Goal: Information Seeking & Learning: Learn about a topic

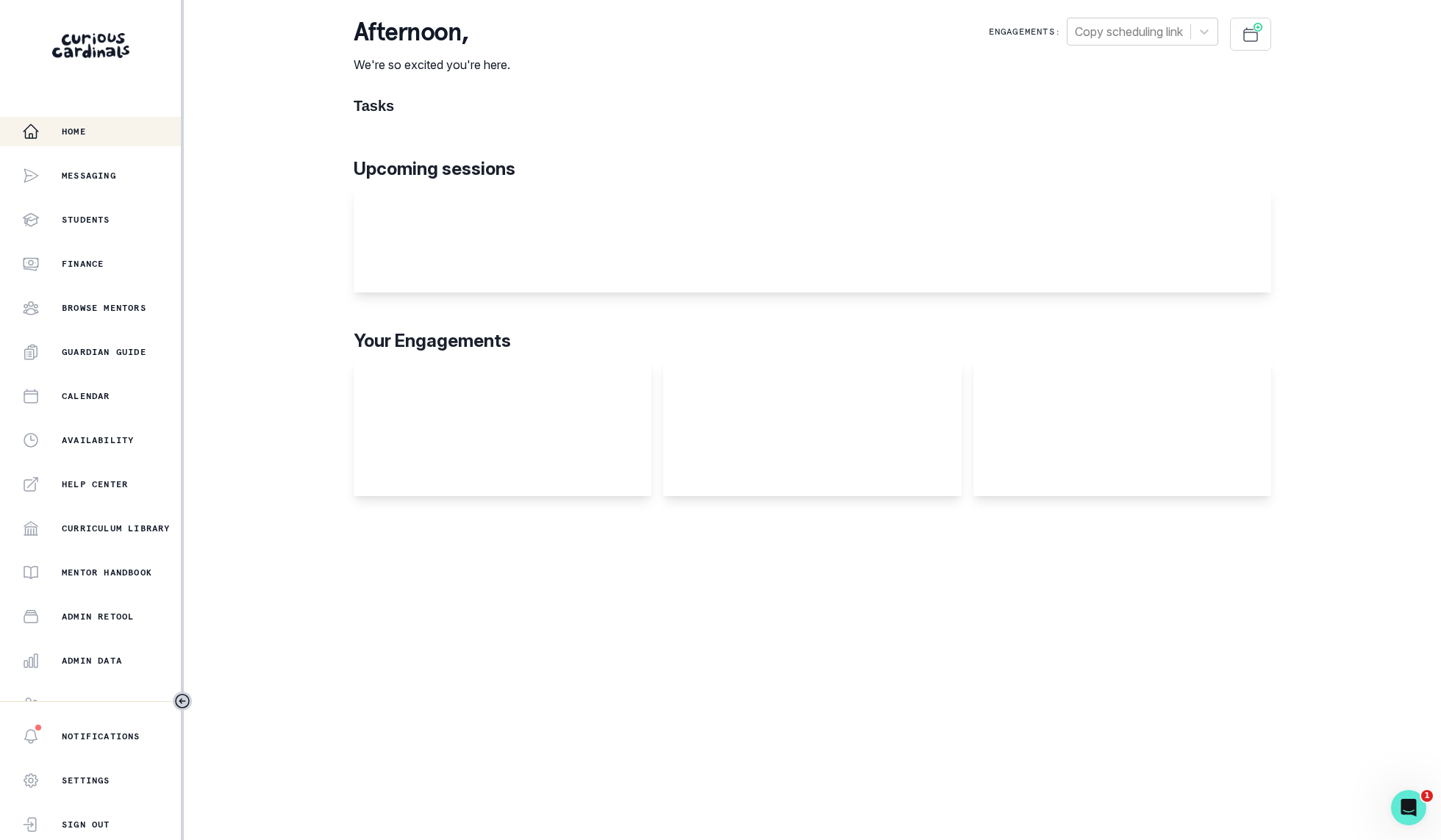
scroll to position [107, 0]
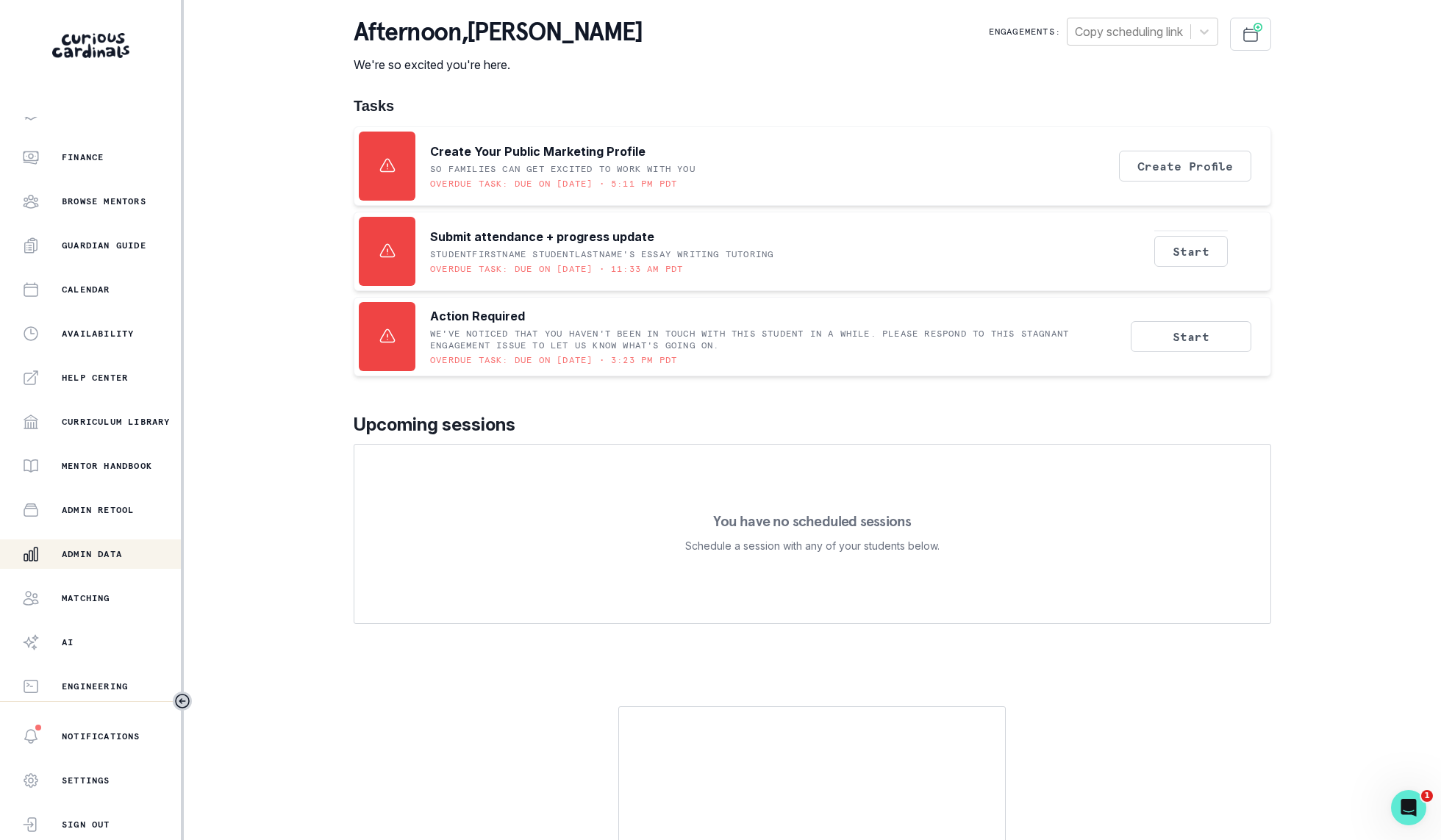
click at [108, 561] on div "Admin Data" at bounding box center [101, 555] width 159 height 17
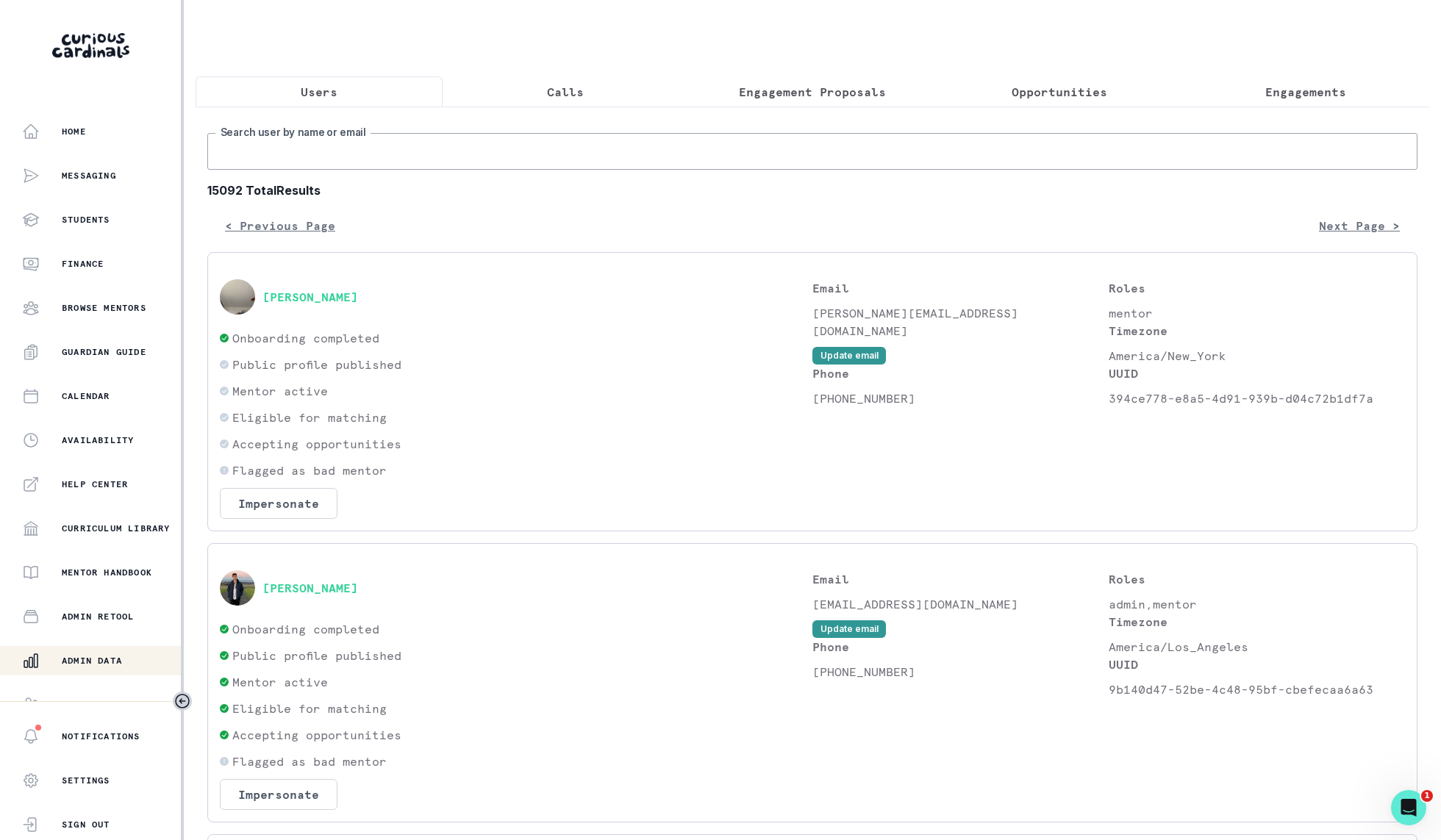
click at [579, 163] on input "Search user by name or email" at bounding box center [812, 151] width 1210 height 37
type input "[PERSON_NAME]"
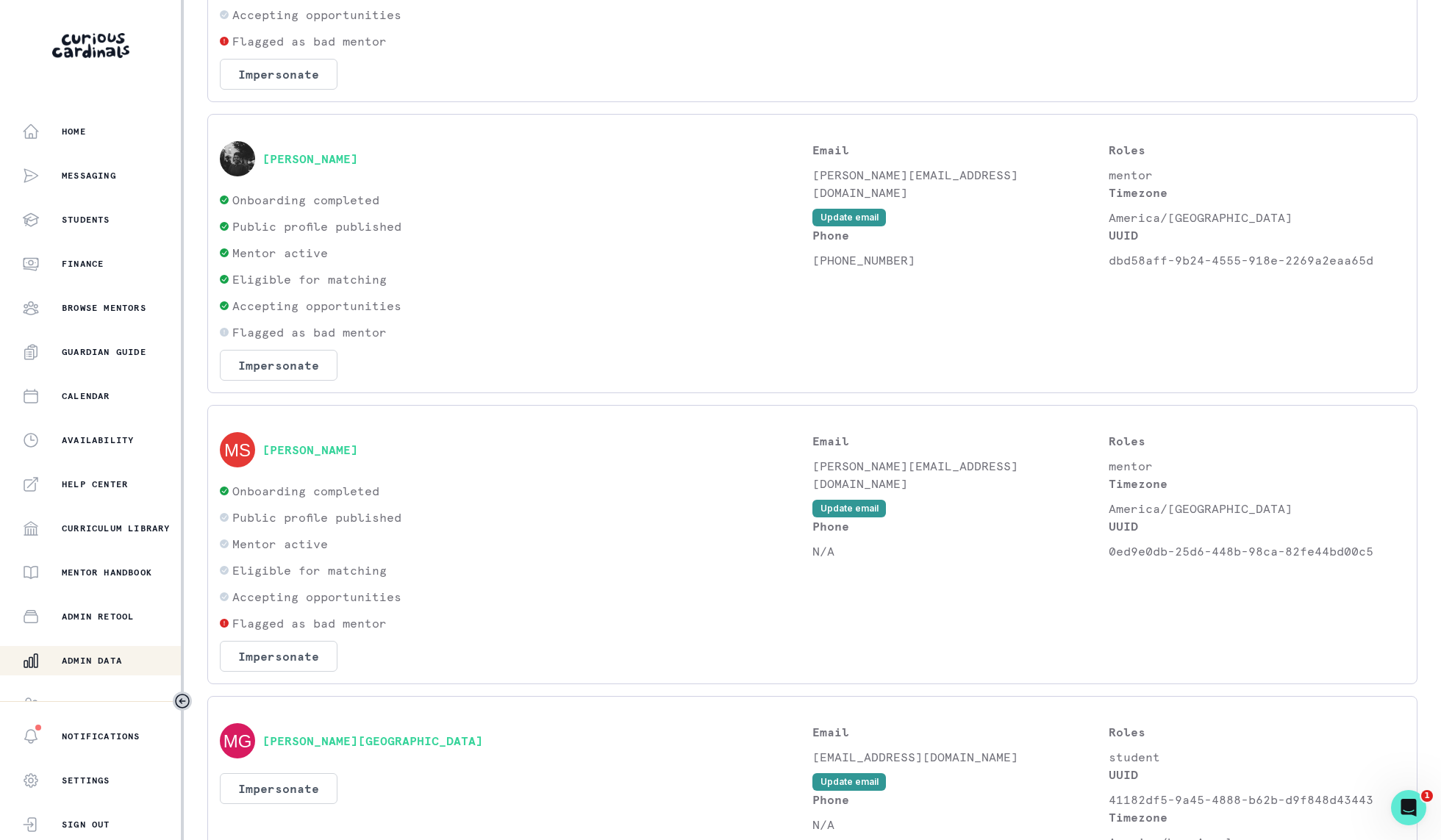
scroll to position [628, 0]
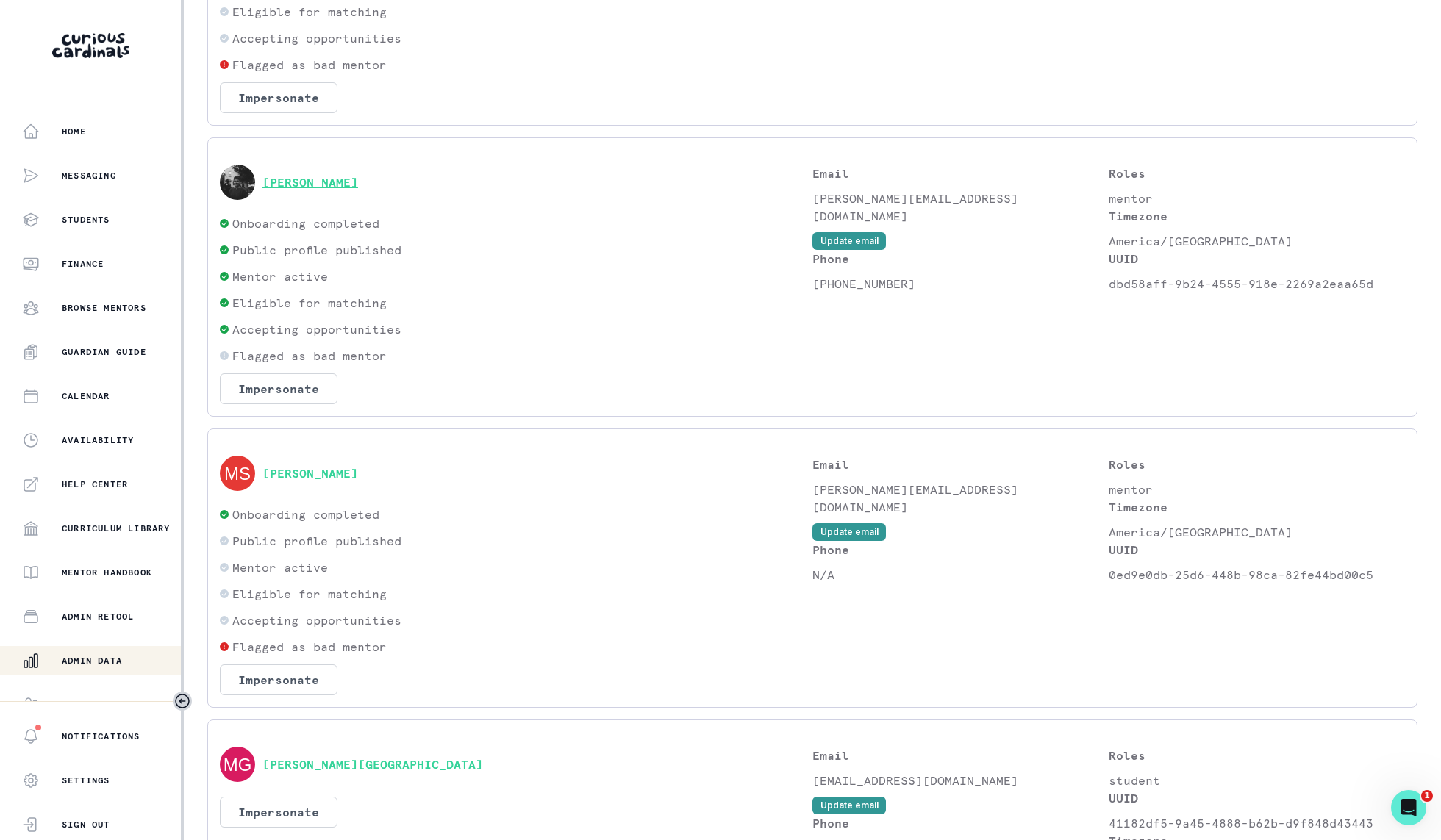
click at [357, 183] on button "[PERSON_NAME]" at bounding box center [310, 182] width 95 height 14
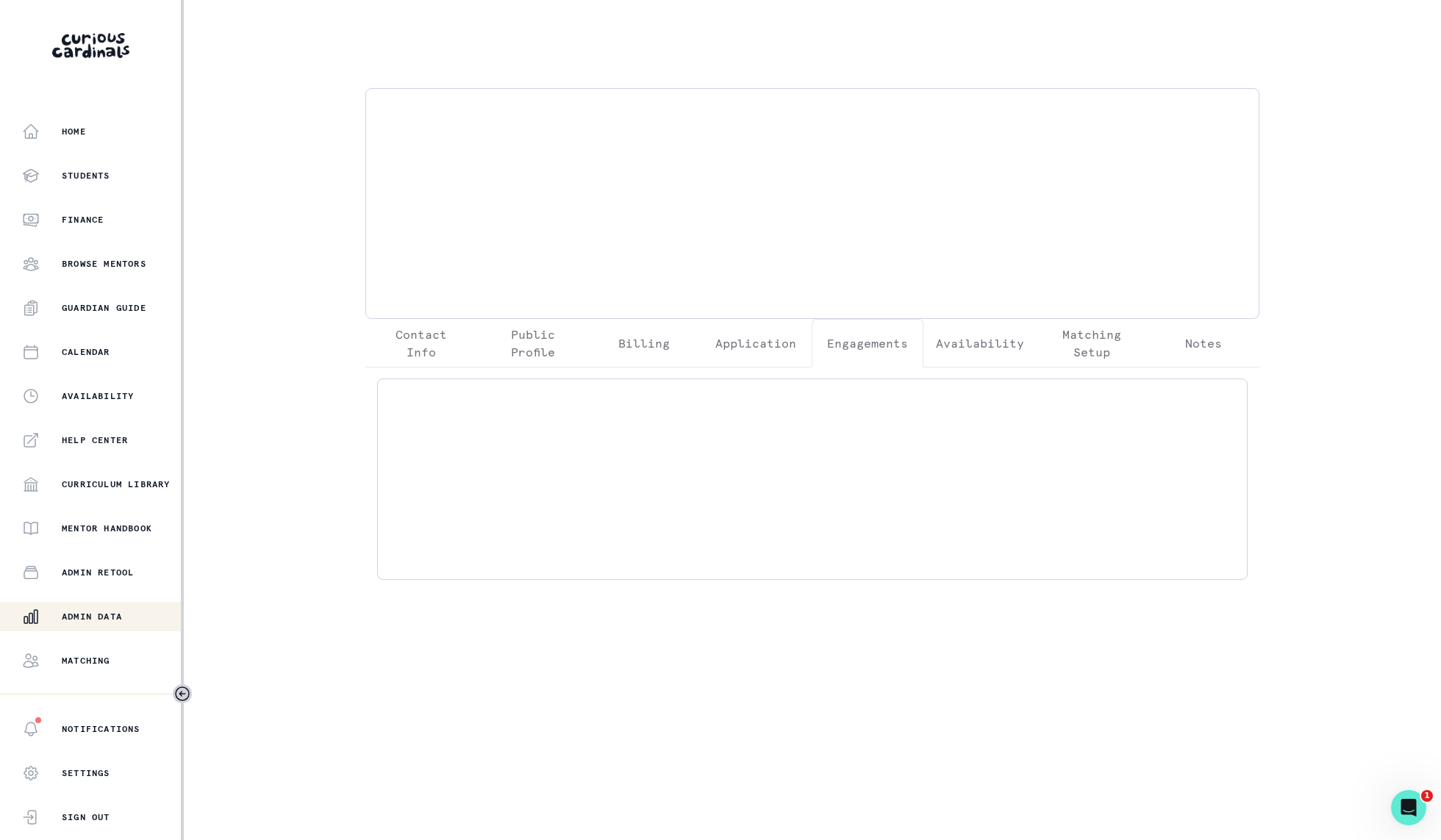
click at [872, 363] on button "Engagements" at bounding box center [867, 343] width 112 height 48
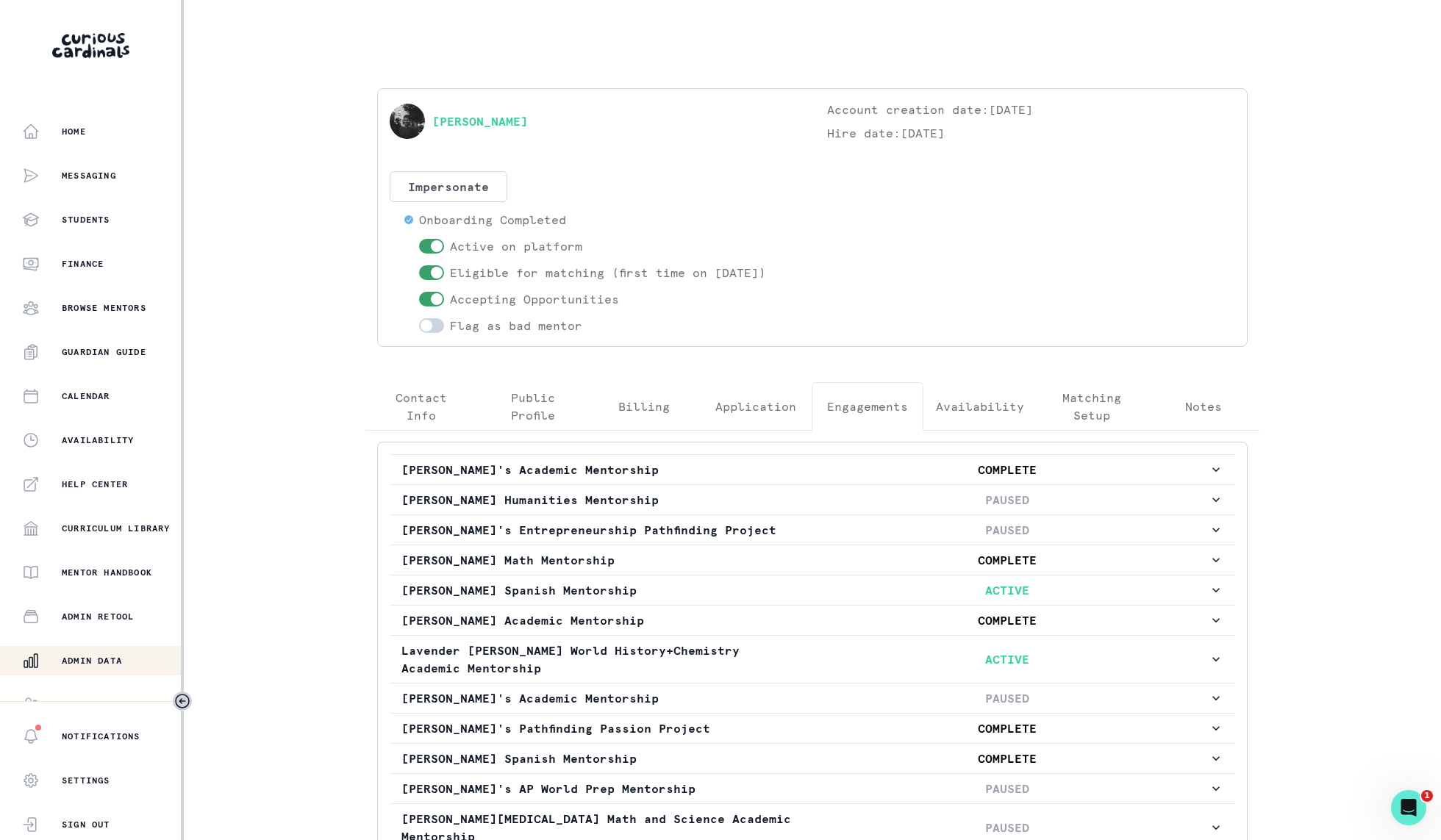
scroll to position [358, 0]
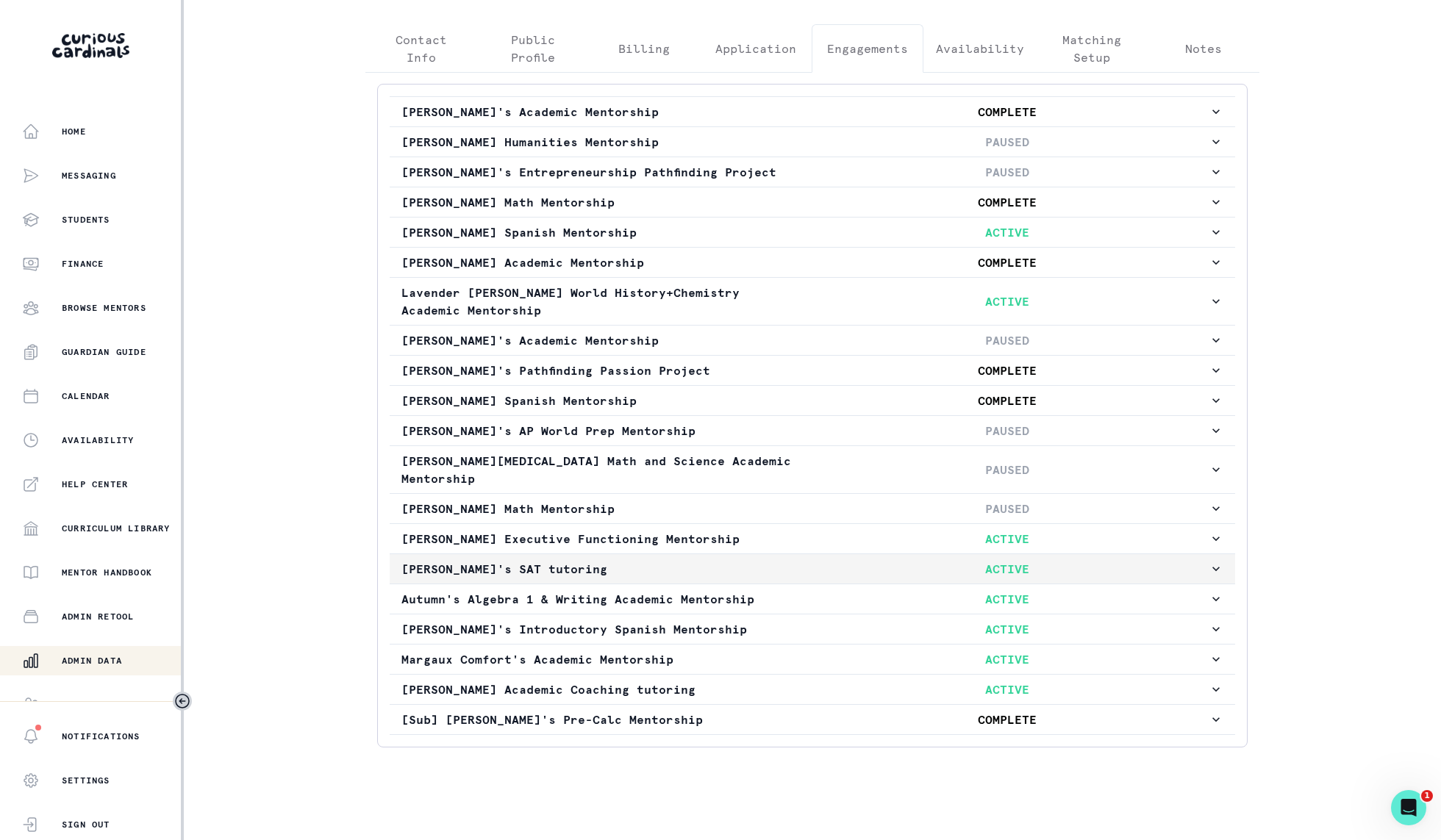
click at [585, 560] on p "[PERSON_NAME]'s SAT tutoring" at bounding box center [604, 569] width 404 height 17
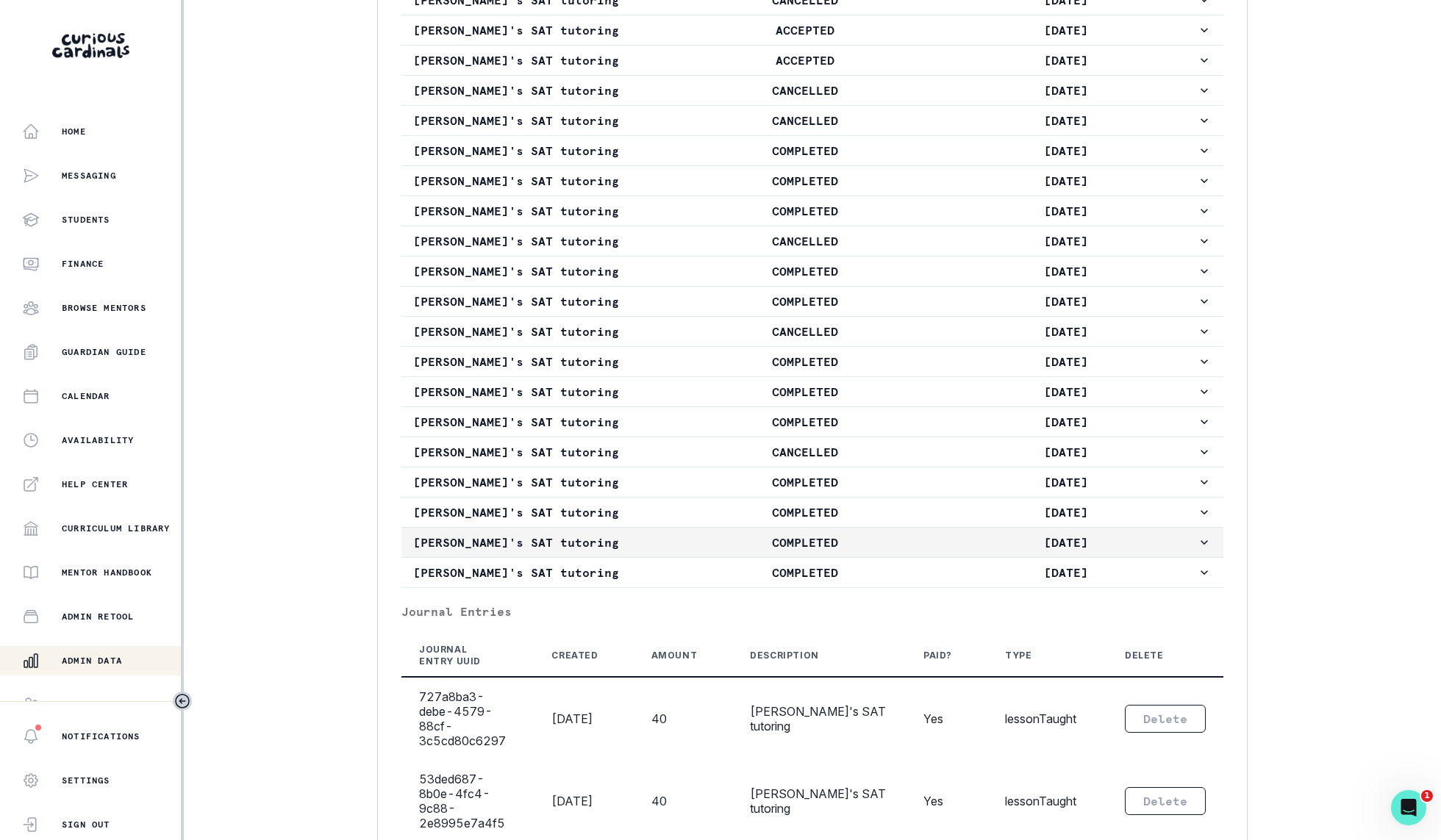
scroll to position [1765, 0]
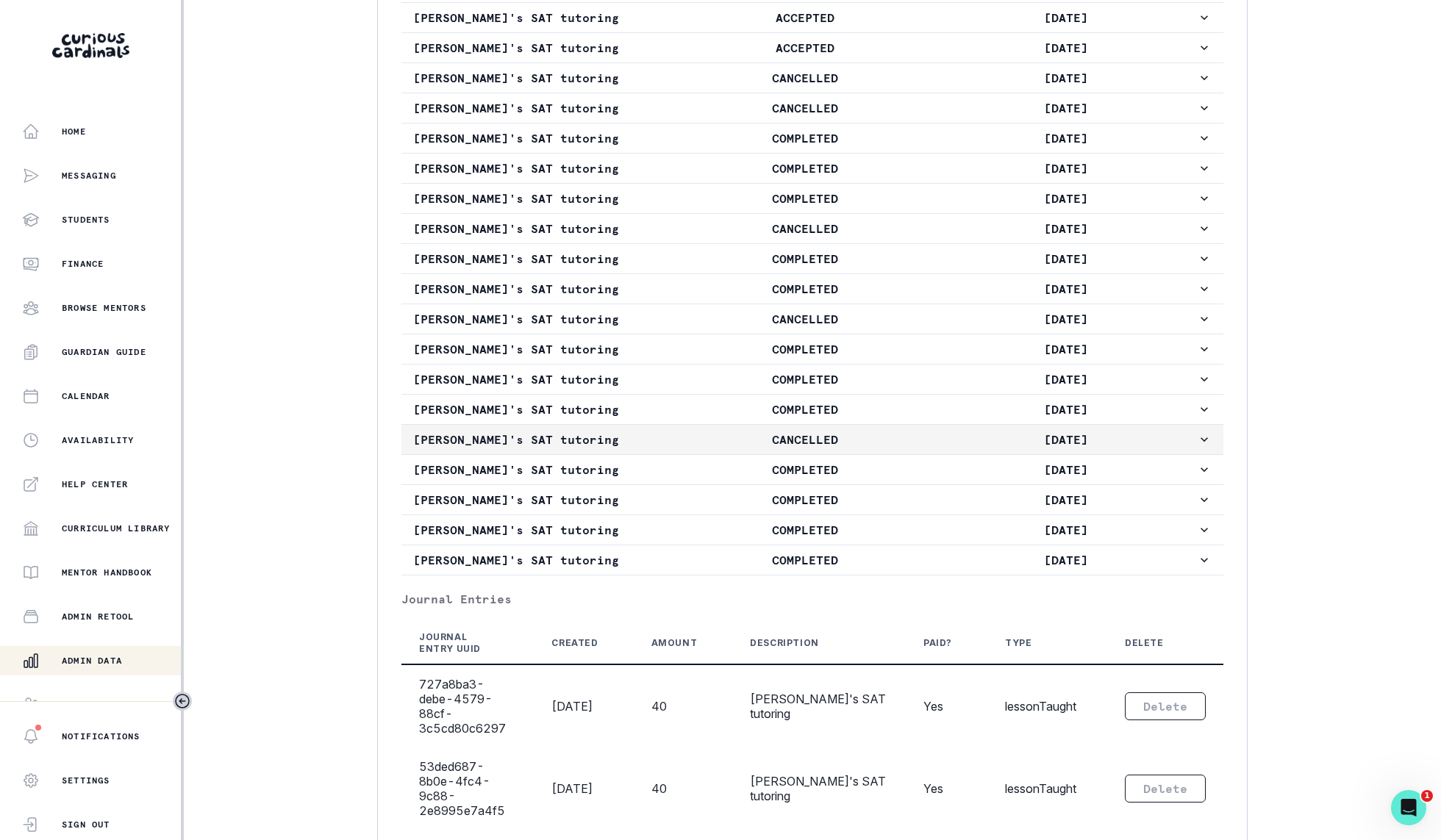
click at [858, 440] on p "CANCELLED" at bounding box center [805, 439] width 261 height 17
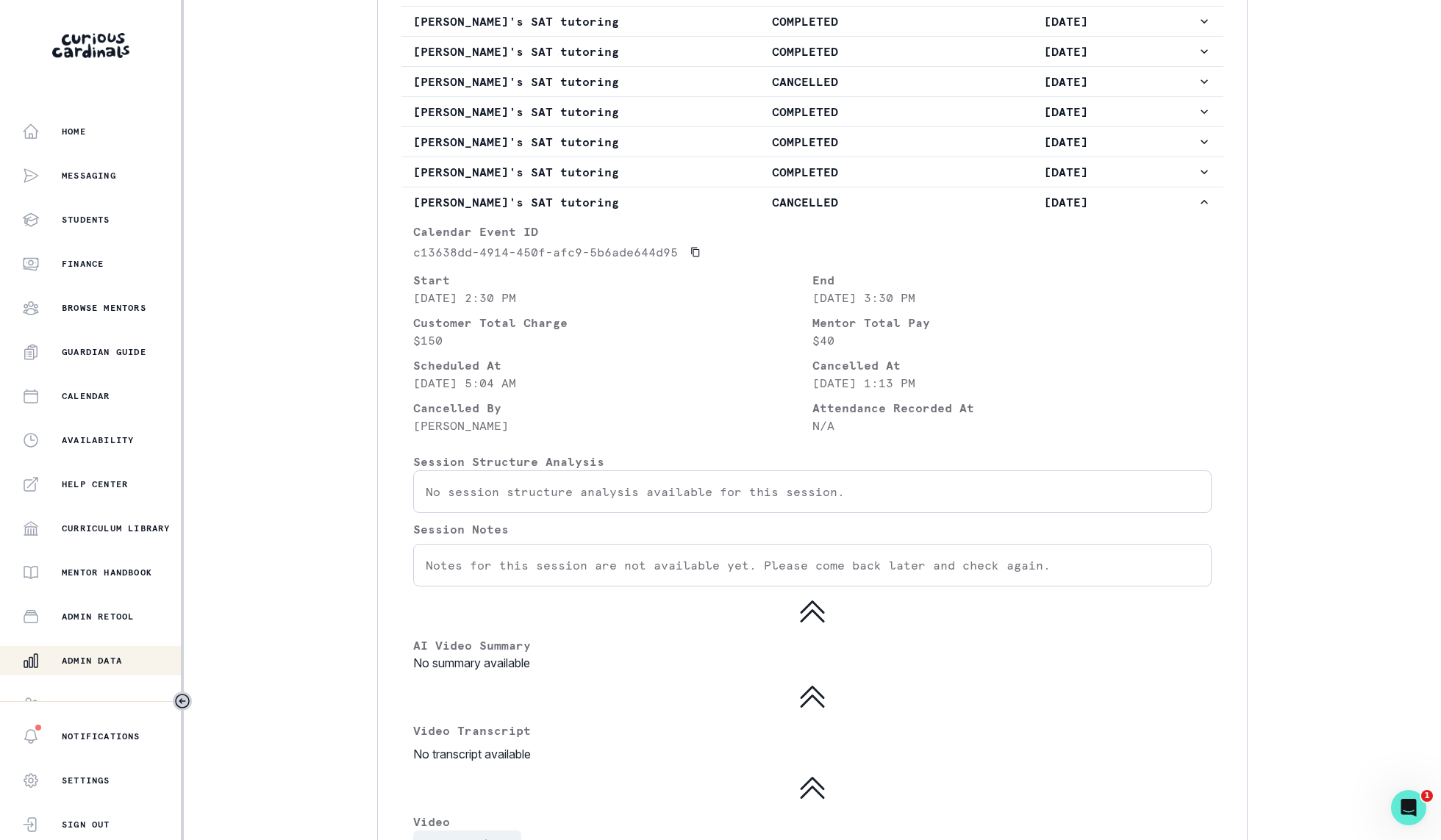
scroll to position [1996, 0]
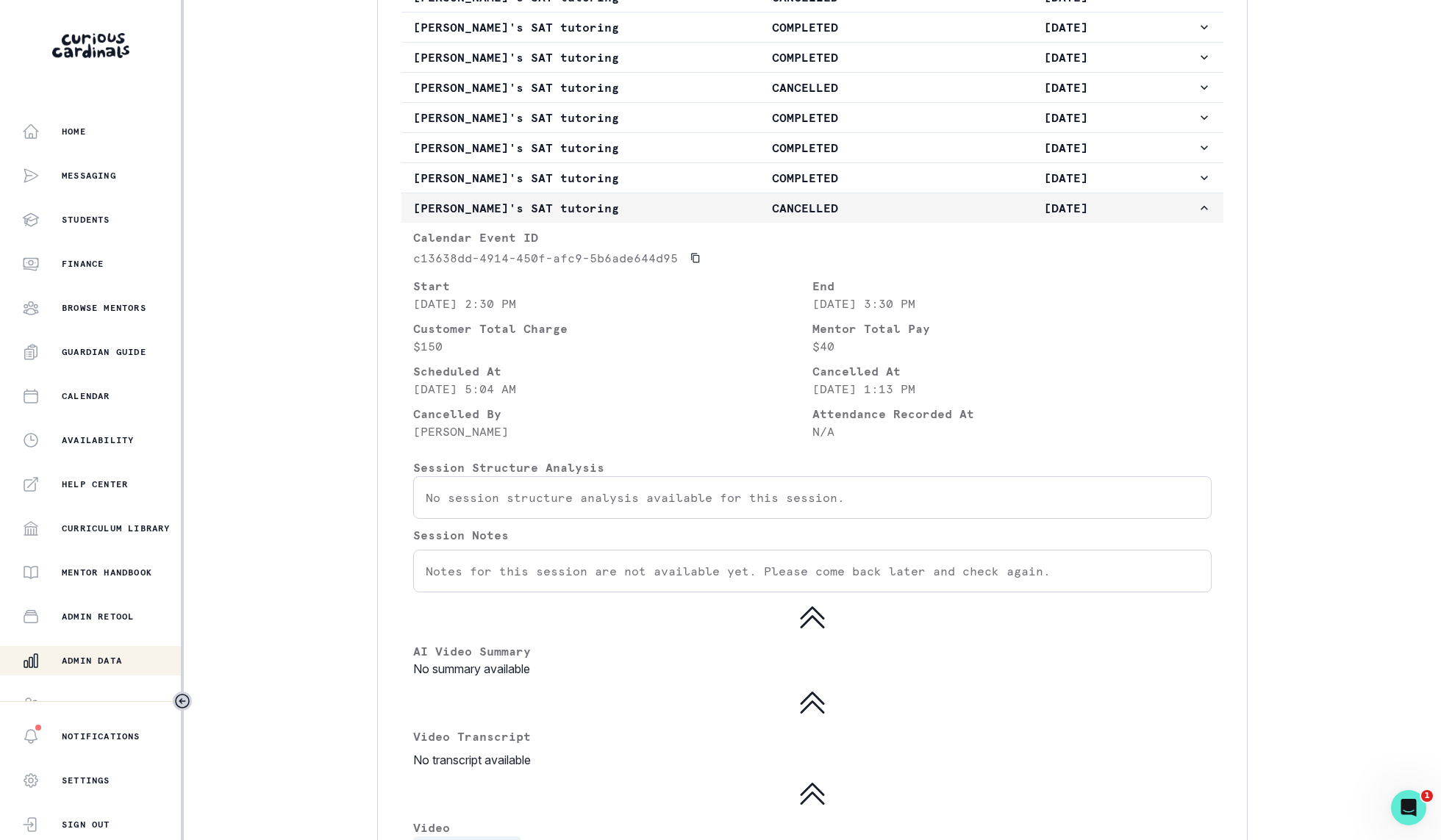
click at [878, 223] on button "[PERSON_NAME]'s SAT tutoring CANCELLED [DATE]" at bounding box center [812, 208] width 822 height 30
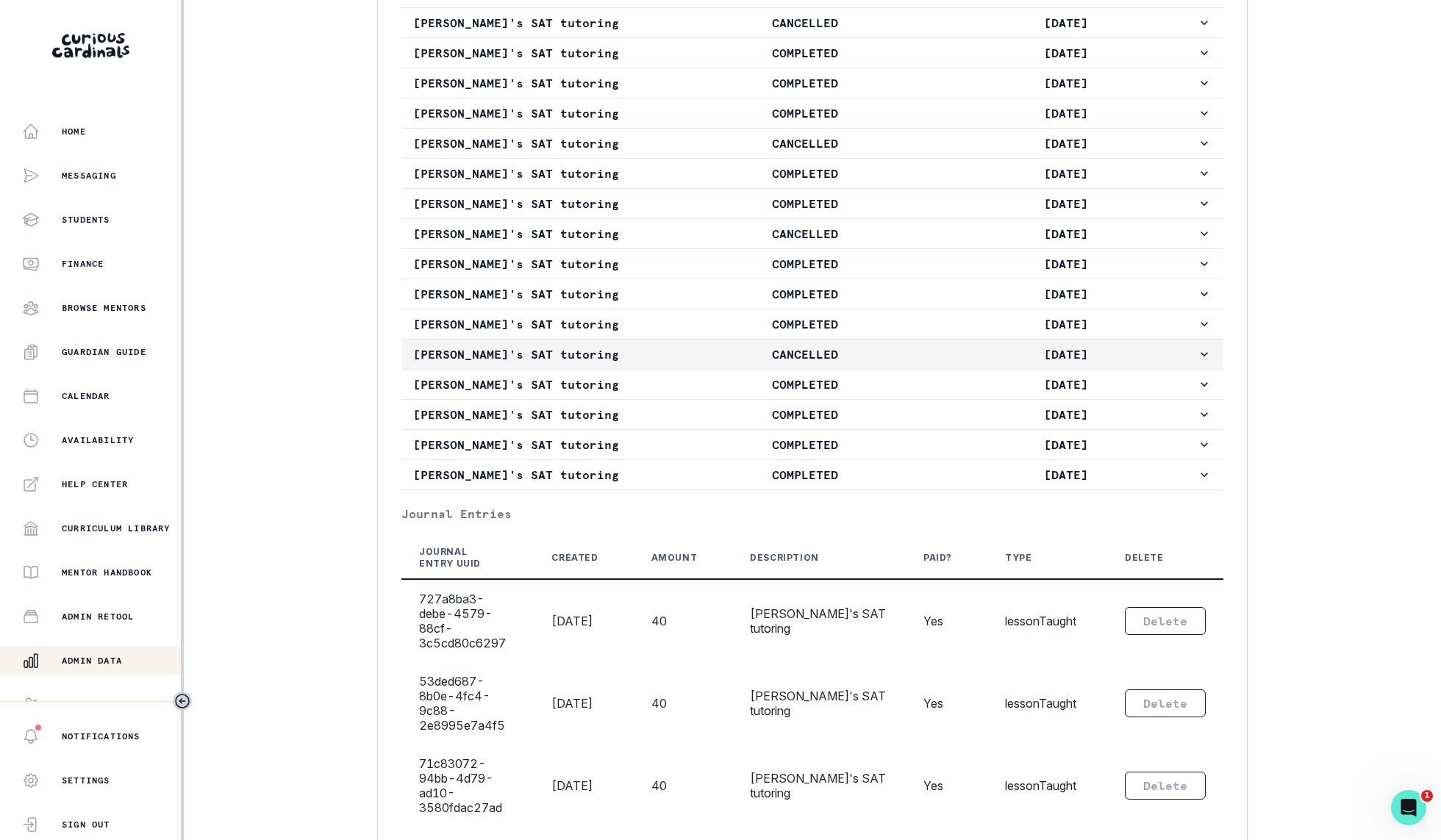
scroll to position [1846, 0]
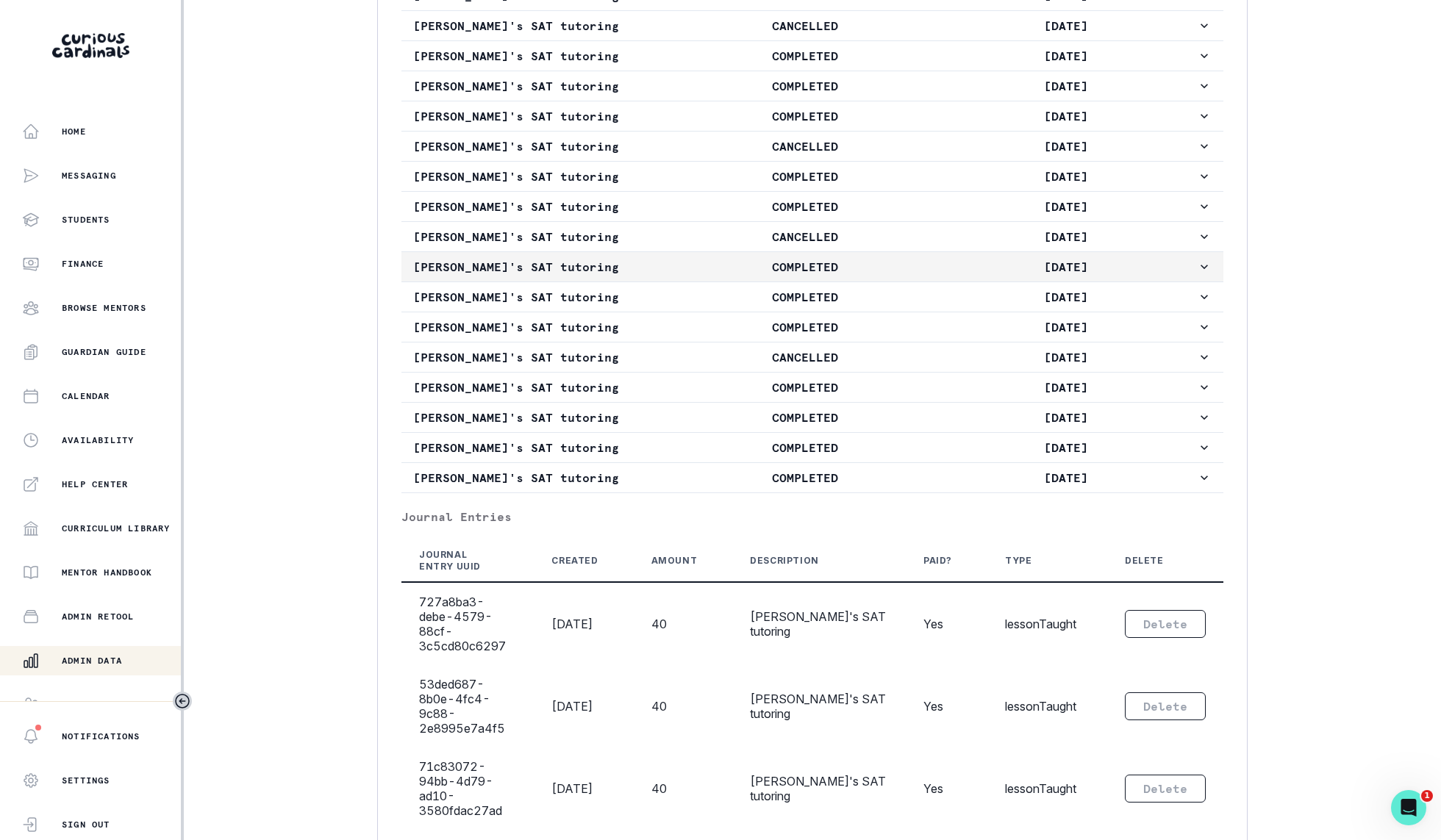
click at [868, 276] on p "COMPLETED" at bounding box center [805, 266] width 261 height 17
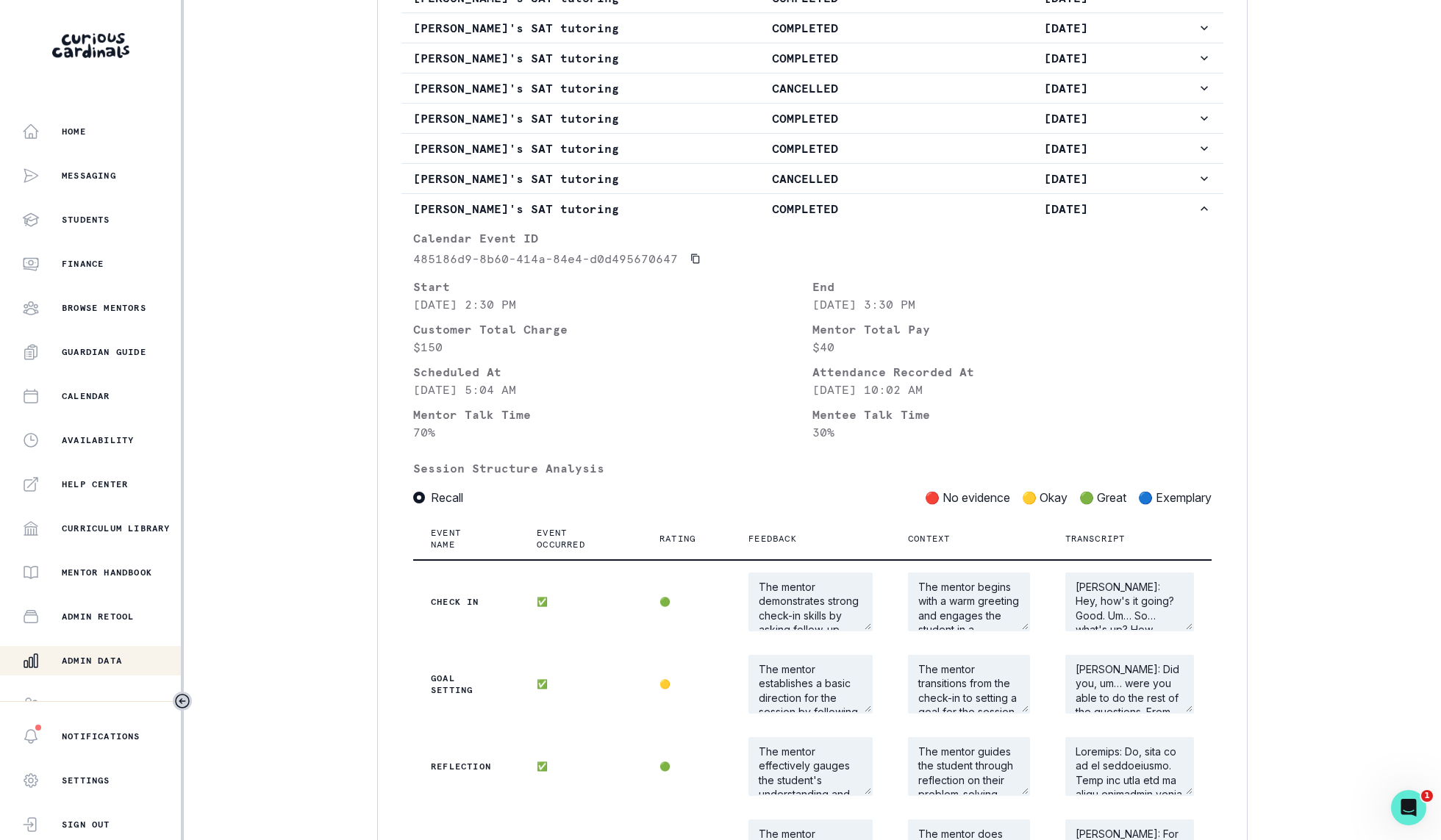
scroll to position [1909, 0]
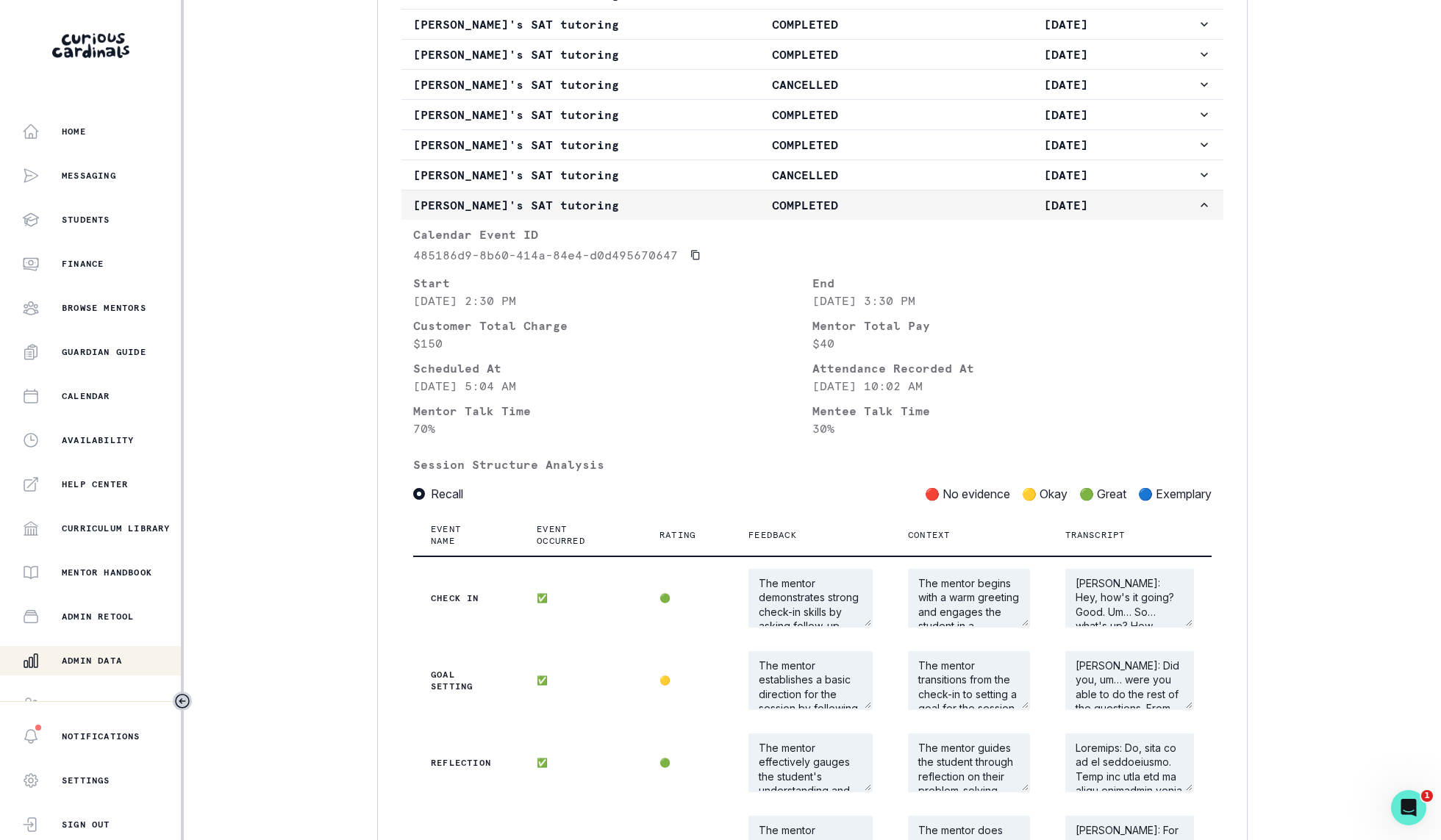
click at [909, 210] on p "COMPLETED" at bounding box center [805, 205] width 261 height 17
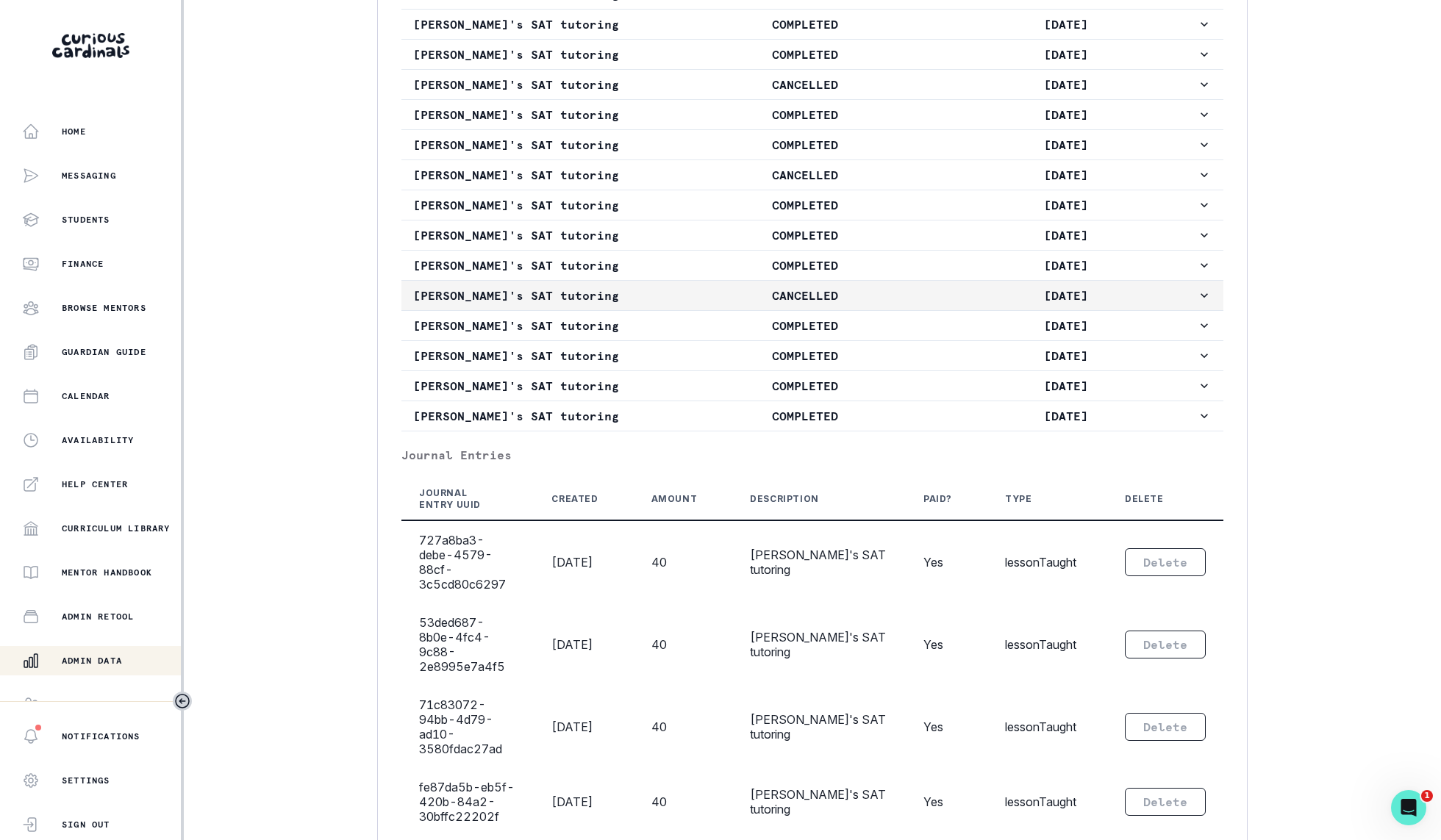
click at [877, 291] on p "CANCELLED" at bounding box center [805, 295] width 261 height 17
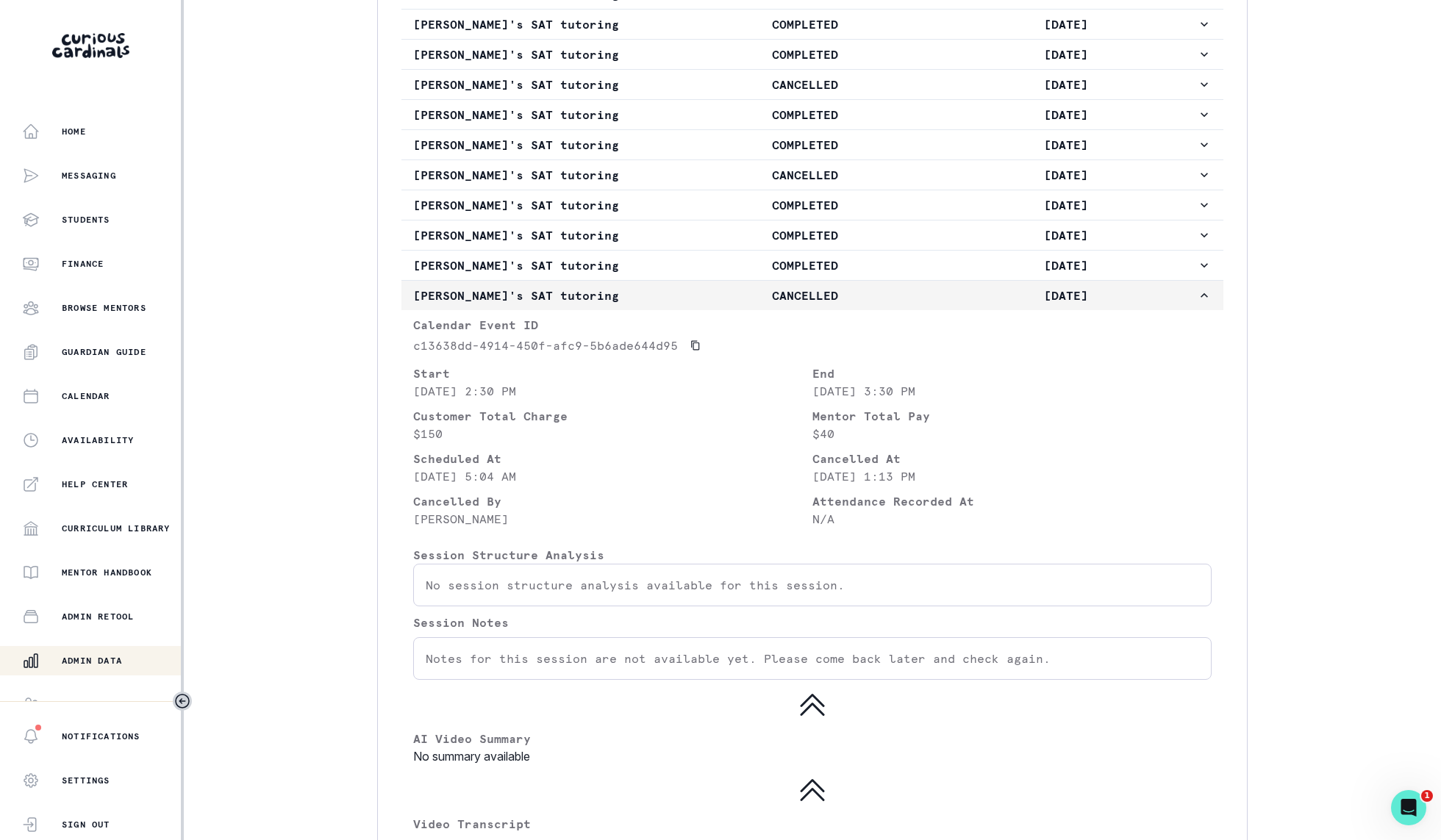
click at [877, 291] on p "CANCELLED" at bounding box center [805, 295] width 261 height 17
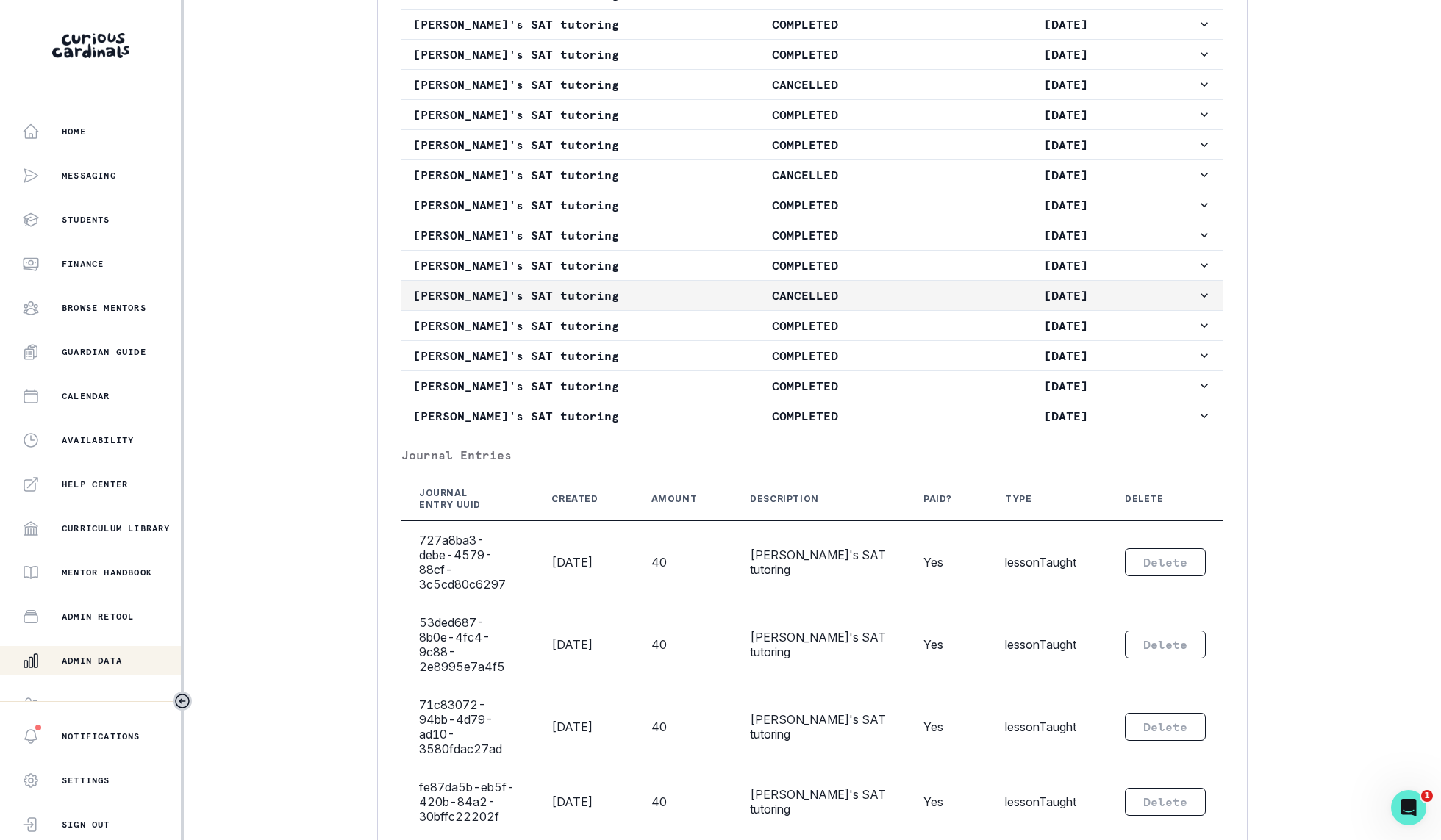
click at [877, 293] on p "CANCELLED" at bounding box center [805, 295] width 261 height 17
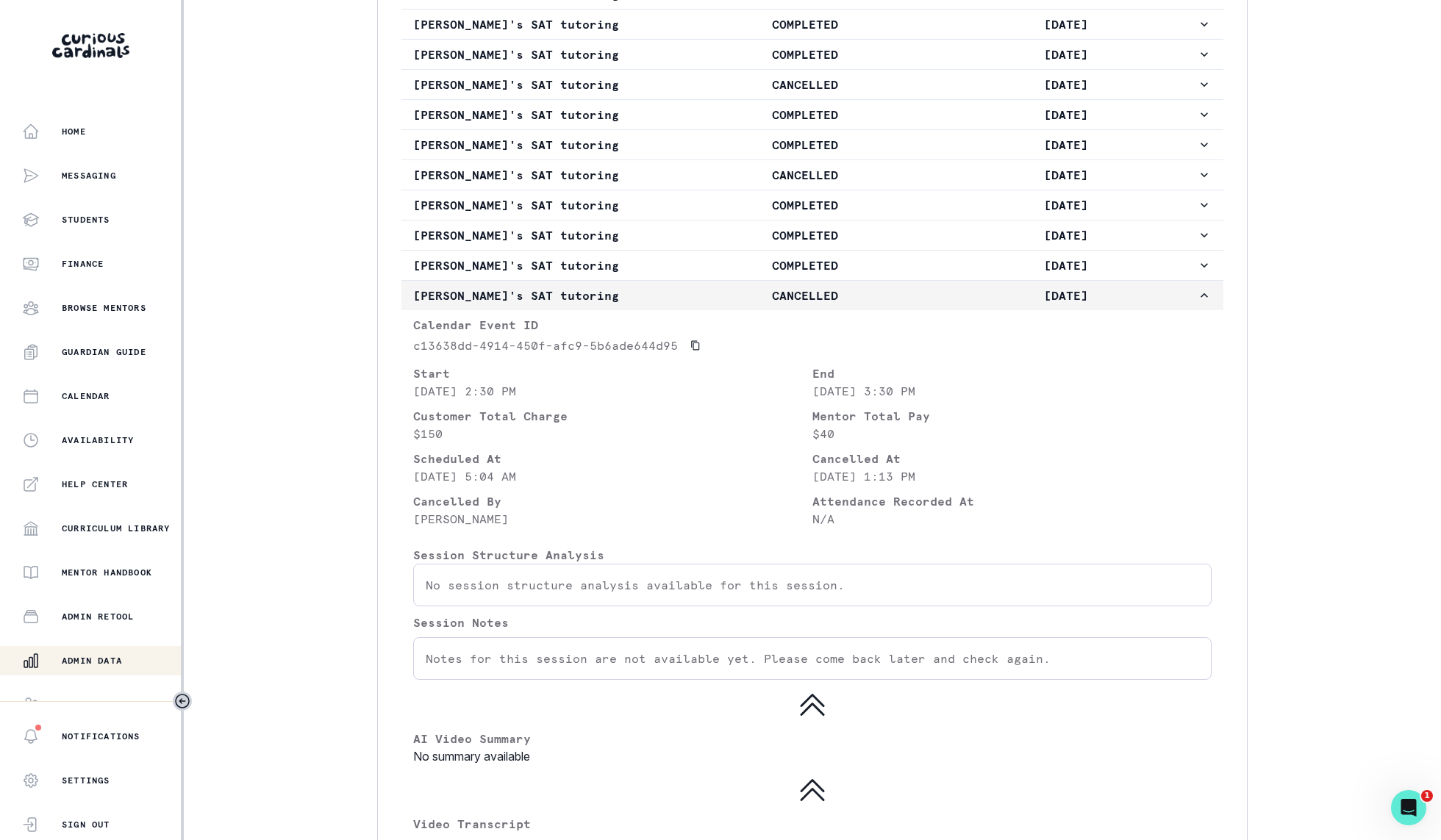
click at [878, 293] on p "CANCELLED" at bounding box center [805, 295] width 261 height 17
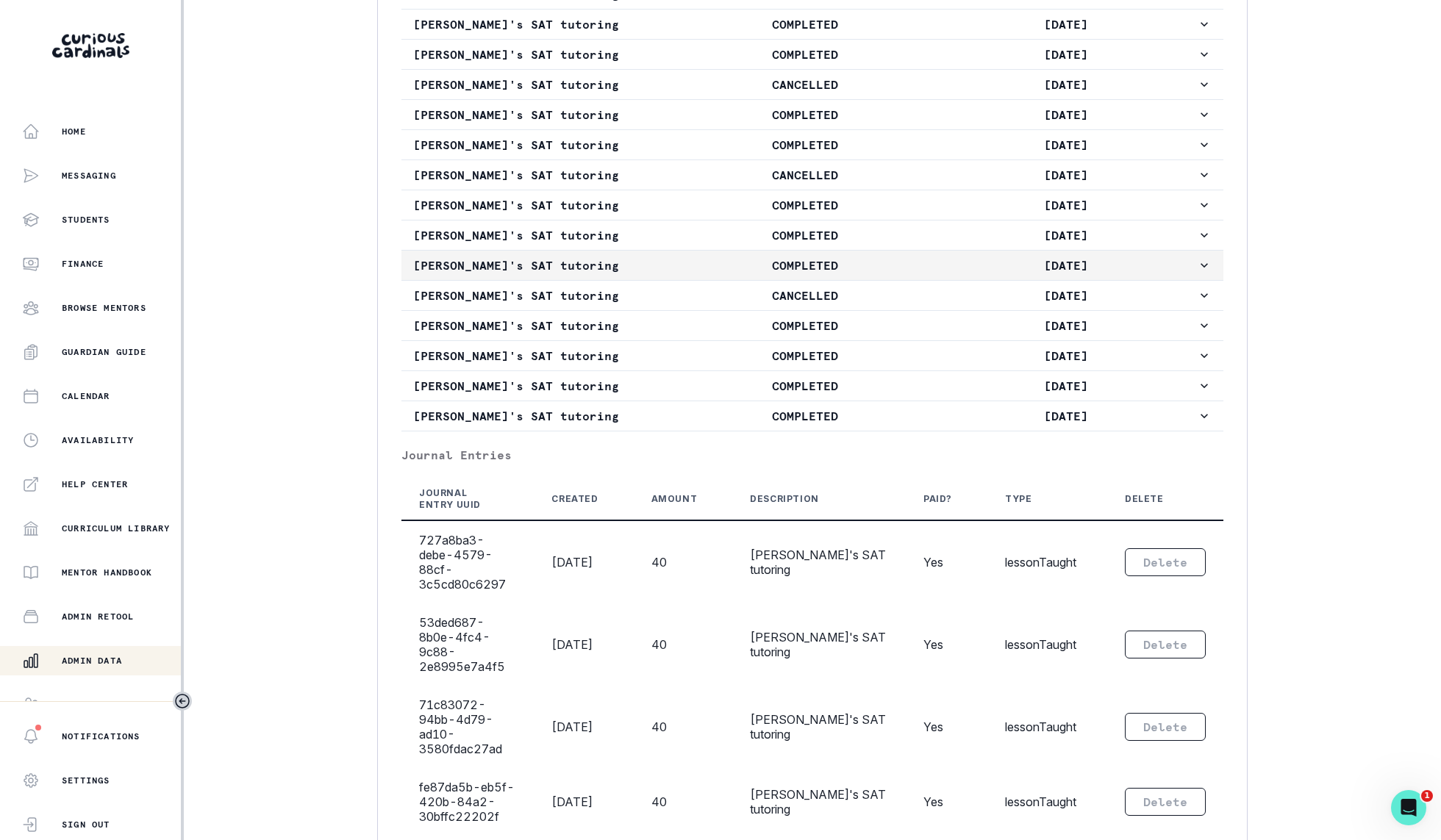
click at [881, 270] on p "COMPLETED" at bounding box center [805, 265] width 261 height 17
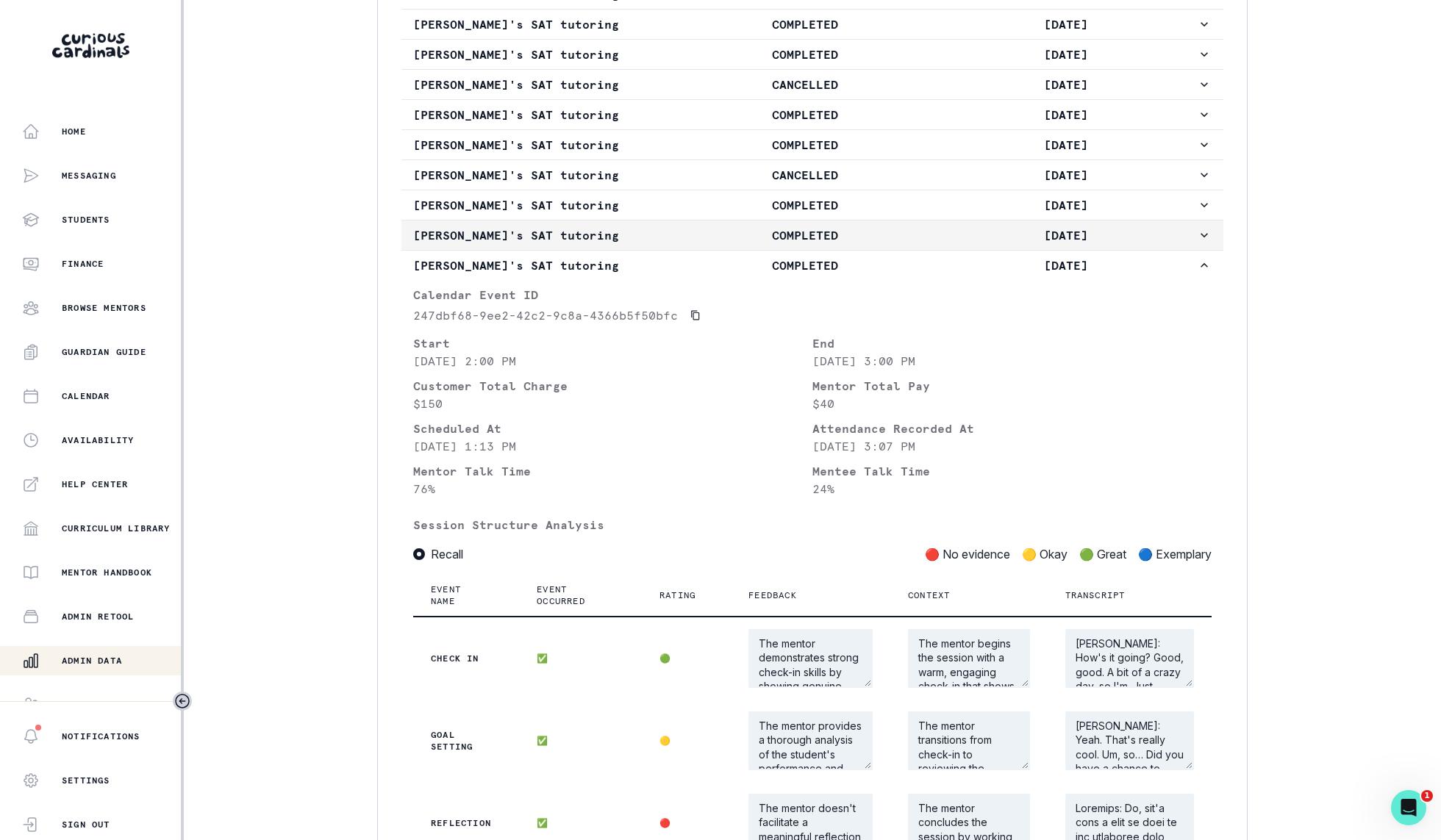
click at [885, 250] on button "[PERSON_NAME]'s SAT tutoring COMPLETED [DATE]" at bounding box center [812, 235] width 822 height 30
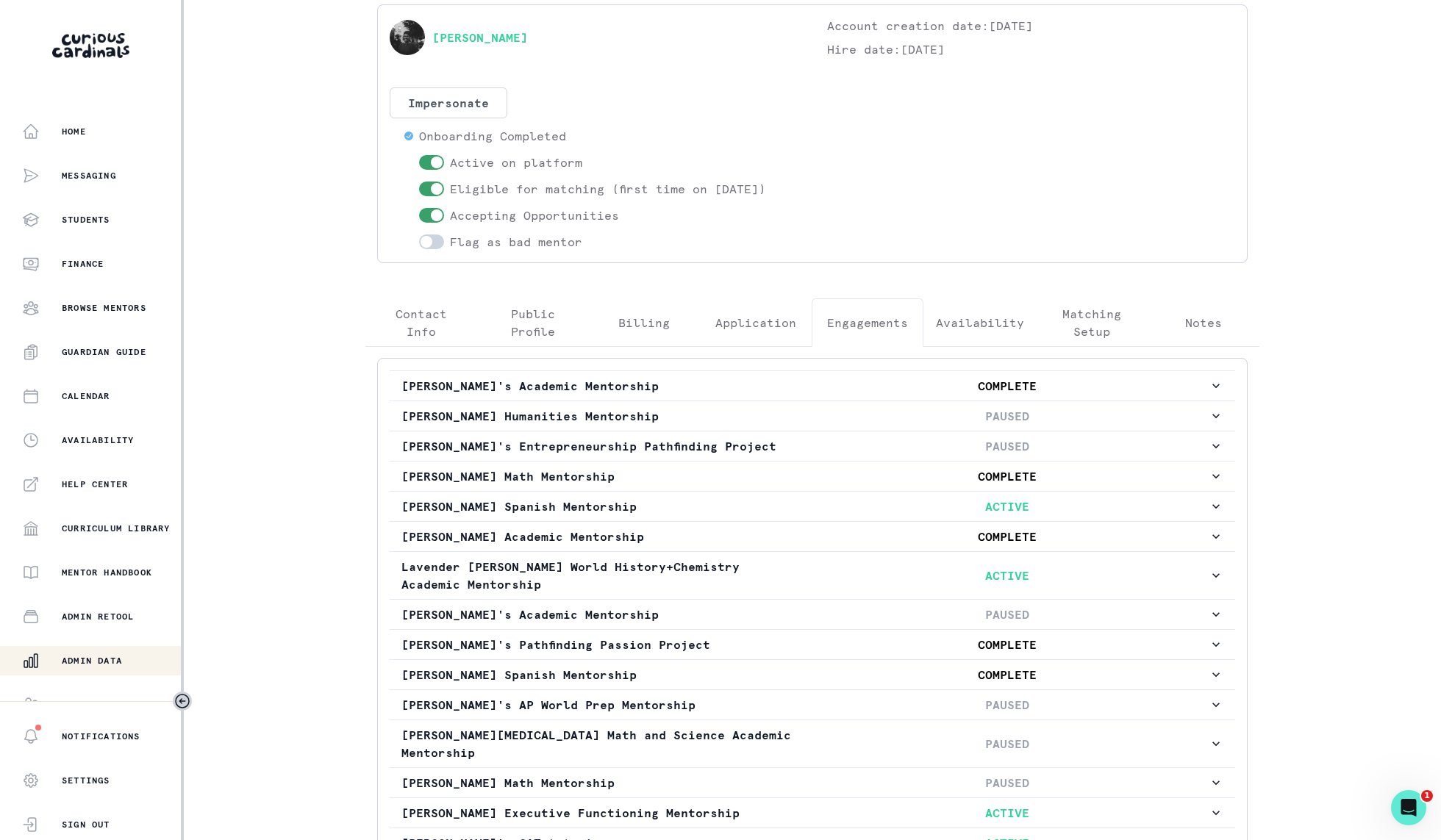
scroll to position [0, 0]
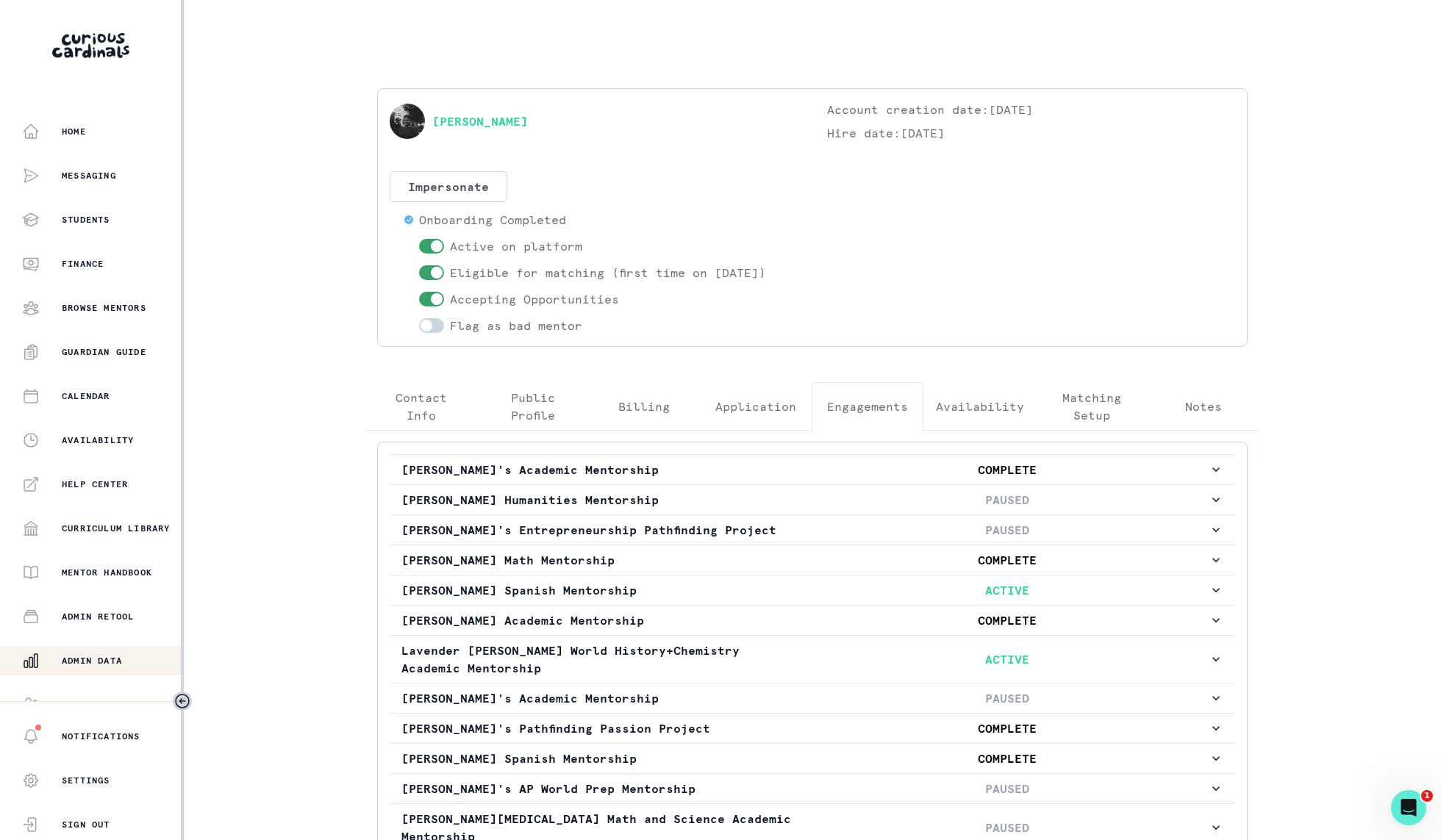
click at [64, 656] on p "Admin Data" at bounding box center [91, 661] width 61 height 12
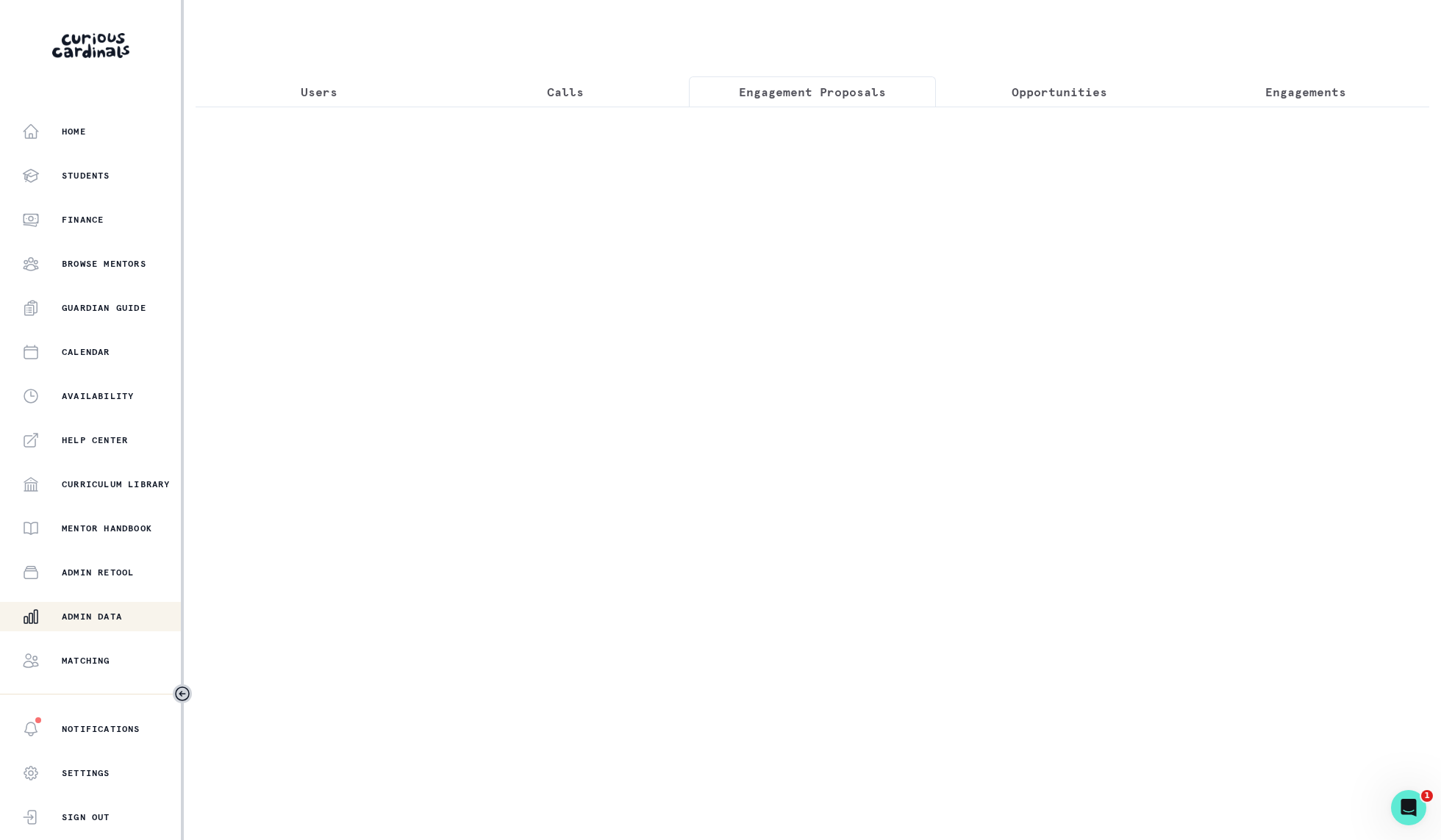
click at [848, 102] on button "Engagement Proposals" at bounding box center [812, 92] width 247 height 31
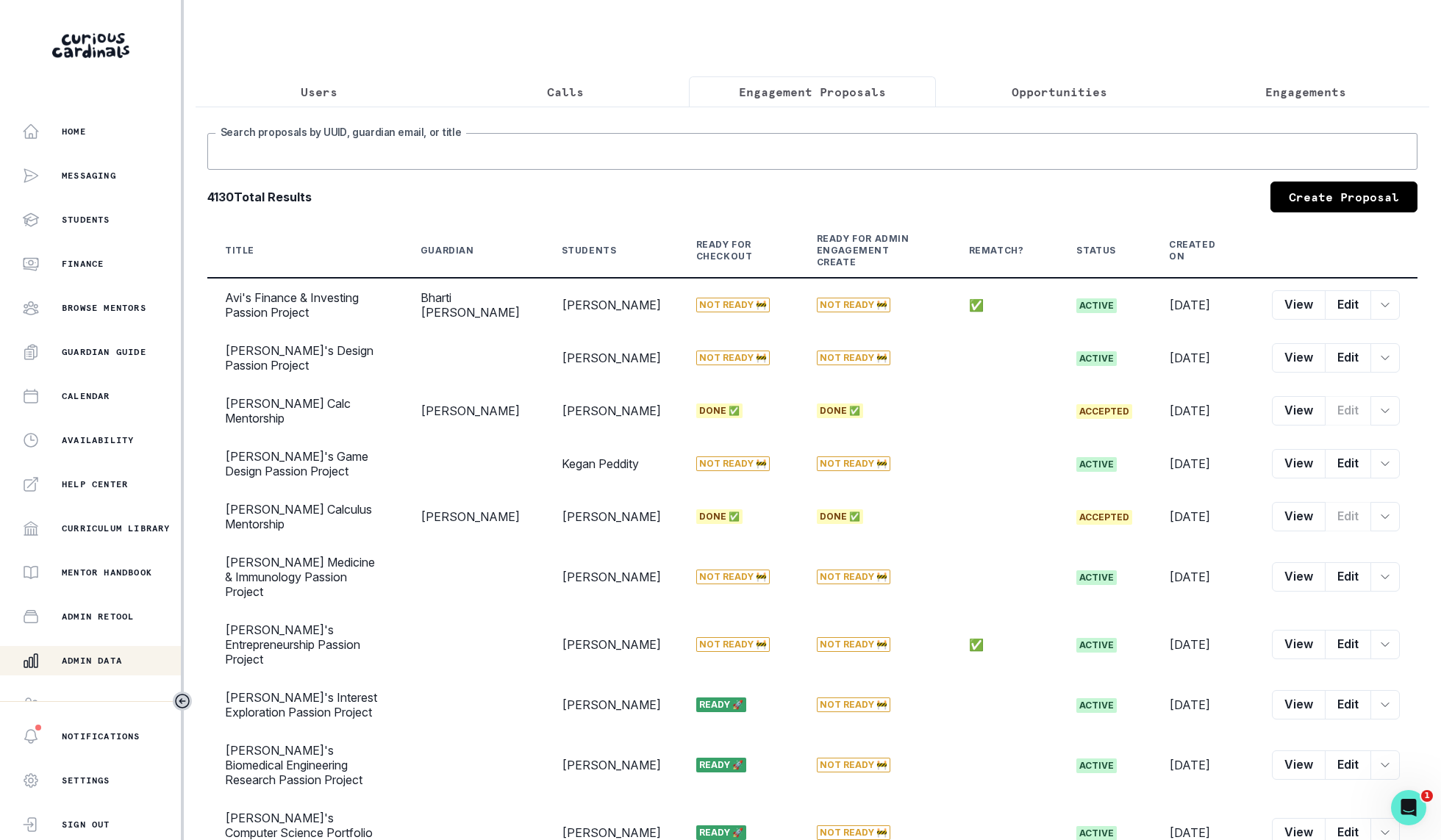
click at [482, 166] on input "Search proposals by UUID, guardian email, or title" at bounding box center [812, 151] width 1210 height 37
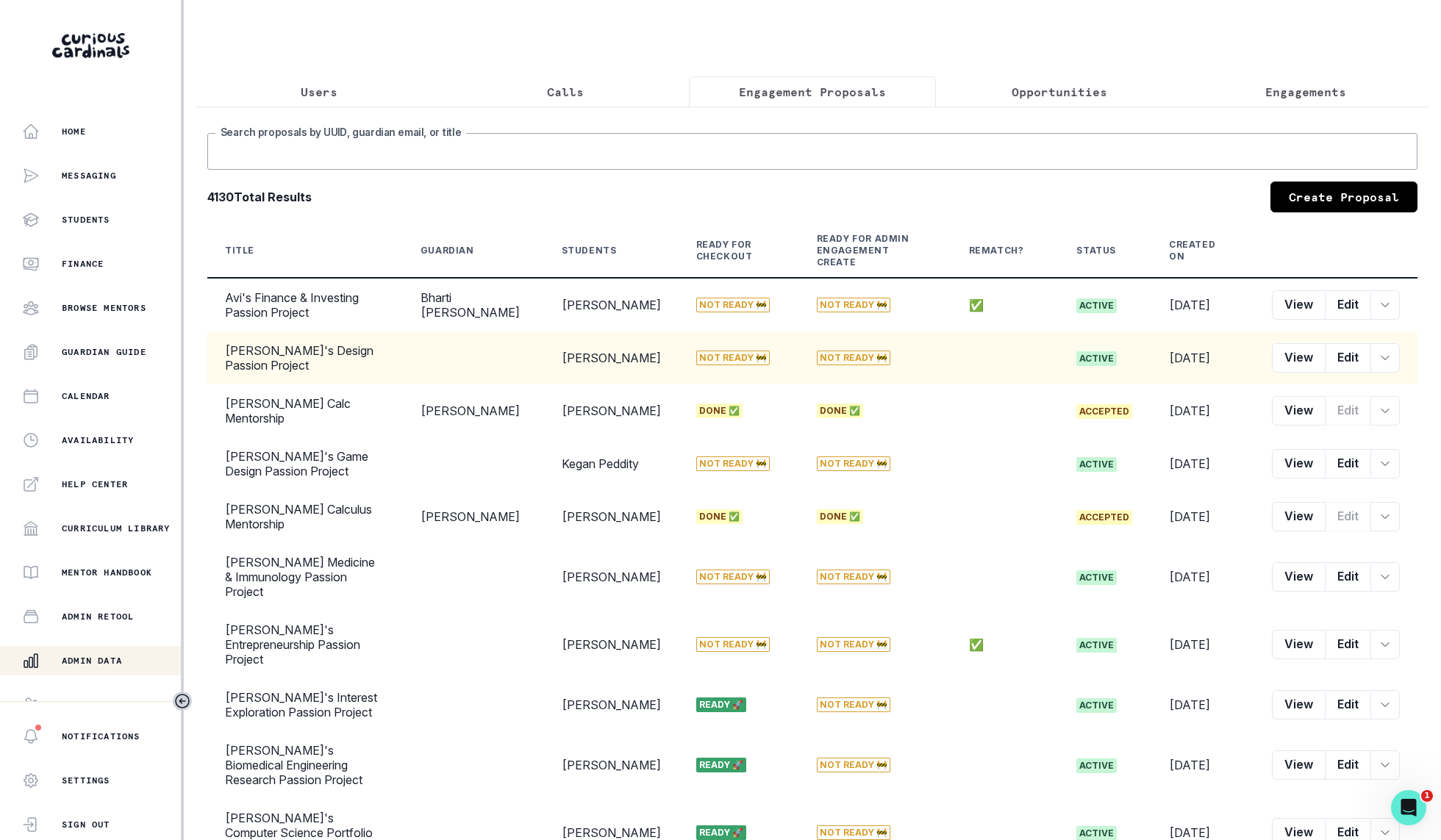
scroll to position [23, 0]
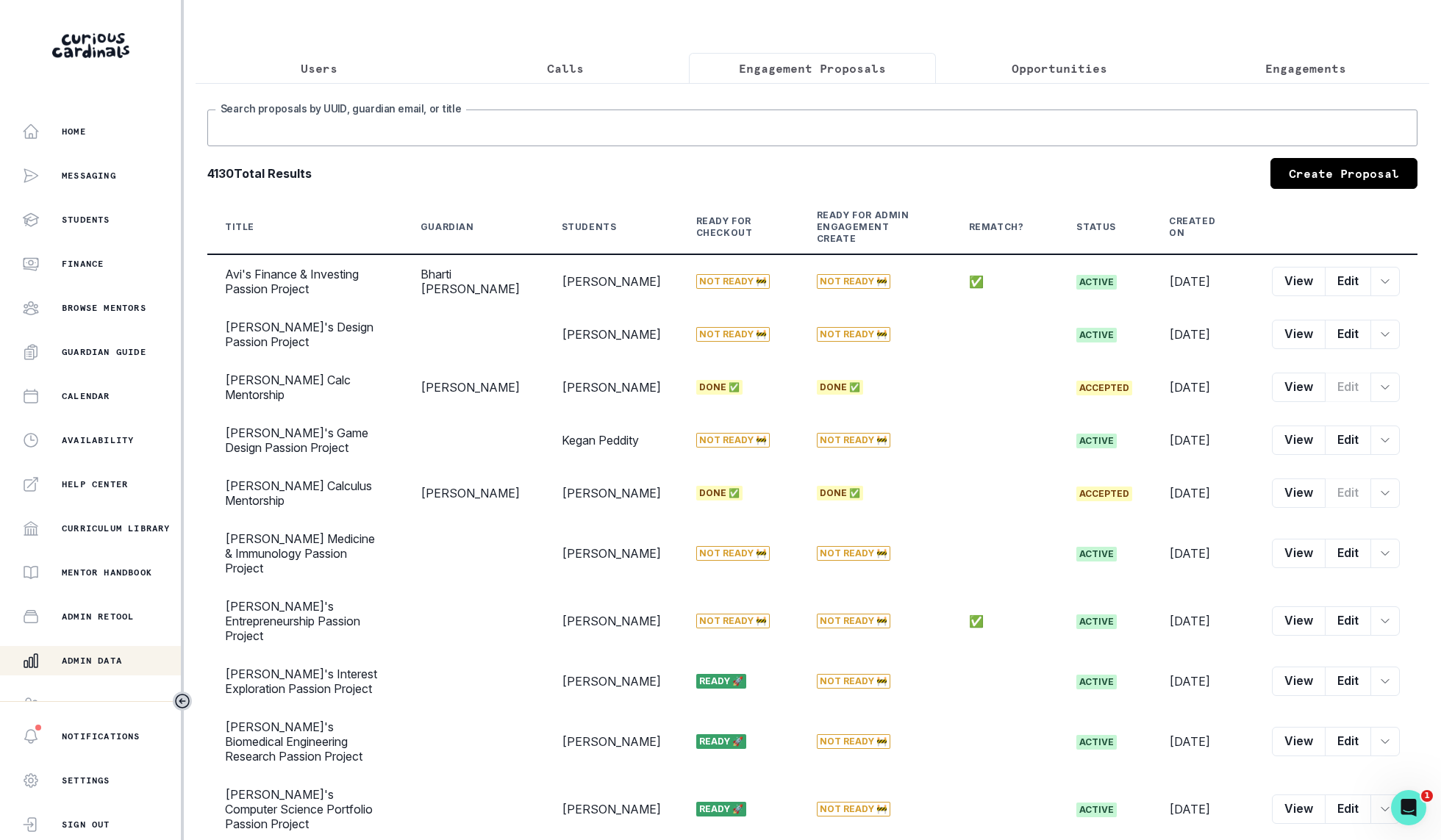
click at [903, 140] on input "Search proposals by UUID, guardian email, or title" at bounding box center [812, 128] width 1210 height 37
type input "[PERSON_NAME]"
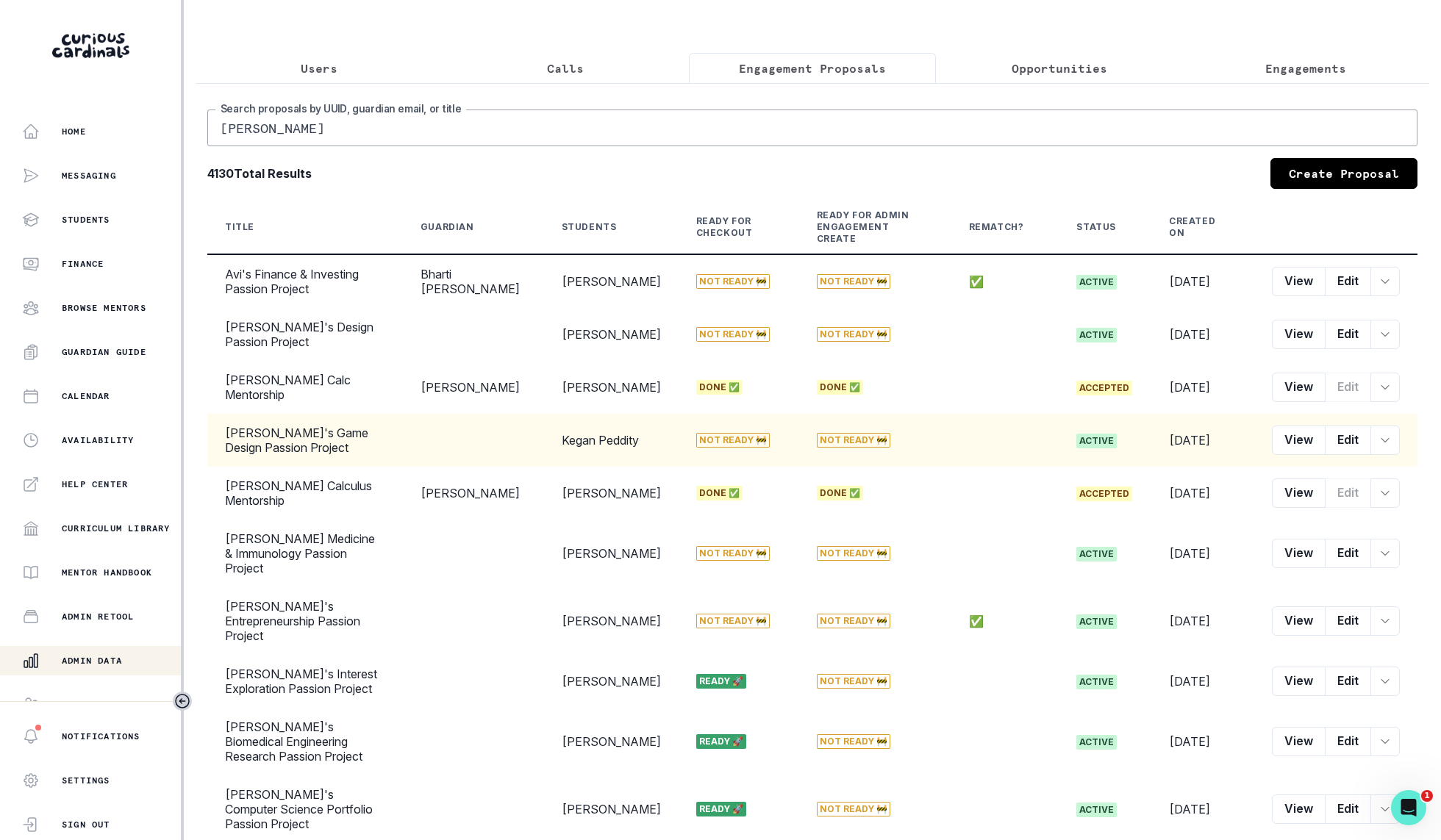
scroll to position [0, 0]
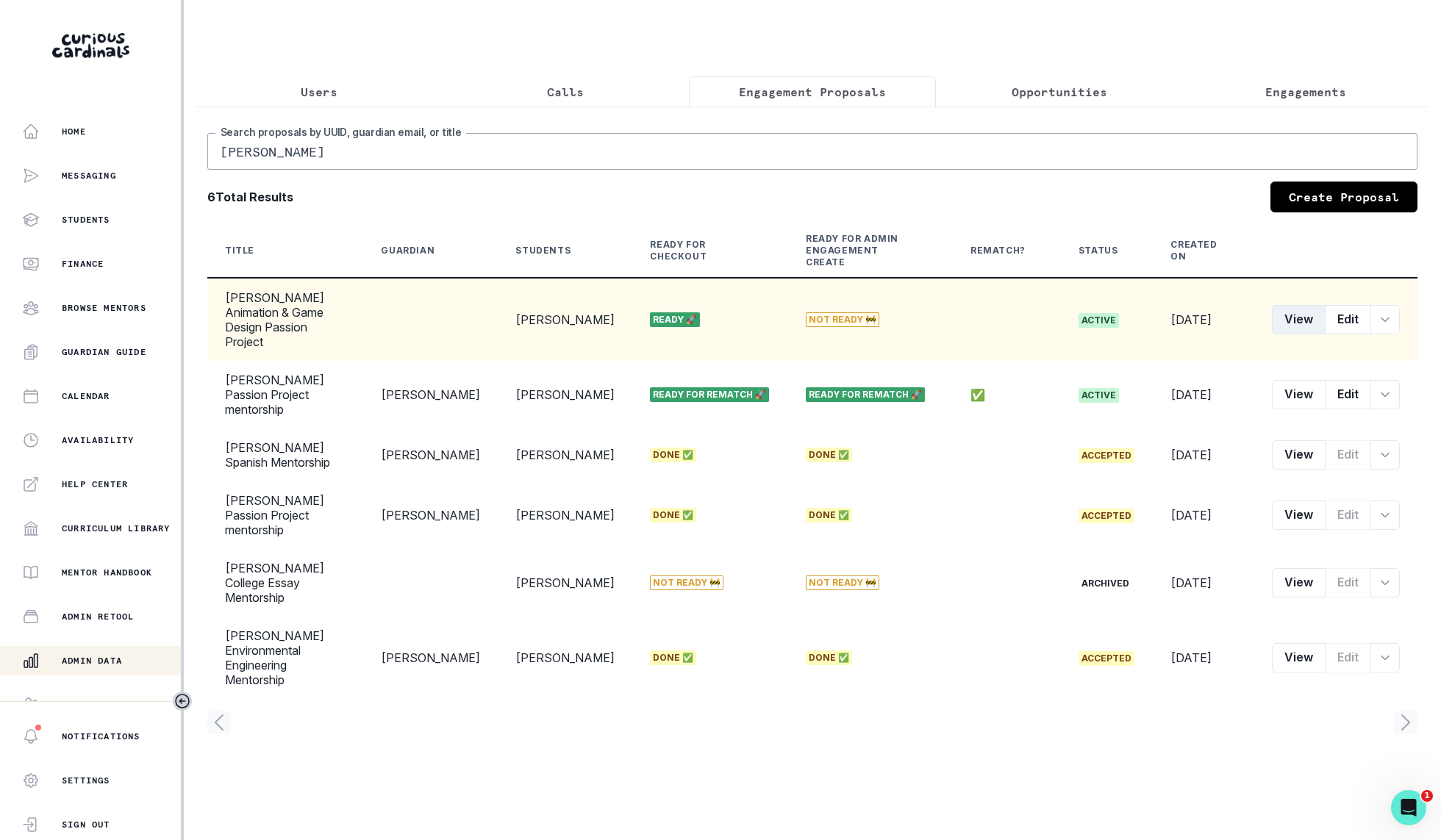
click at [1303, 305] on button "View" at bounding box center [1299, 319] width 54 height 30
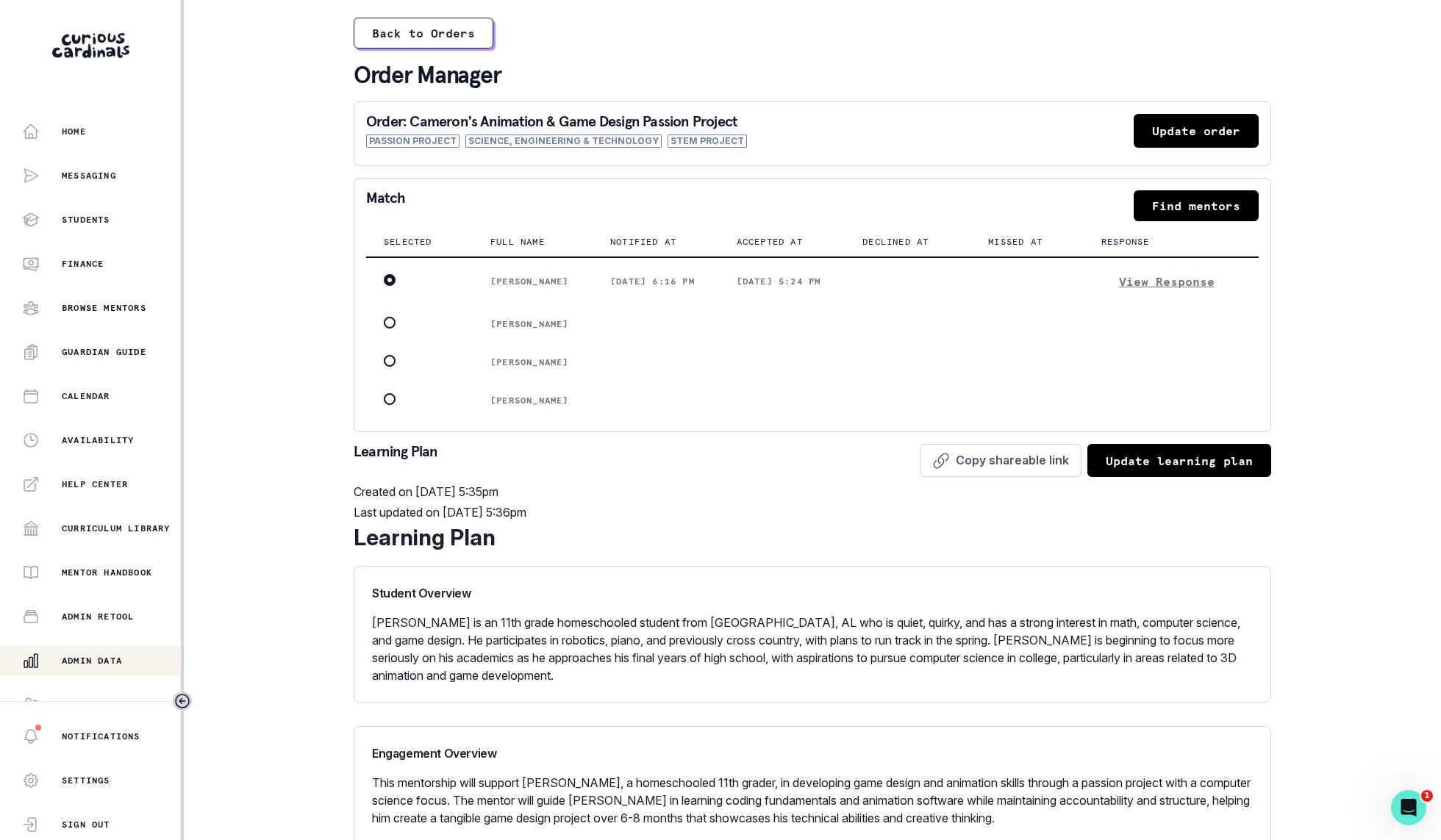
click at [1168, 117] on button "Update order" at bounding box center [1196, 131] width 125 height 34
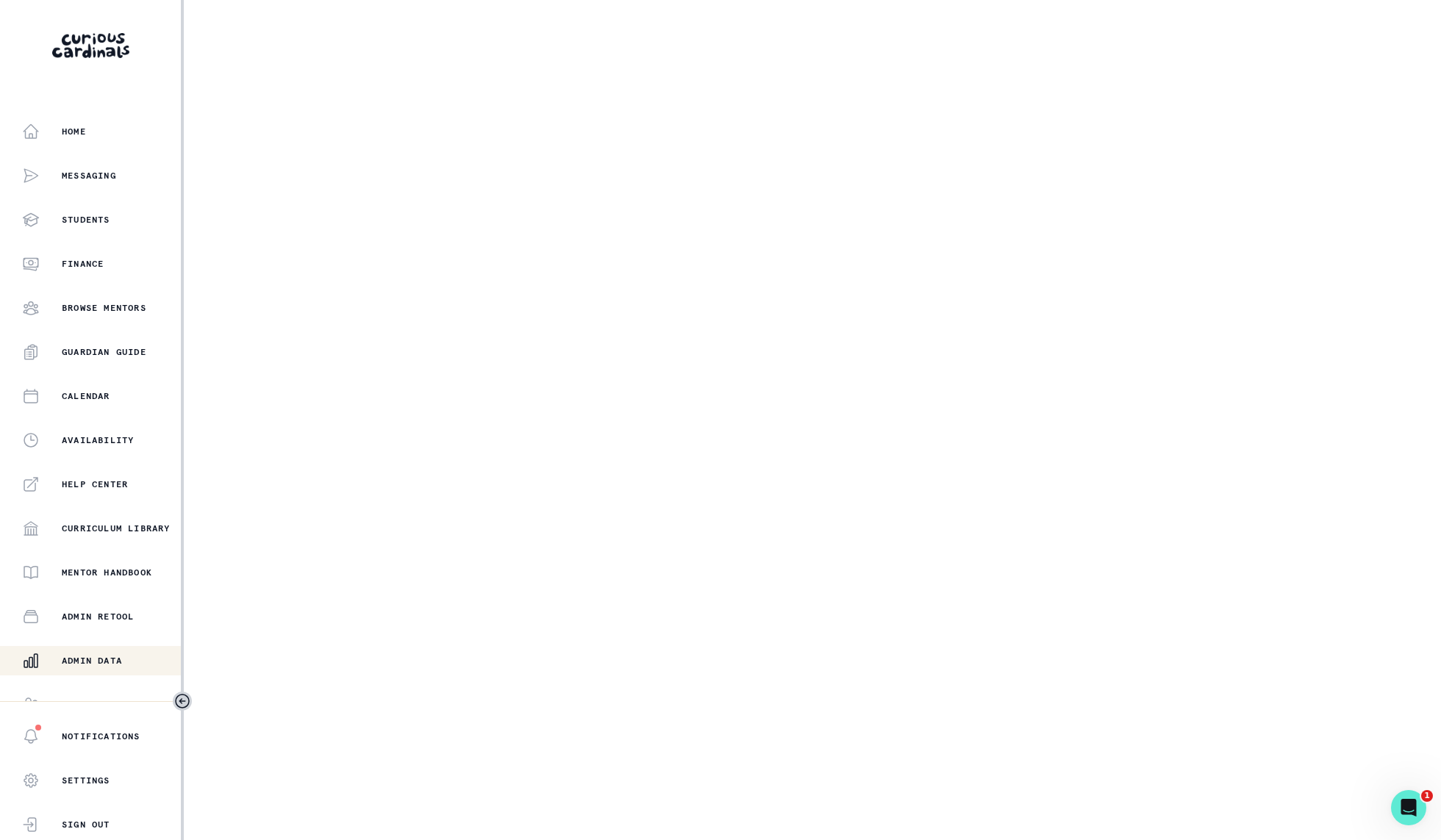
select select "2e0e0867-17d0-41a8-92b9-7b446b3bc83e"
select select "9a751445-b445-4548-ae6a-5c97e26053b2"
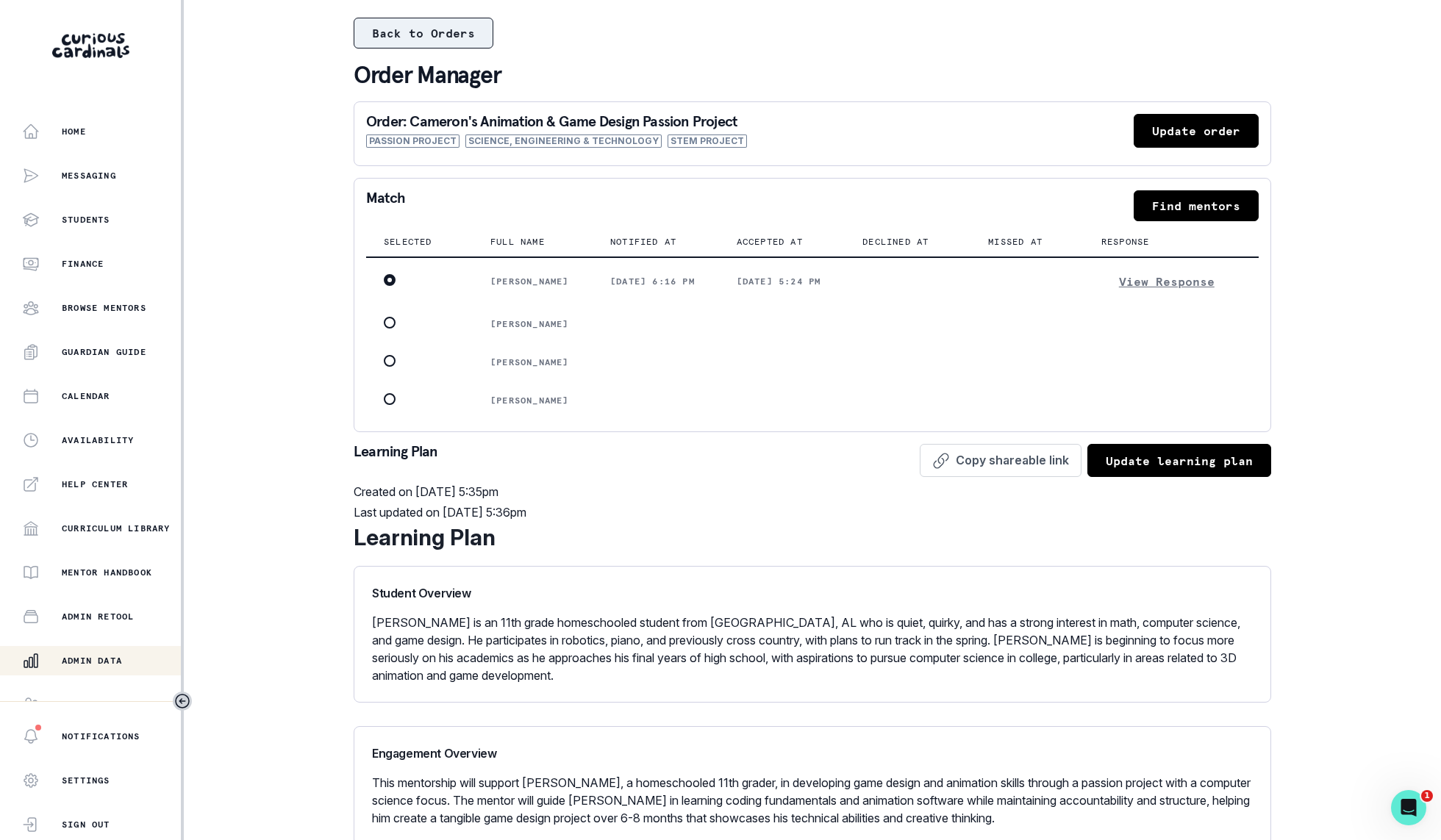
click at [400, 36] on button "Back to Orders" at bounding box center [423, 33] width 139 height 31
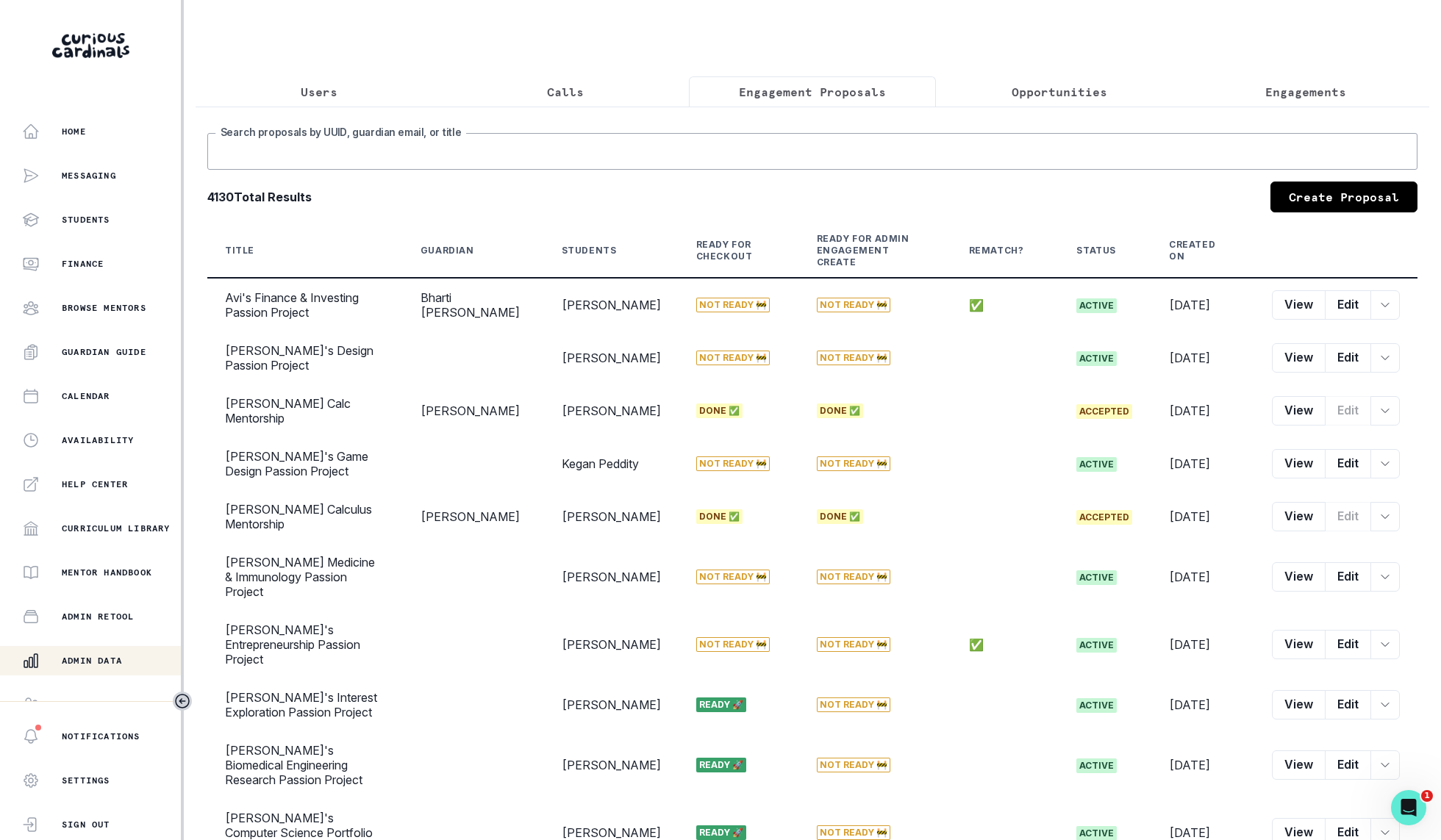
click at [782, 145] on input "Search proposals by UUID, guardian email, or title" at bounding box center [812, 151] width 1210 height 37
type input "[PERSON_NAME]"
click at [1097, 142] on input "[PERSON_NAME]" at bounding box center [812, 151] width 1210 height 37
click at [1093, 142] on input "[PERSON_NAME]" at bounding box center [812, 151] width 1210 height 37
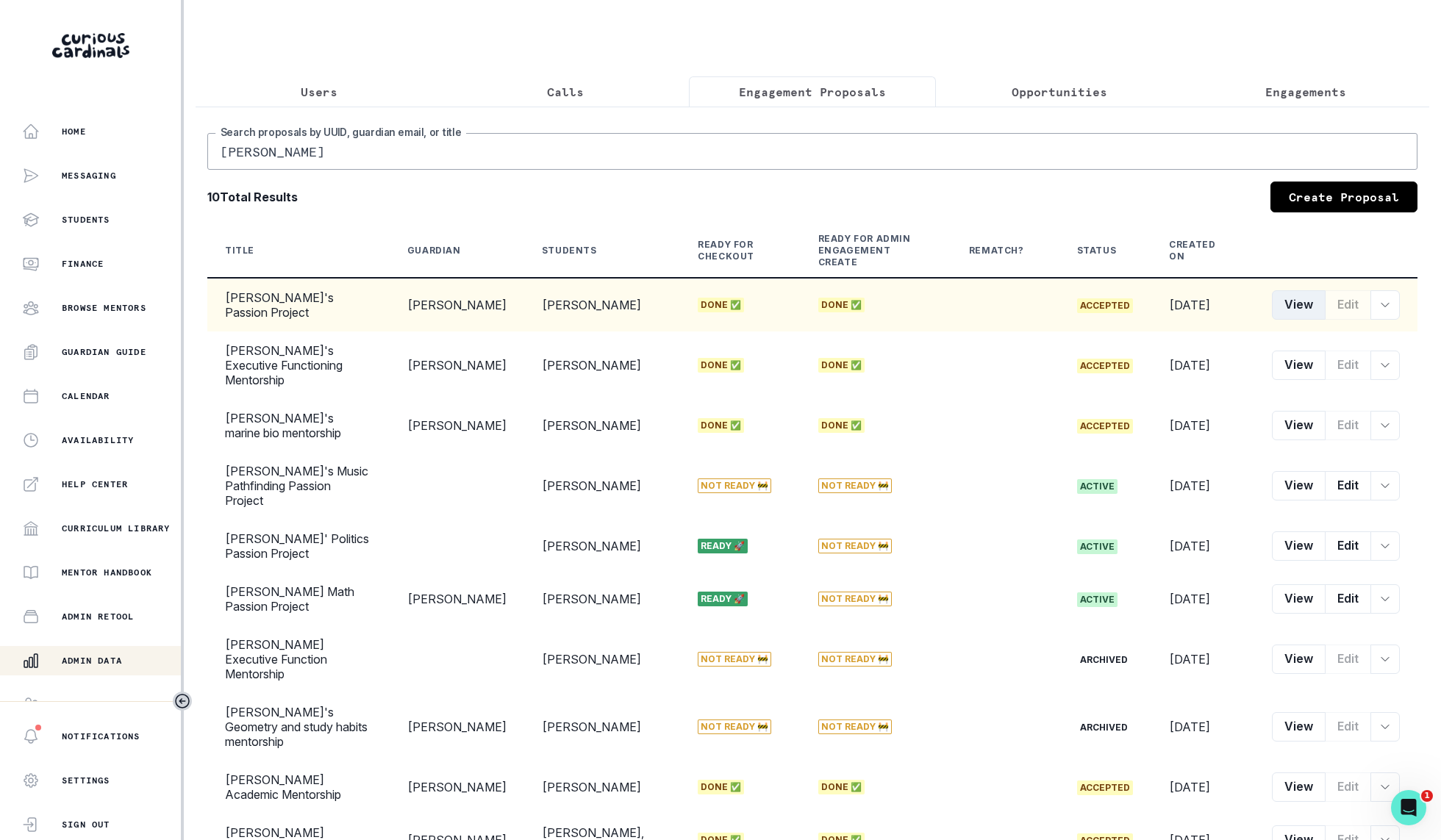
click at [1309, 296] on button "View" at bounding box center [1299, 305] width 54 height 30
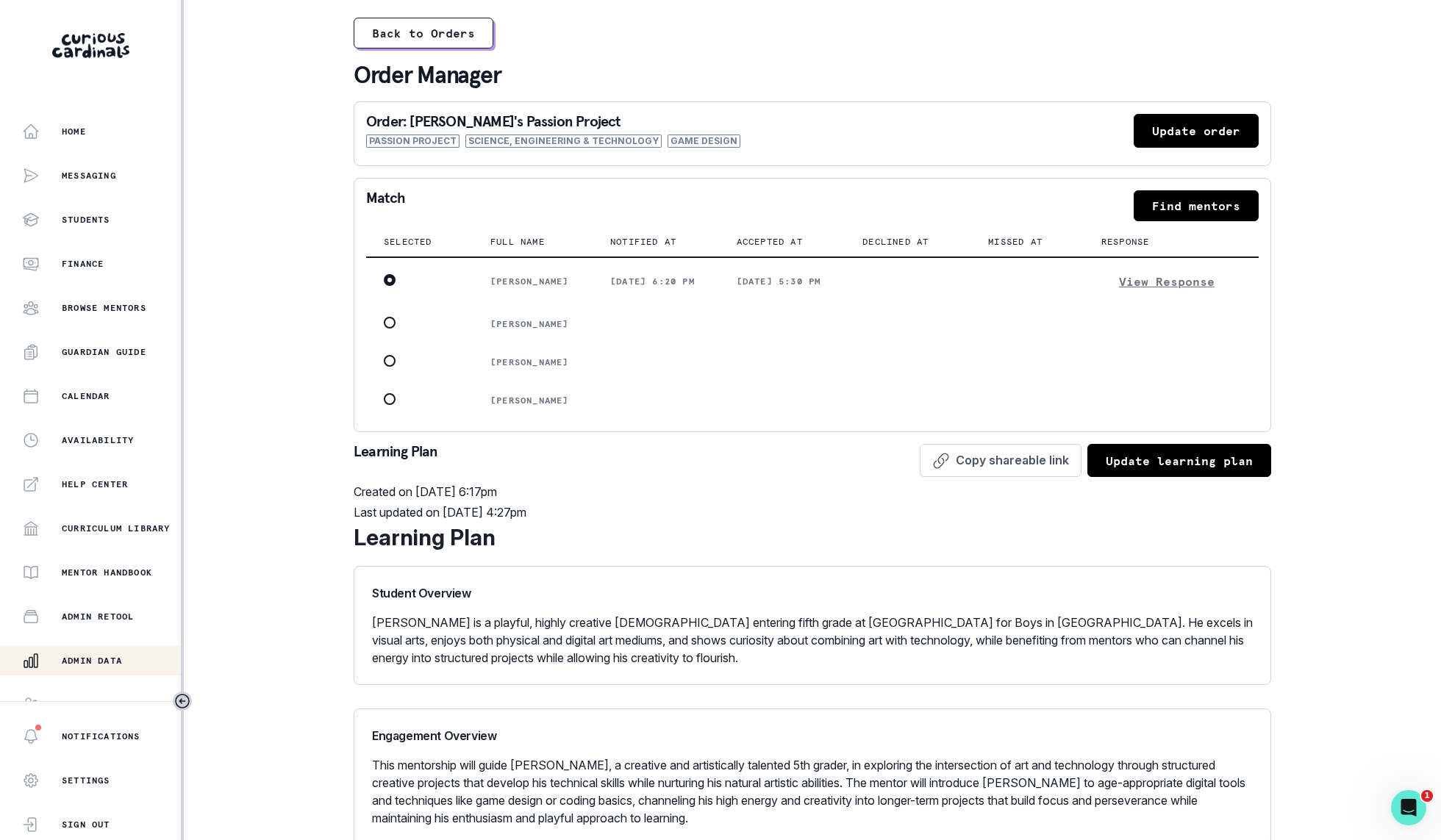
click at [1230, 114] on button "Update order" at bounding box center [1196, 131] width 125 height 34
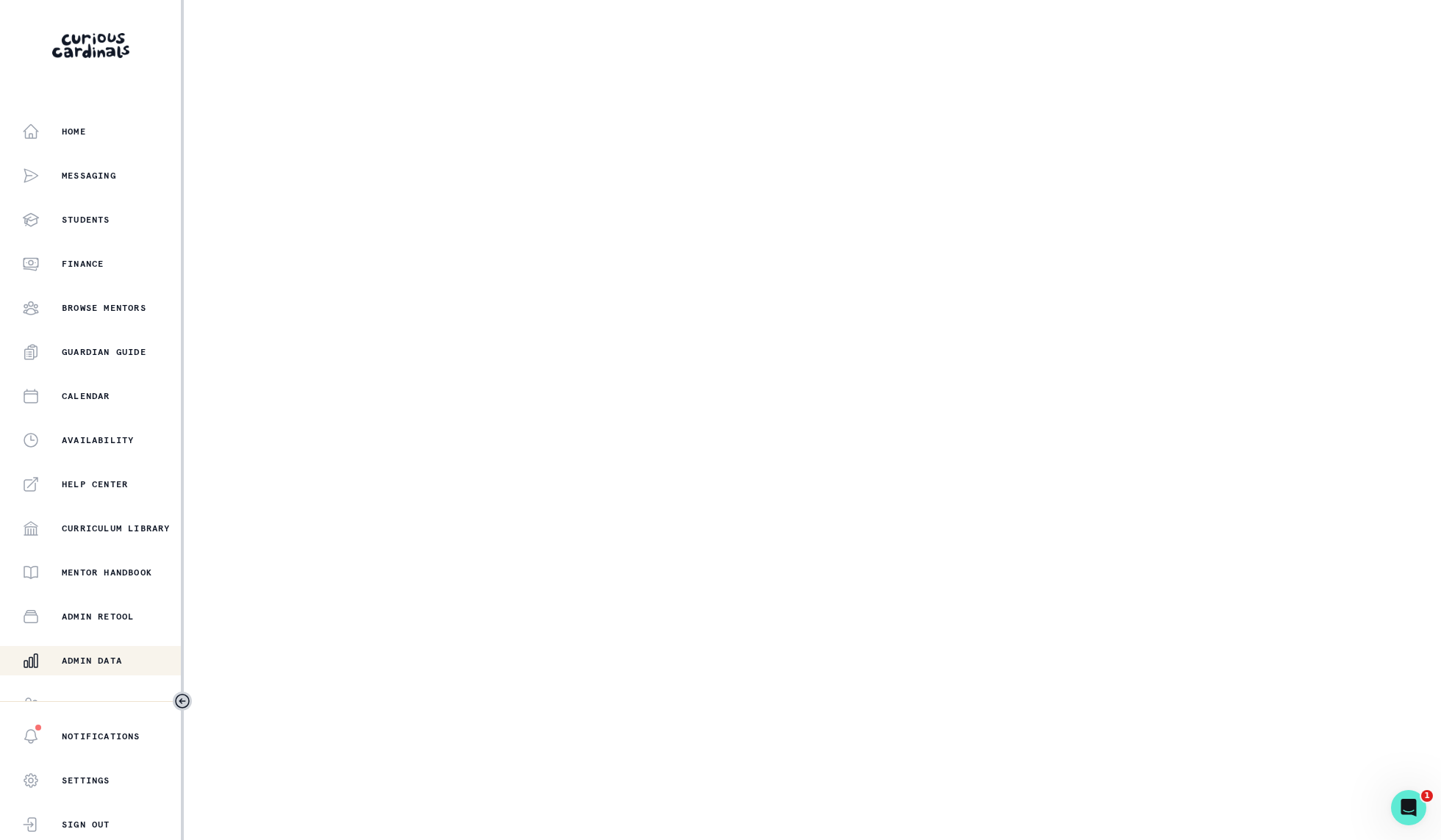
select select "2e0e0867-17d0-41a8-92b9-7b446b3bc83e"
select select "b5cb047d-f7d6-4bd7-8ea4-e0ce2f8bb265"
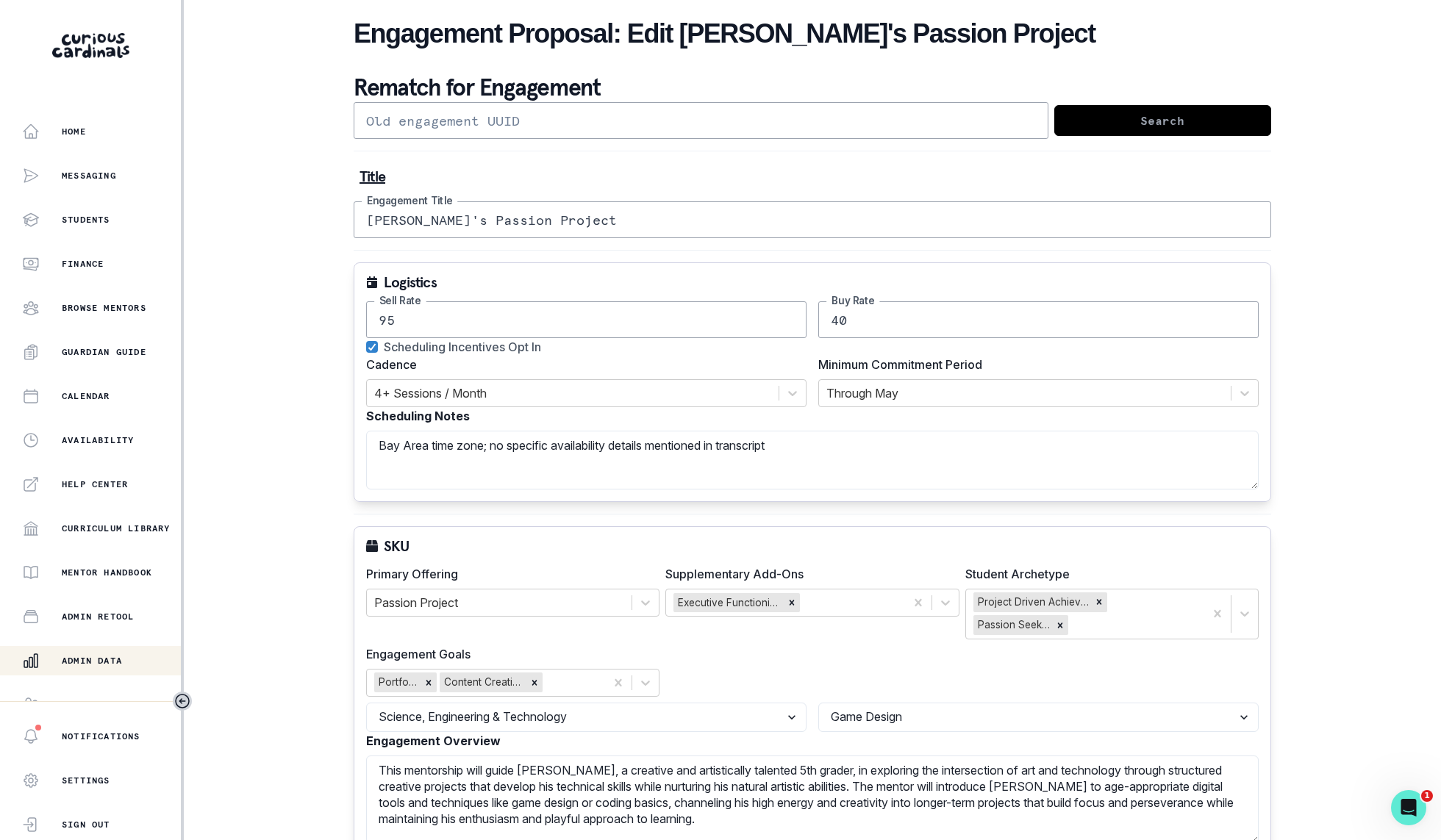
click at [60, 663] on div "Admin Data" at bounding box center [101, 660] width 159 height 17
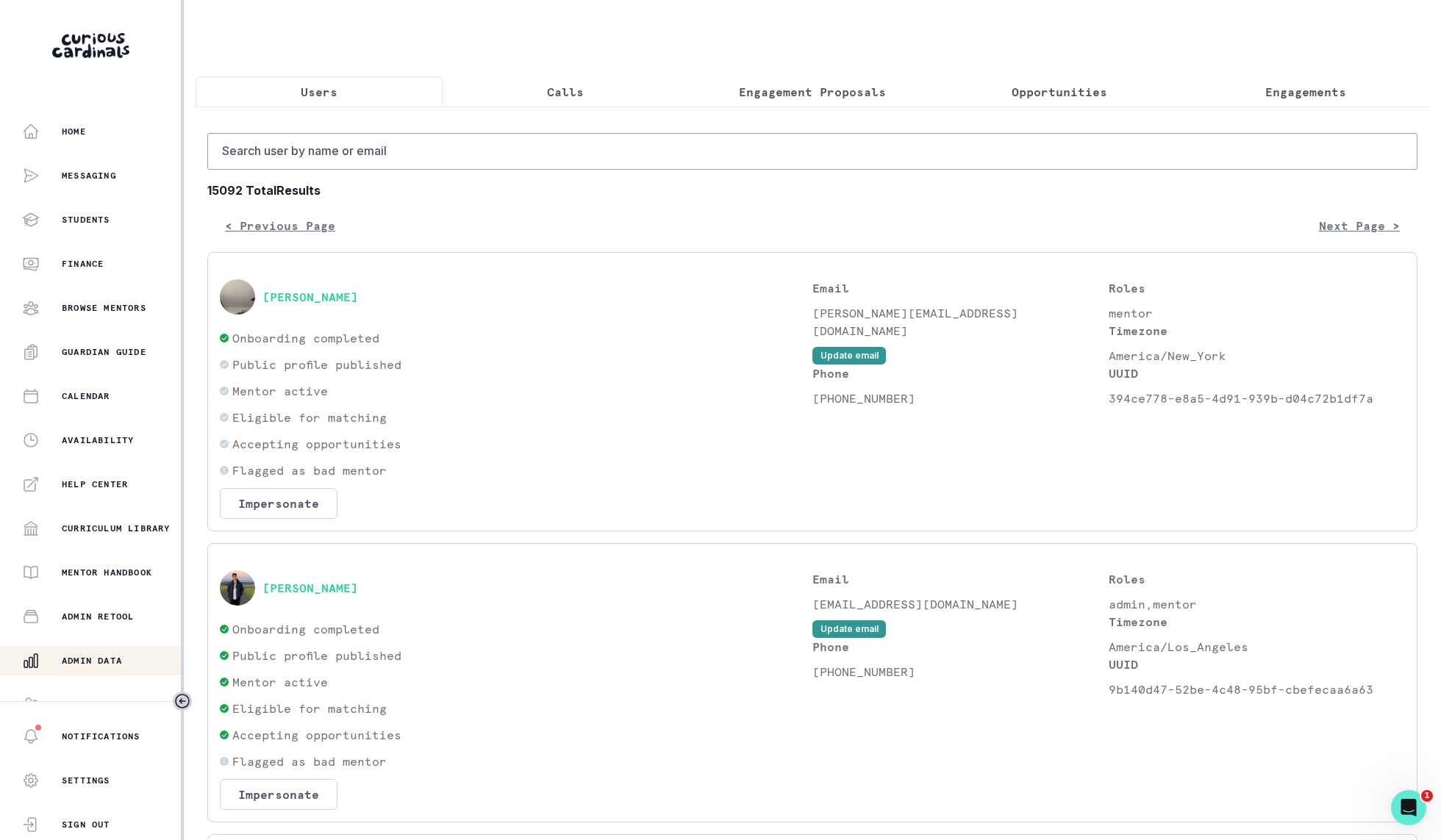
select select "2e0e0867-17d0-41a8-92b9-7b446b3bc83e"
select select "b5cb047d-f7d6-4bd7-8ea4-e0ce2f8bb265"
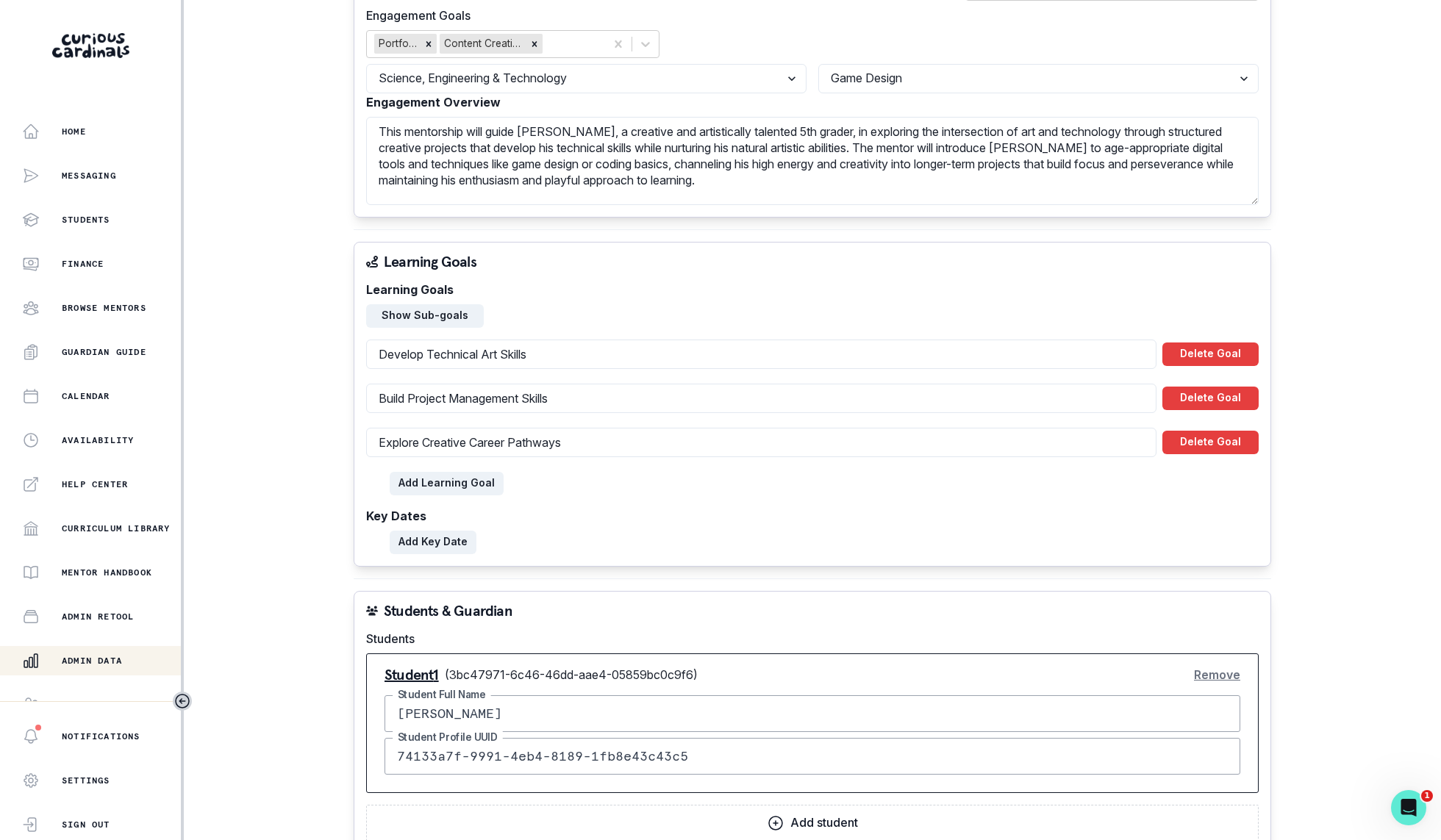
scroll to position [677, 0]
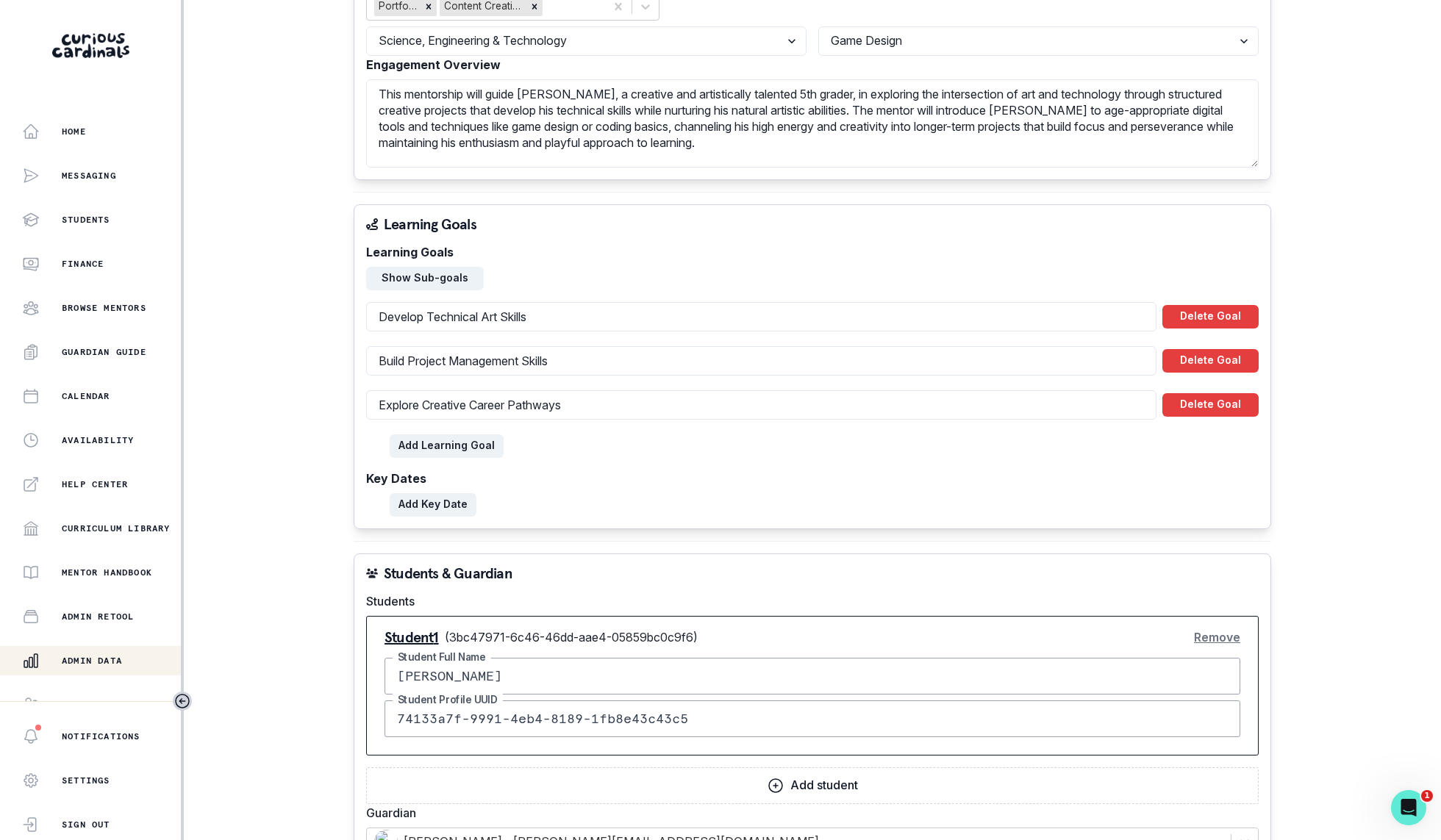
click at [89, 648] on button "Admin Data" at bounding box center [91, 660] width 184 height 30
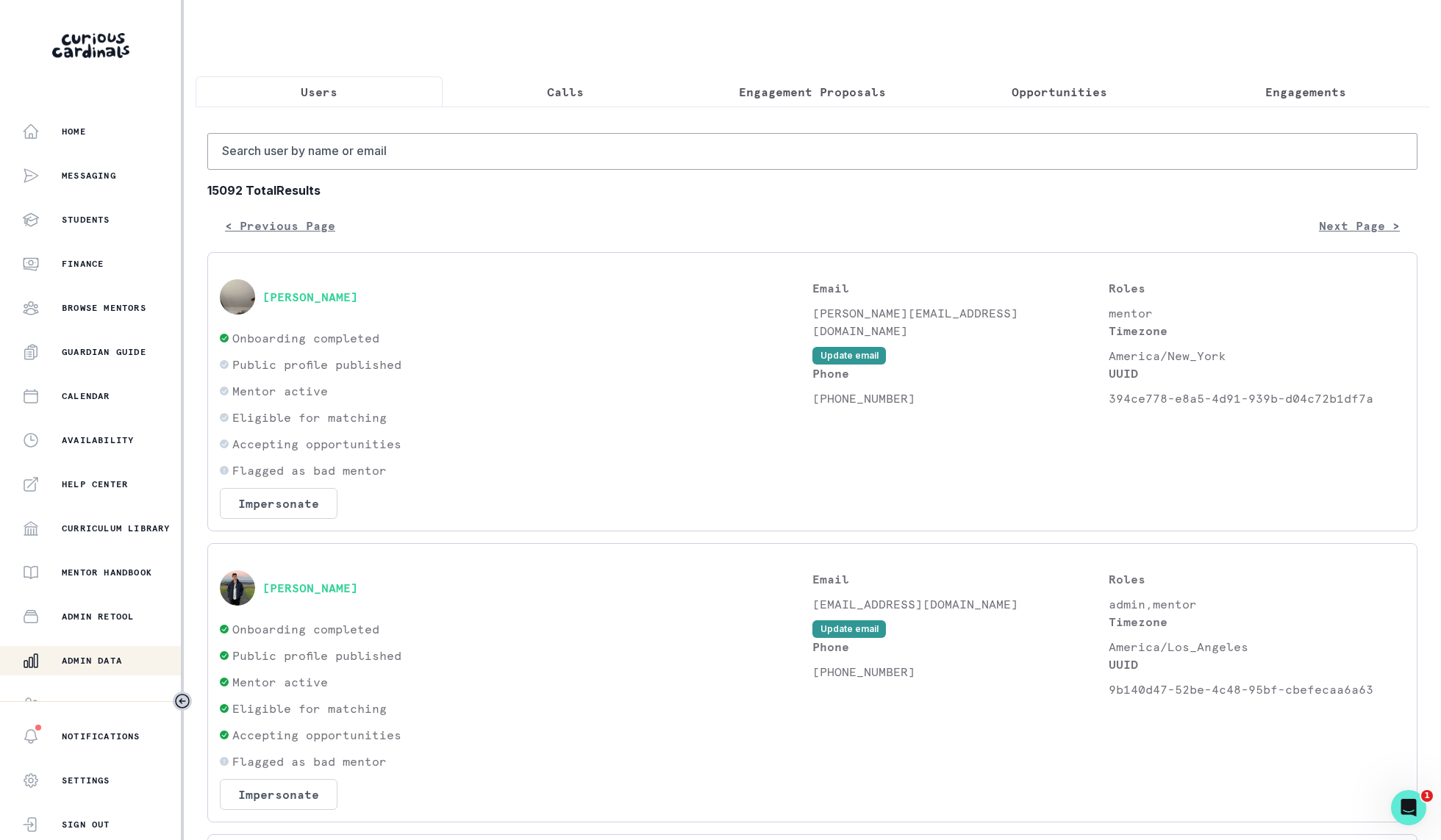
click at [1304, 91] on p "Engagements" at bounding box center [1305, 91] width 81 height 17
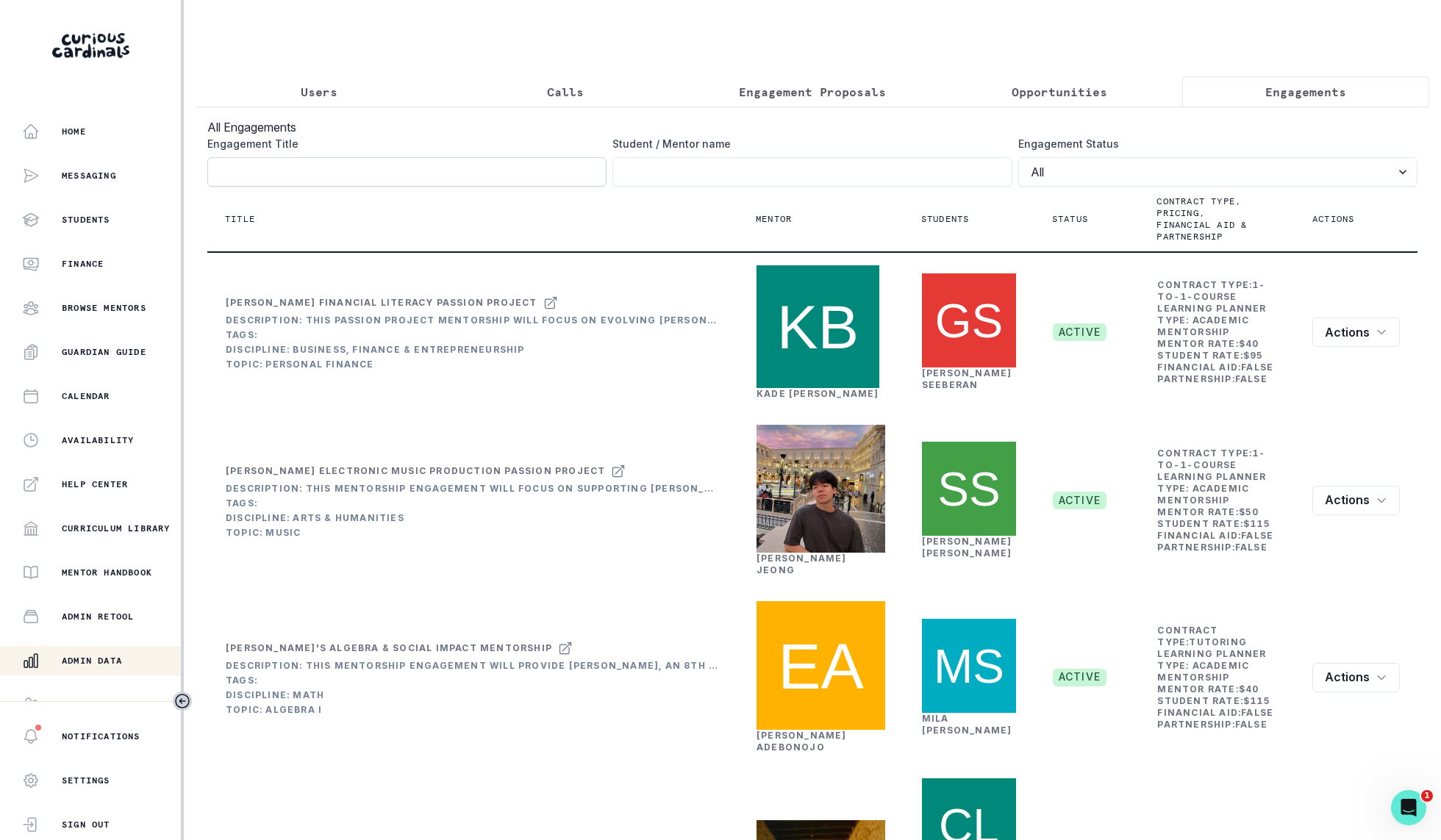
click at [497, 168] on input "Engagement Title" at bounding box center [407, 172] width 399 height 30
click at [716, 174] on input "Engagement Title" at bounding box center [811, 172] width 399 height 30
type input "[PERSON_NAME]"
click button "submit" at bounding box center [0, 0] width 0 height 0
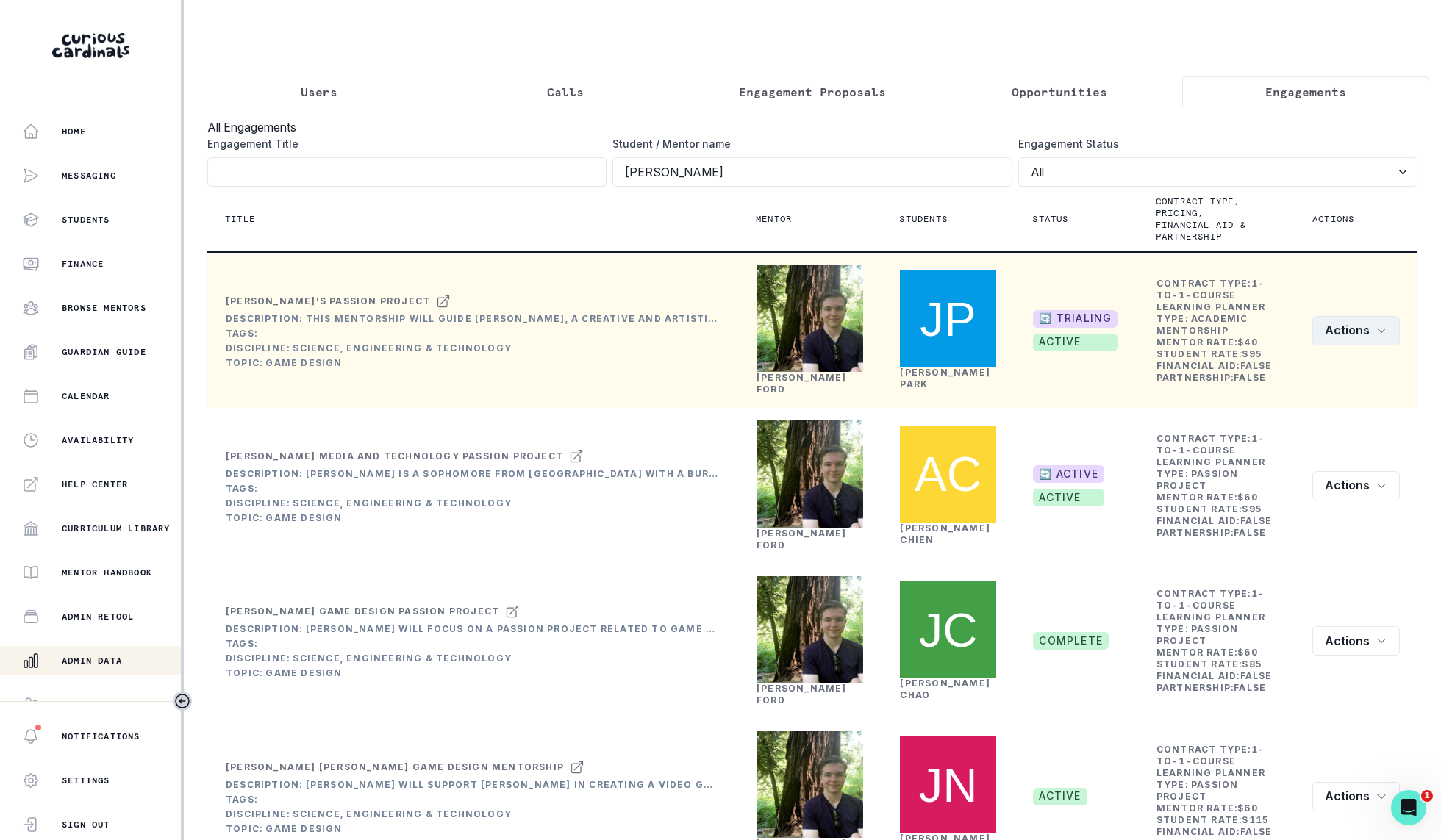
click at [1364, 331] on button "Actions" at bounding box center [1355, 331] width 87 height 30
click at [1318, 363] on button "Edit" at bounding box center [1318, 364] width 163 height 23
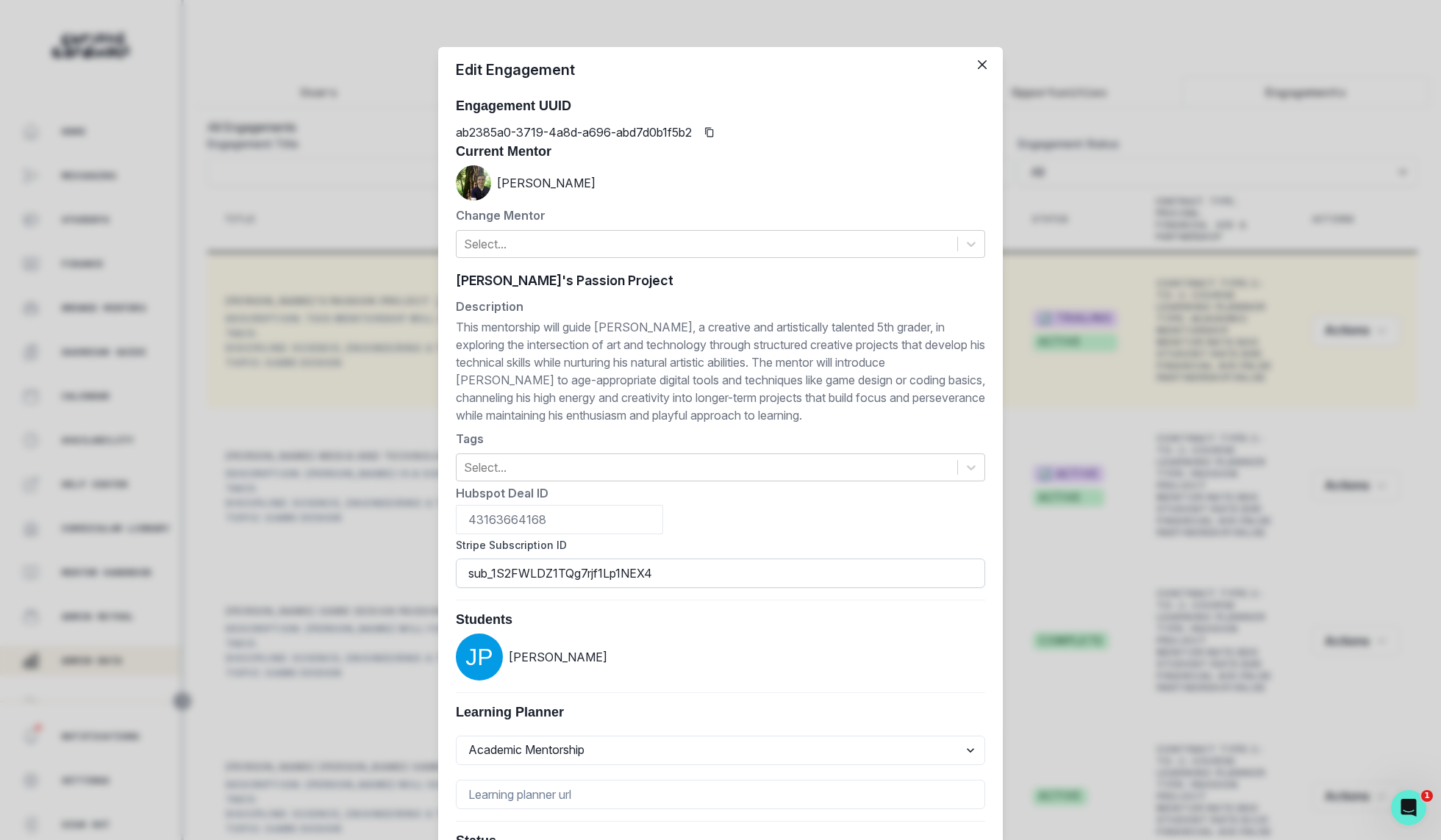
scroll to position [478, 0]
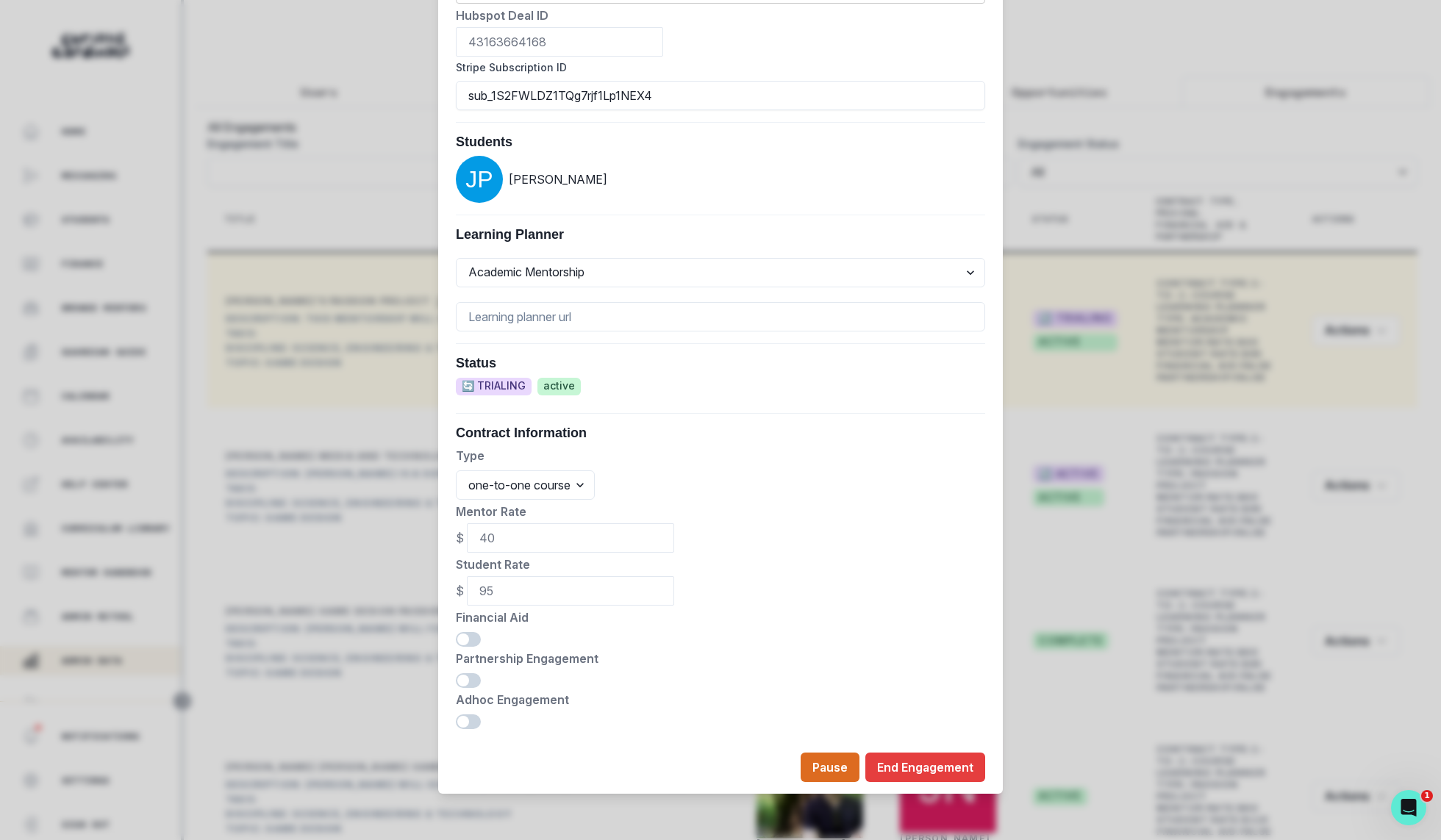
drag, startPoint x: 527, startPoint y: 547, endPoint x: 437, endPoint y: 546, distance: 90.0
click at [438, 546] on div "[PERSON_NAME]'s Passion Project [PERSON_NAME]'s Passion Project Description Thi…" at bounding box center [720, 263] width 564 height 955
click at [1147, 567] on div "Edit Engagement Engagement UUID ab2385a0-3719-4a8d-a696-abd7d0b1f5b2 Current Me…" at bounding box center [720, 420] width 1441 height 840
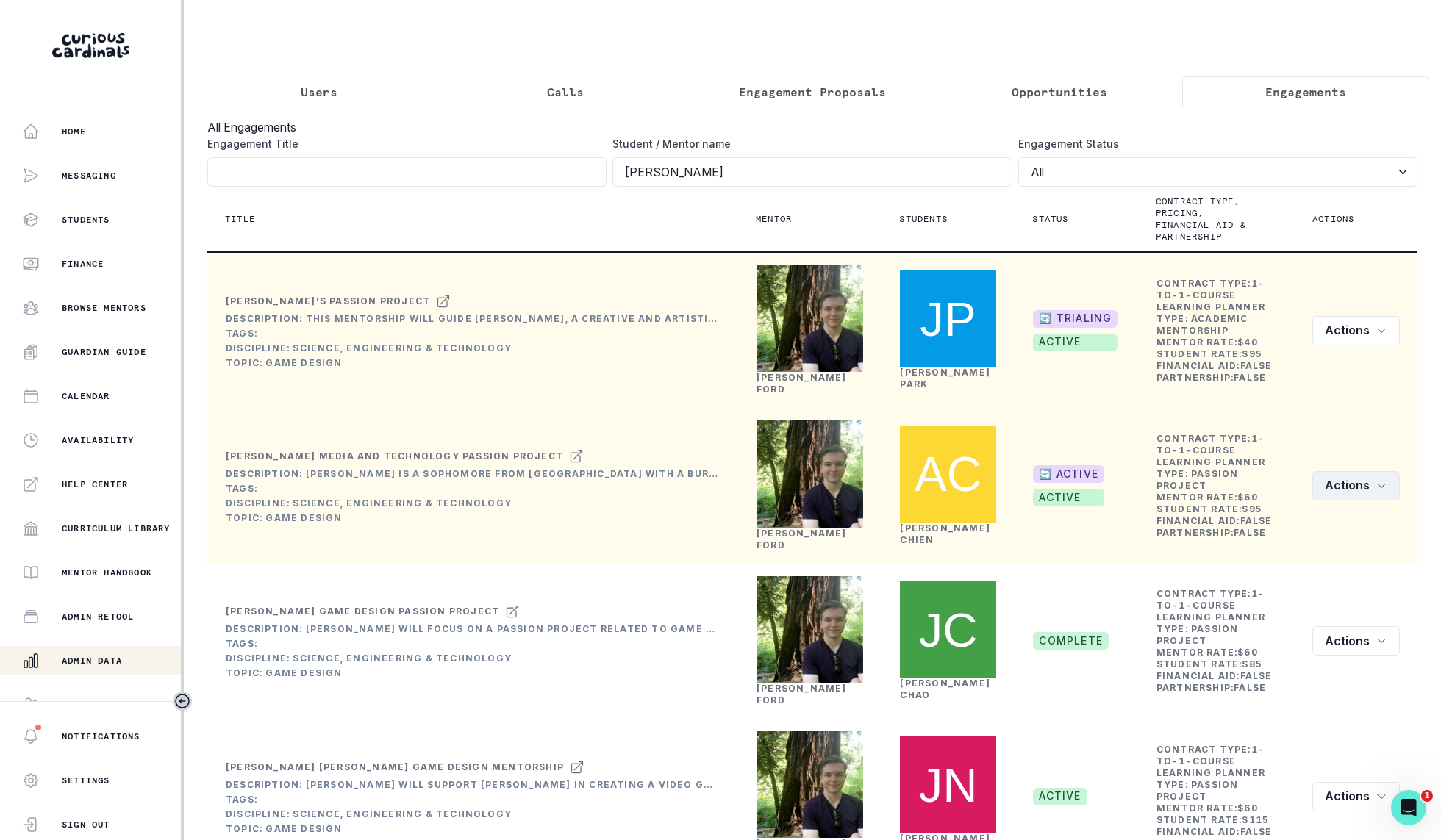
click at [1390, 474] on button "Actions" at bounding box center [1355, 485] width 87 height 30
click at [1325, 510] on button "Edit" at bounding box center [1318, 512] width 163 height 23
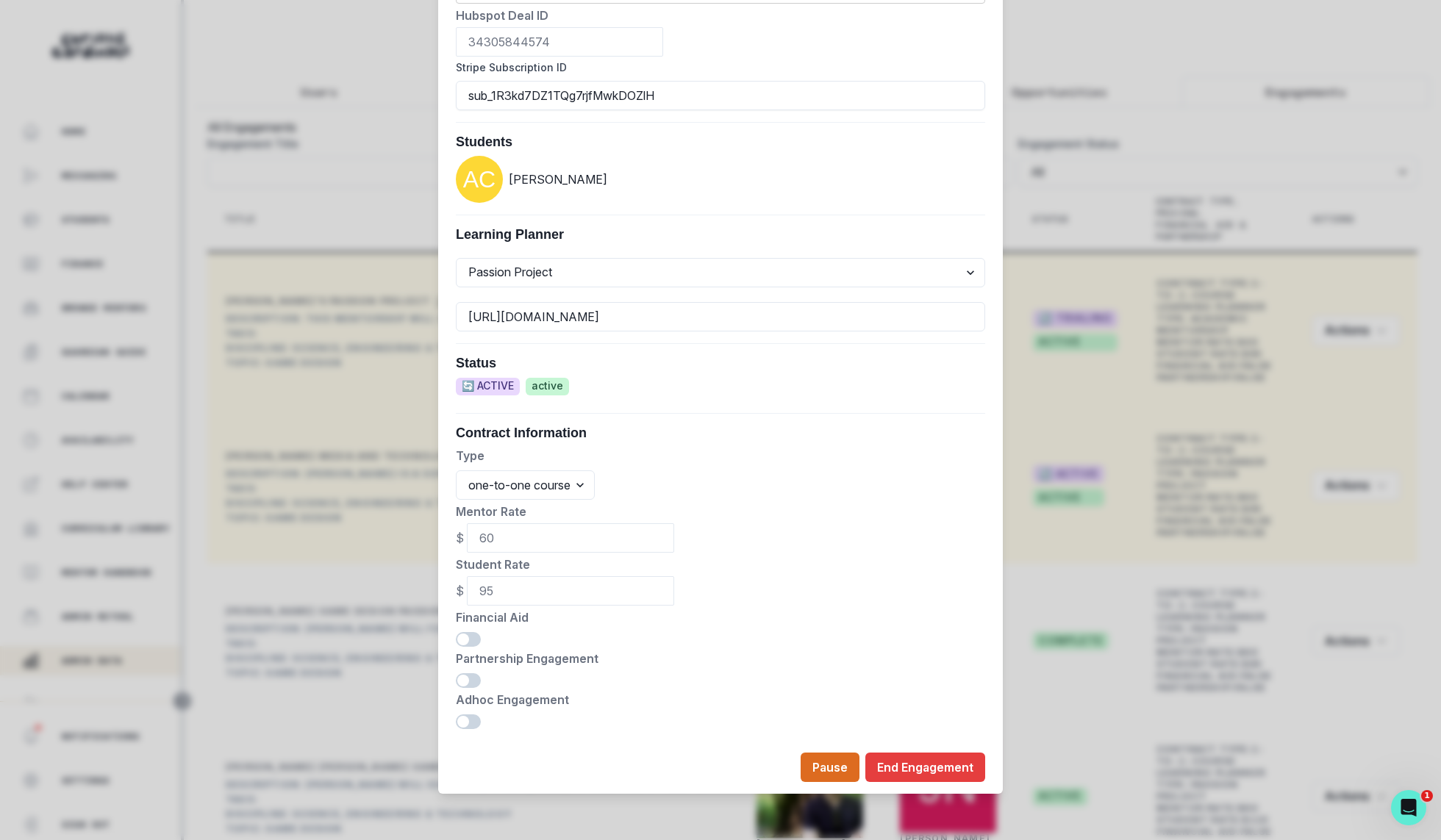
click at [1379, 634] on div "Edit Engagement Engagement UUID 71c07296-6df2-47cd-9913-a49a389cdbdc Current Me…" at bounding box center [720, 420] width 1441 height 840
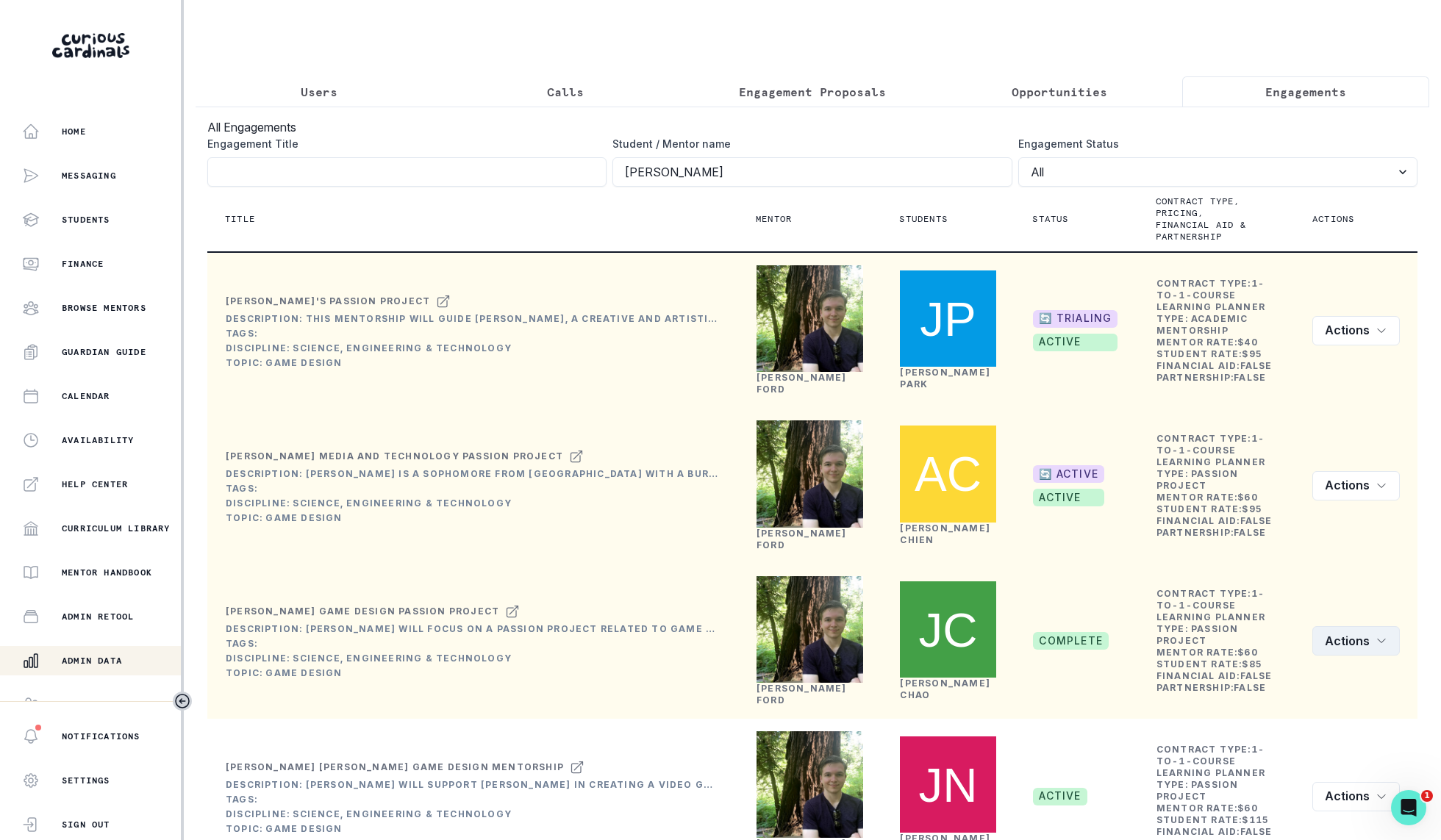
click at [1390, 628] on button "Actions" at bounding box center [1355, 641] width 87 height 30
click at [1331, 658] on button "Edit" at bounding box center [1318, 660] width 163 height 23
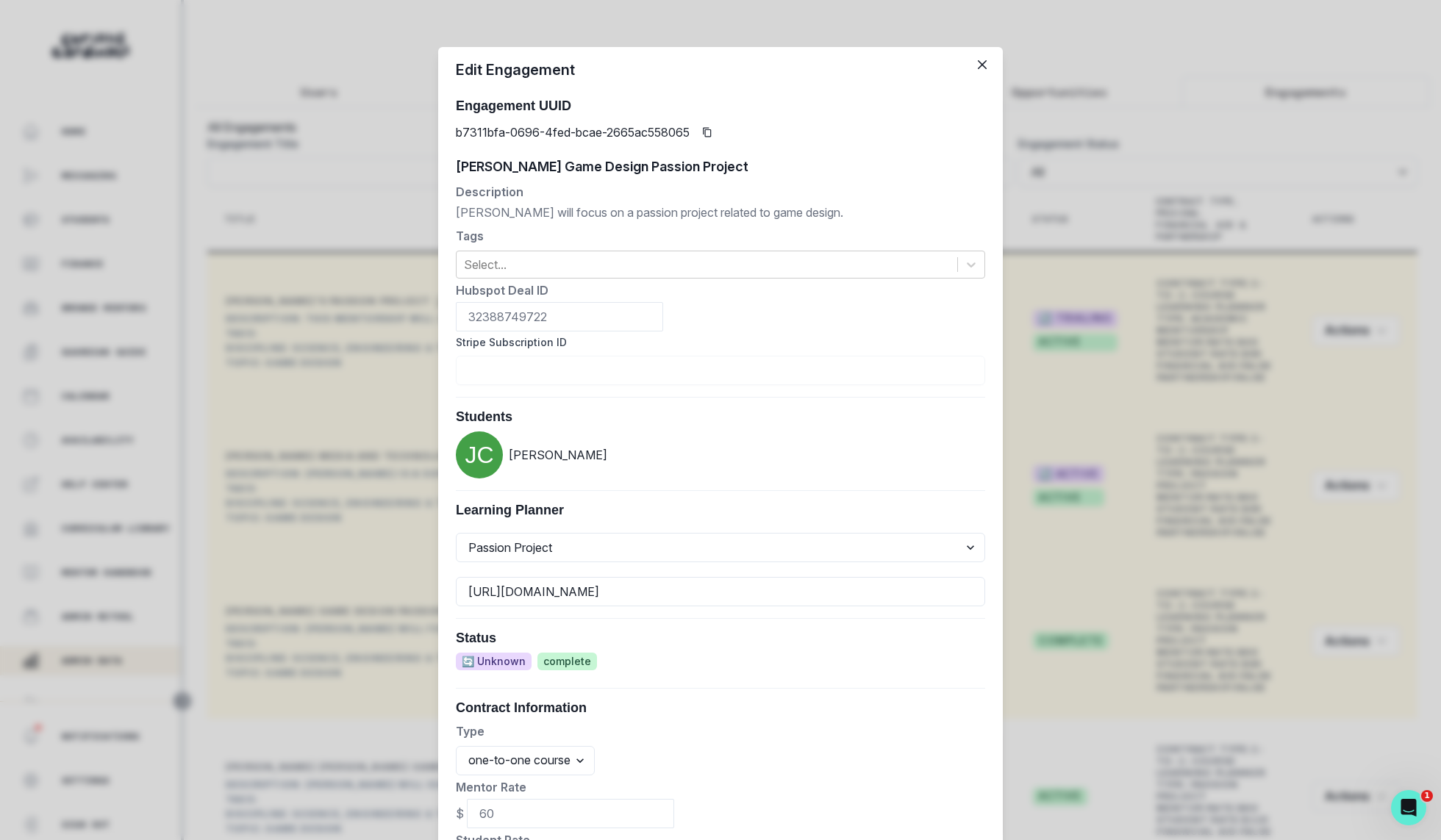
scroll to position [275, 0]
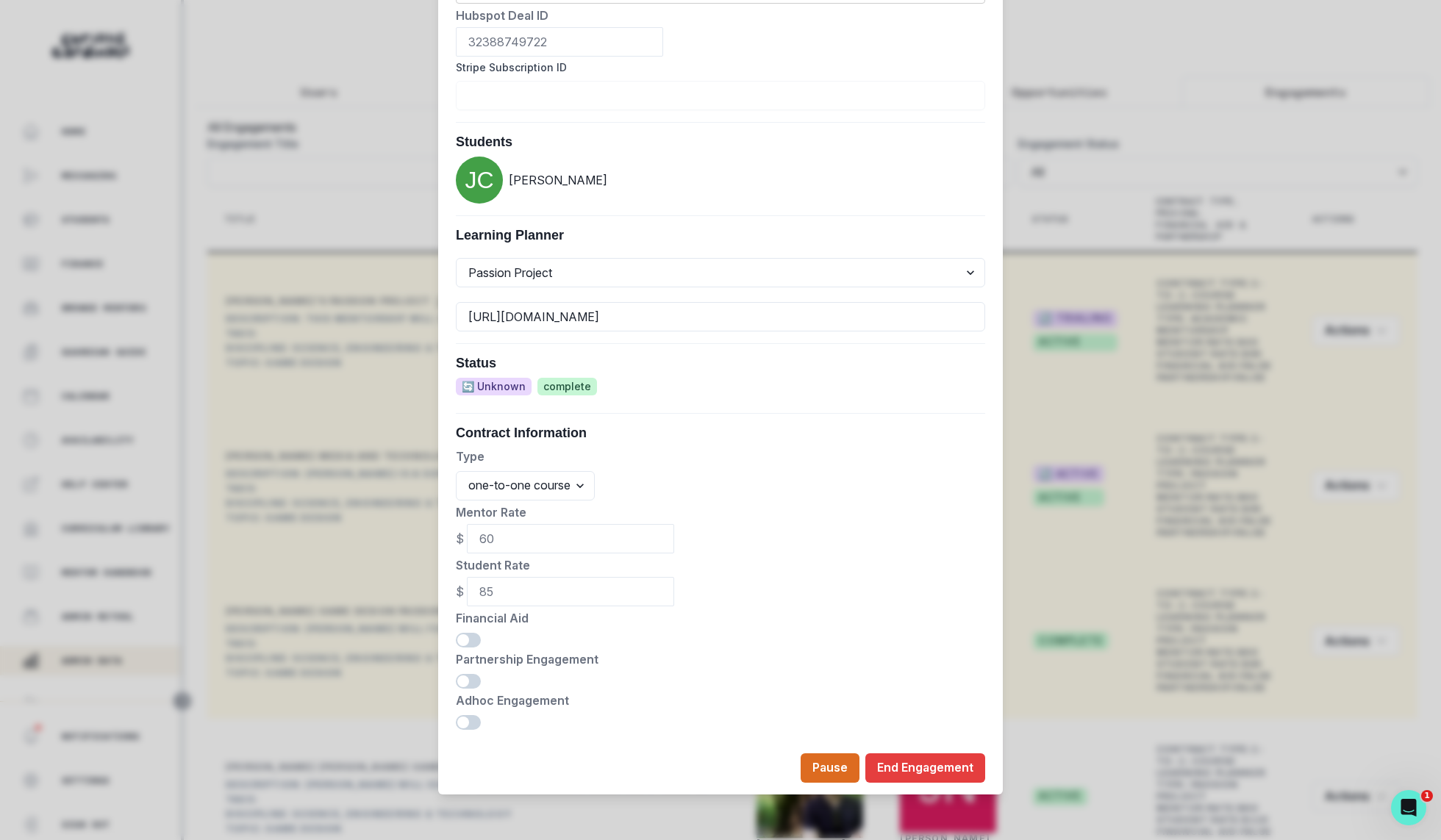
click at [1220, 386] on div "Edit Engagement Engagement UUID b7311bfa-0696-4fed-bcae-2665ac558065 [PERSON_NA…" at bounding box center [720, 420] width 1441 height 840
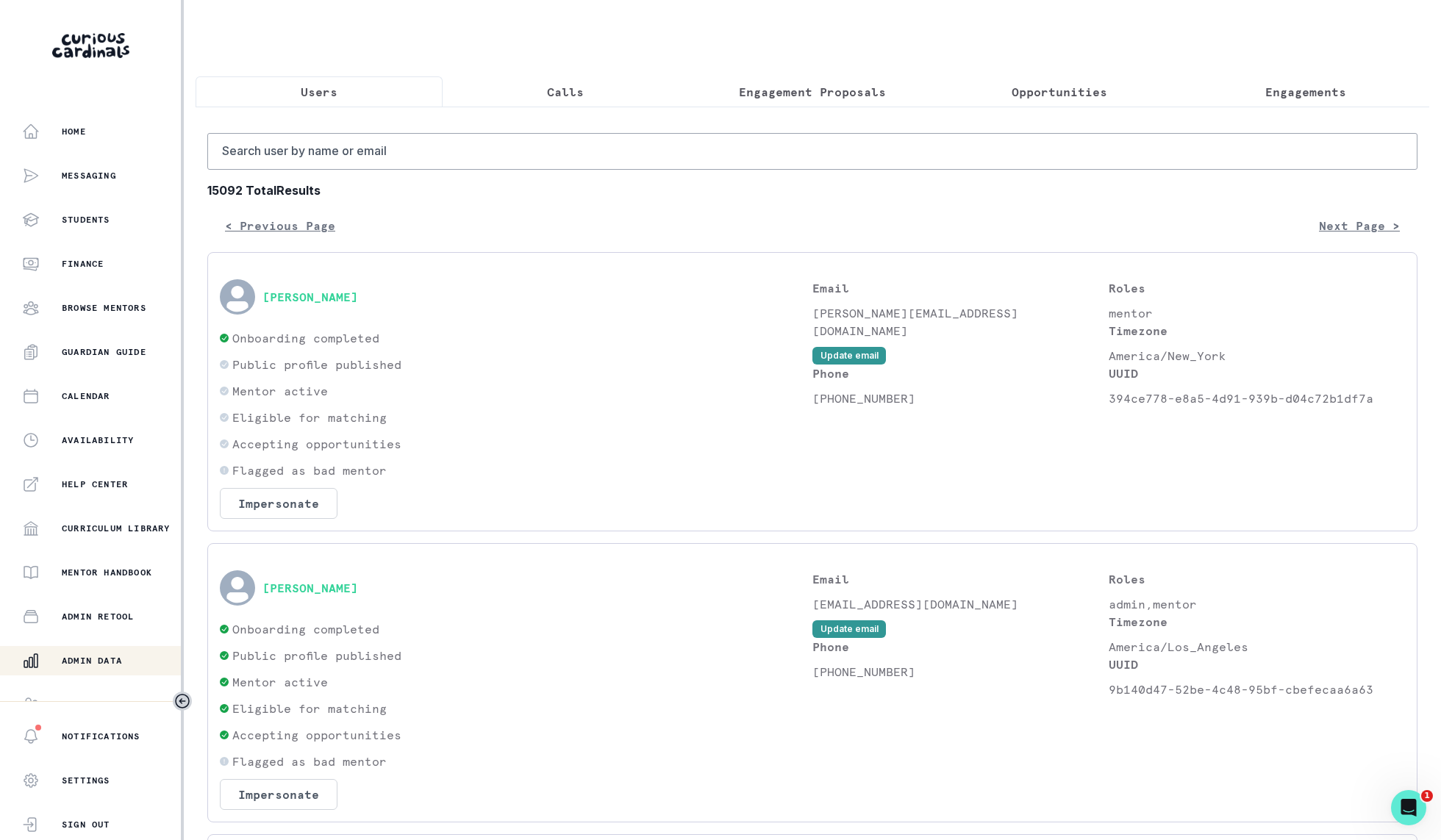
click at [354, 95] on button "Users" at bounding box center [318, 92] width 247 height 31
click at [409, 139] on input "Search user by name or email" at bounding box center [812, 151] width 1210 height 37
type input "[PERSON_NAME]"
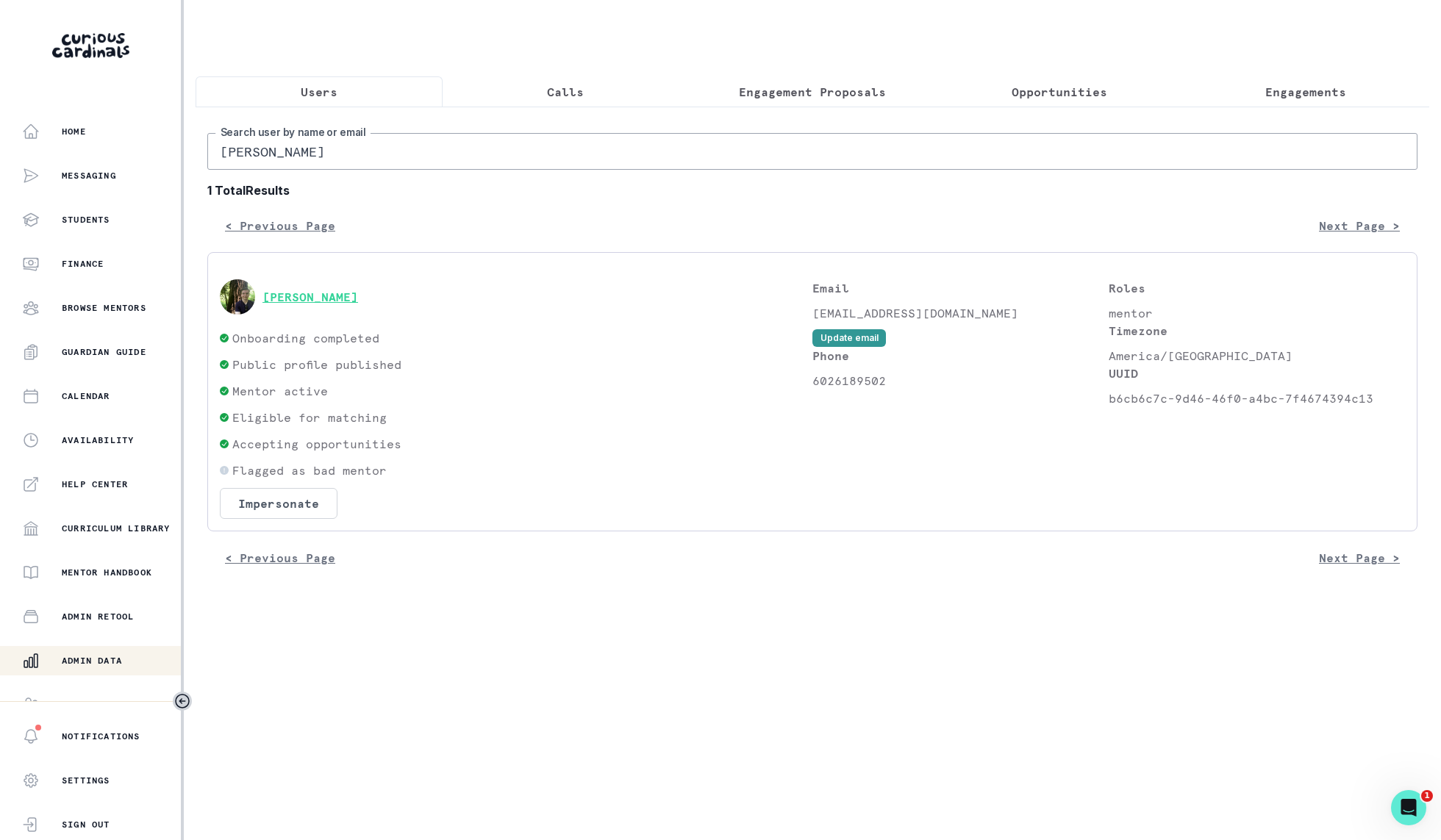
click at [313, 289] on button "[PERSON_NAME]" at bounding box center [310, 296] width 95 height 14
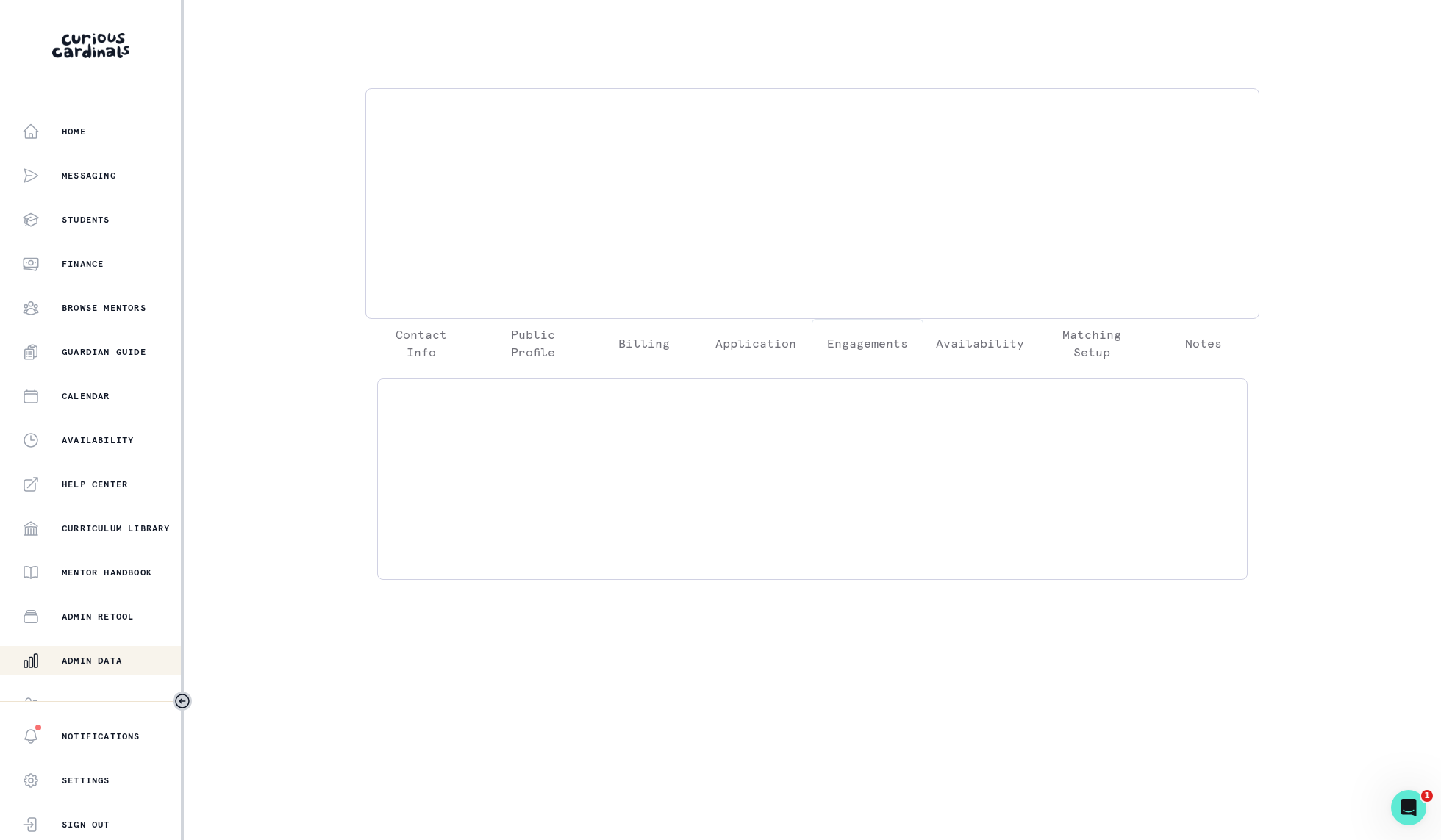
click at [876, 352] on button "Engagements" at bounding box center [867, 343] width 112 height 48
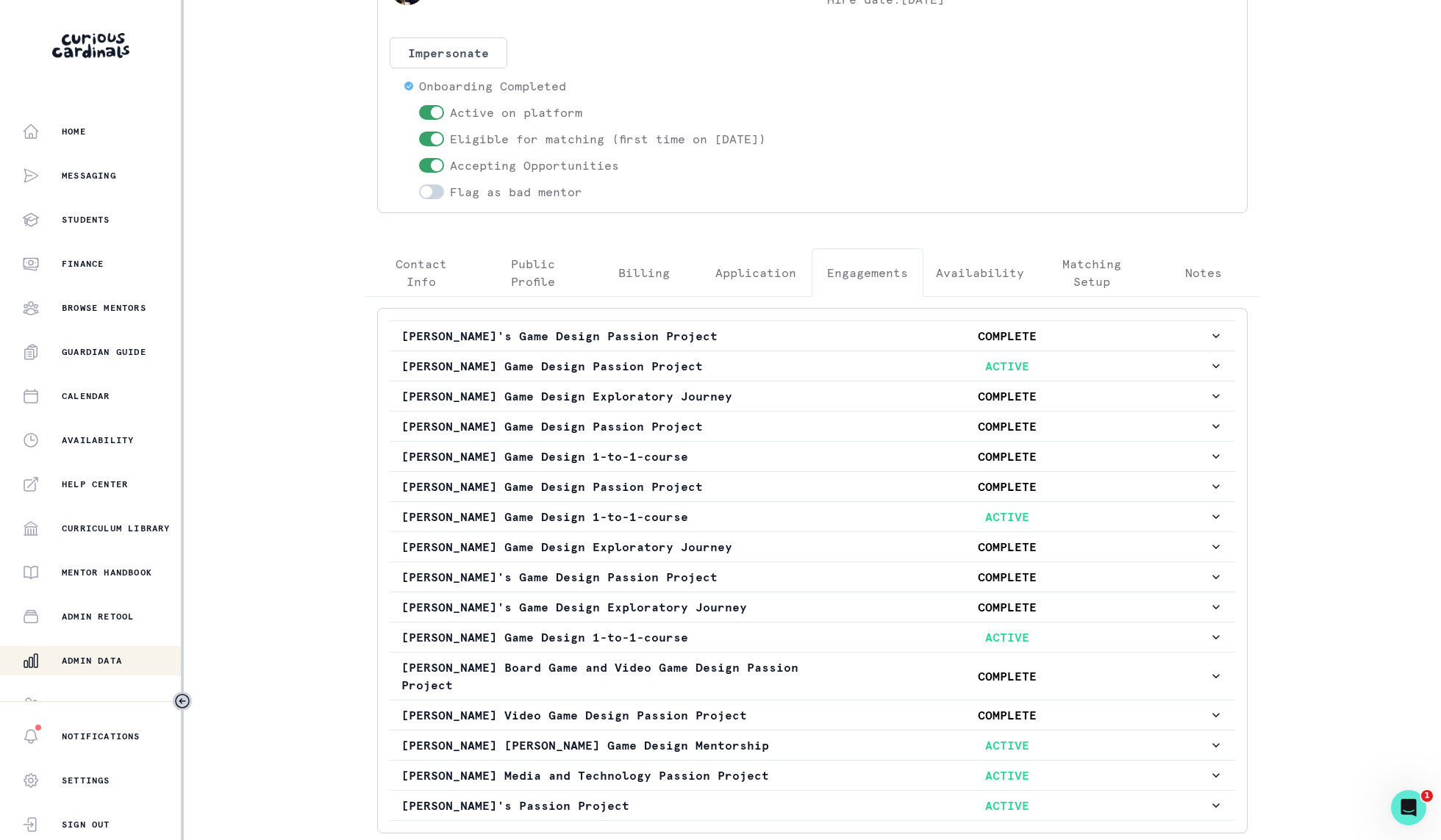
scroll to position [220, 0]
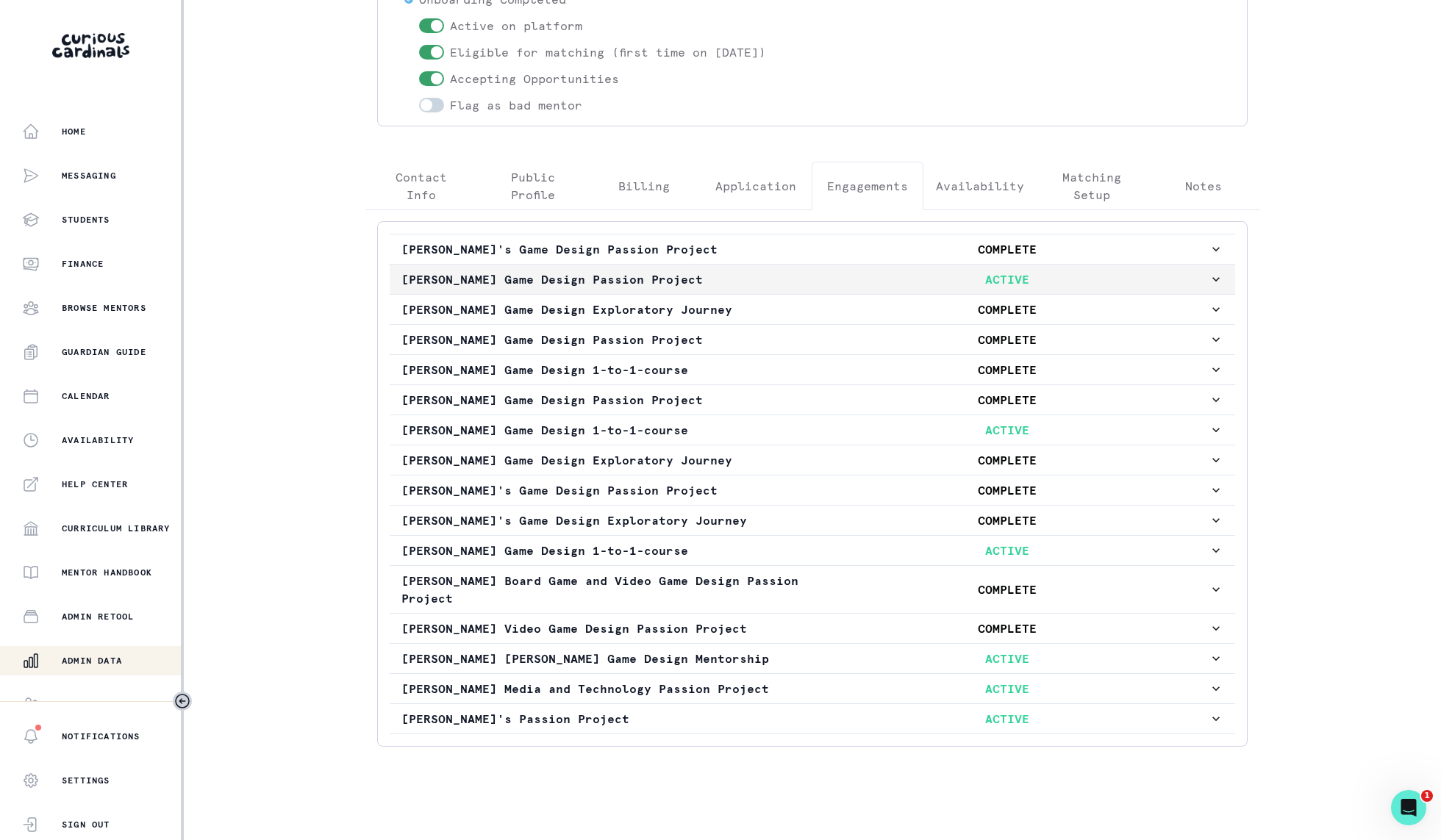
click at [990, 284] on p "ACTIVE" at bounding box center [1007, 279] width 404 height 17
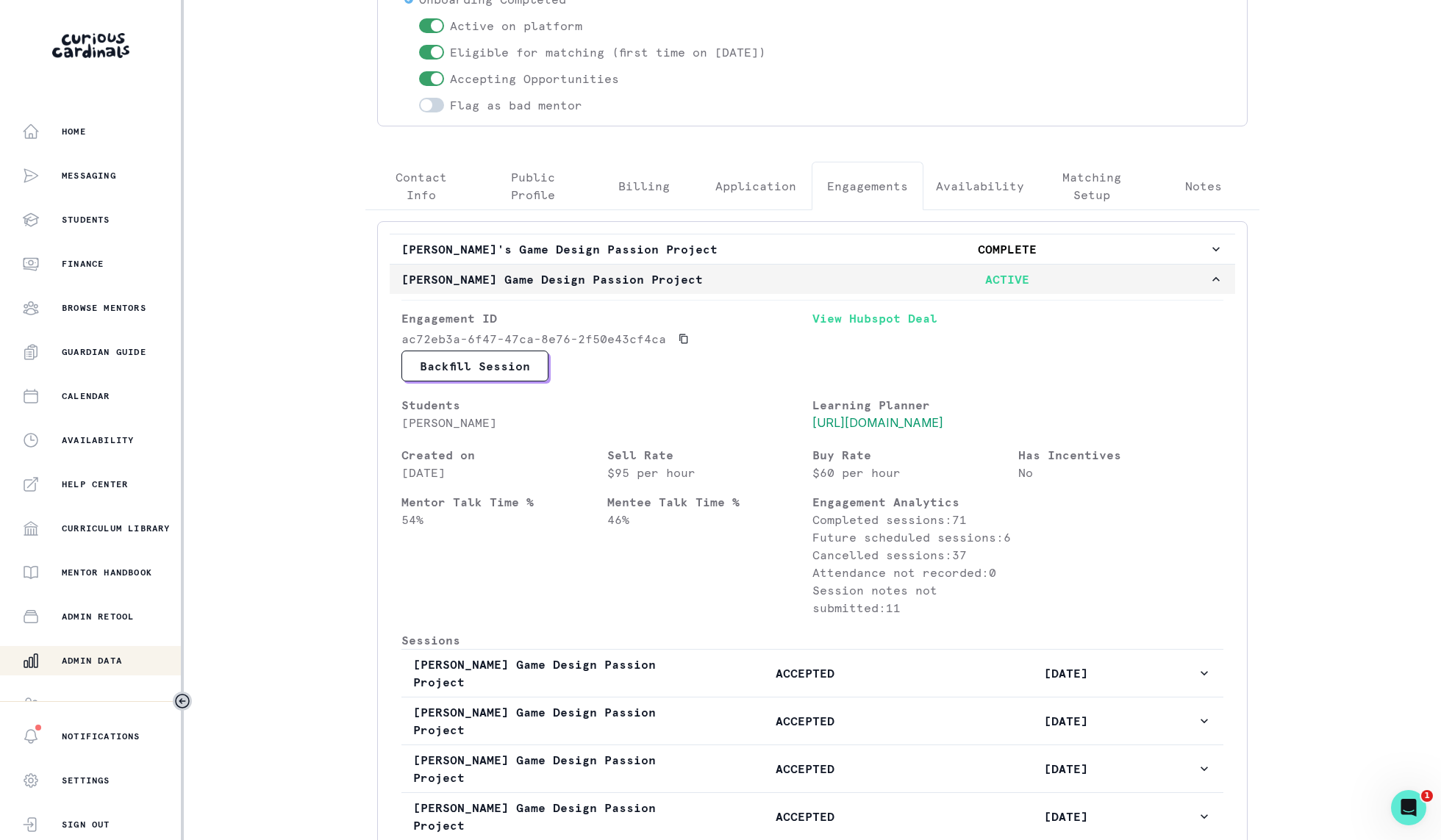
click at [967, 279] on p "ACTIVE" at bounding box center [1007, 279] width 404 height 17
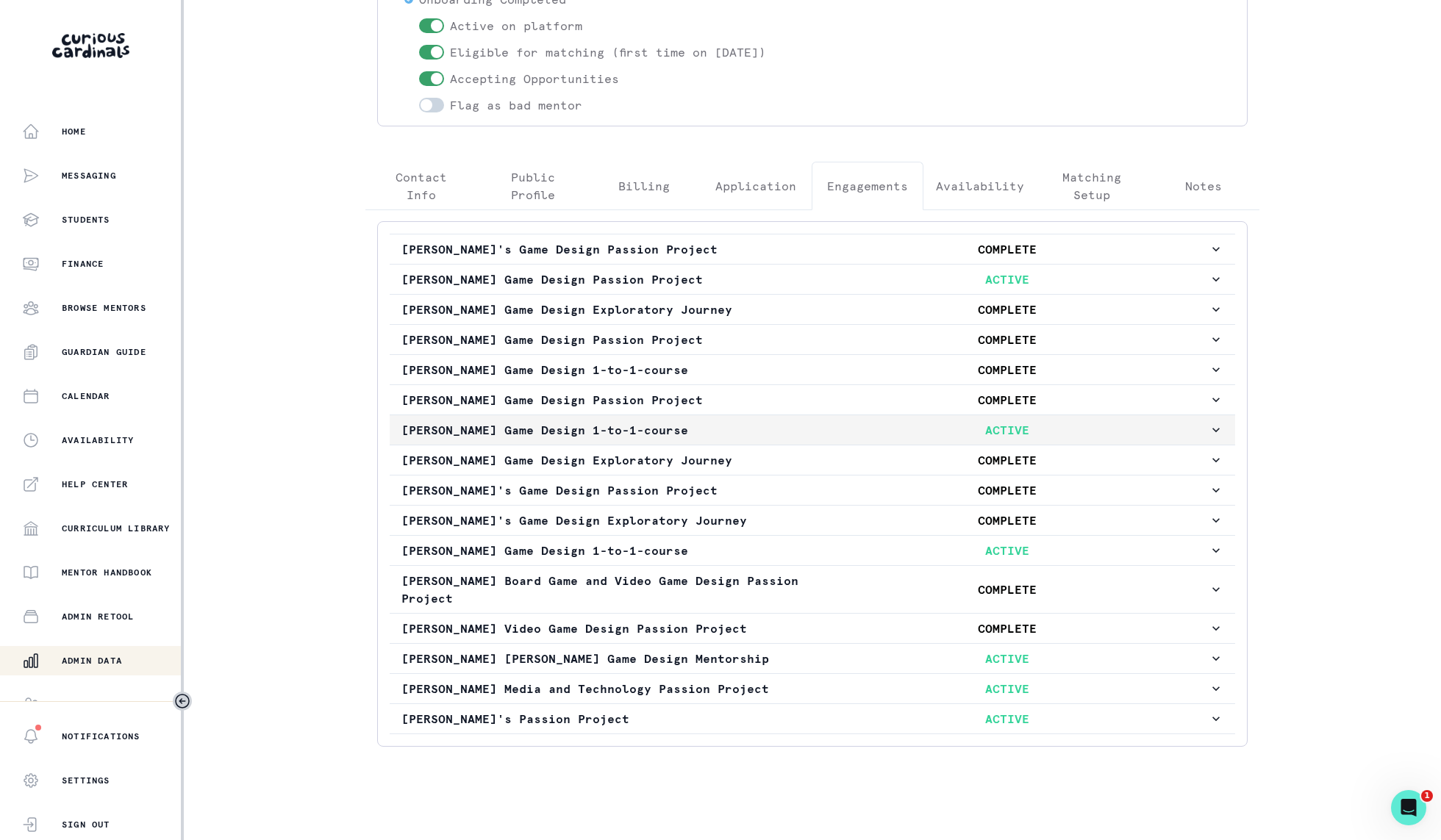
click at [936, 424] on p "ACTIVE" at bounding box center [1007, 430] width 404 height 17
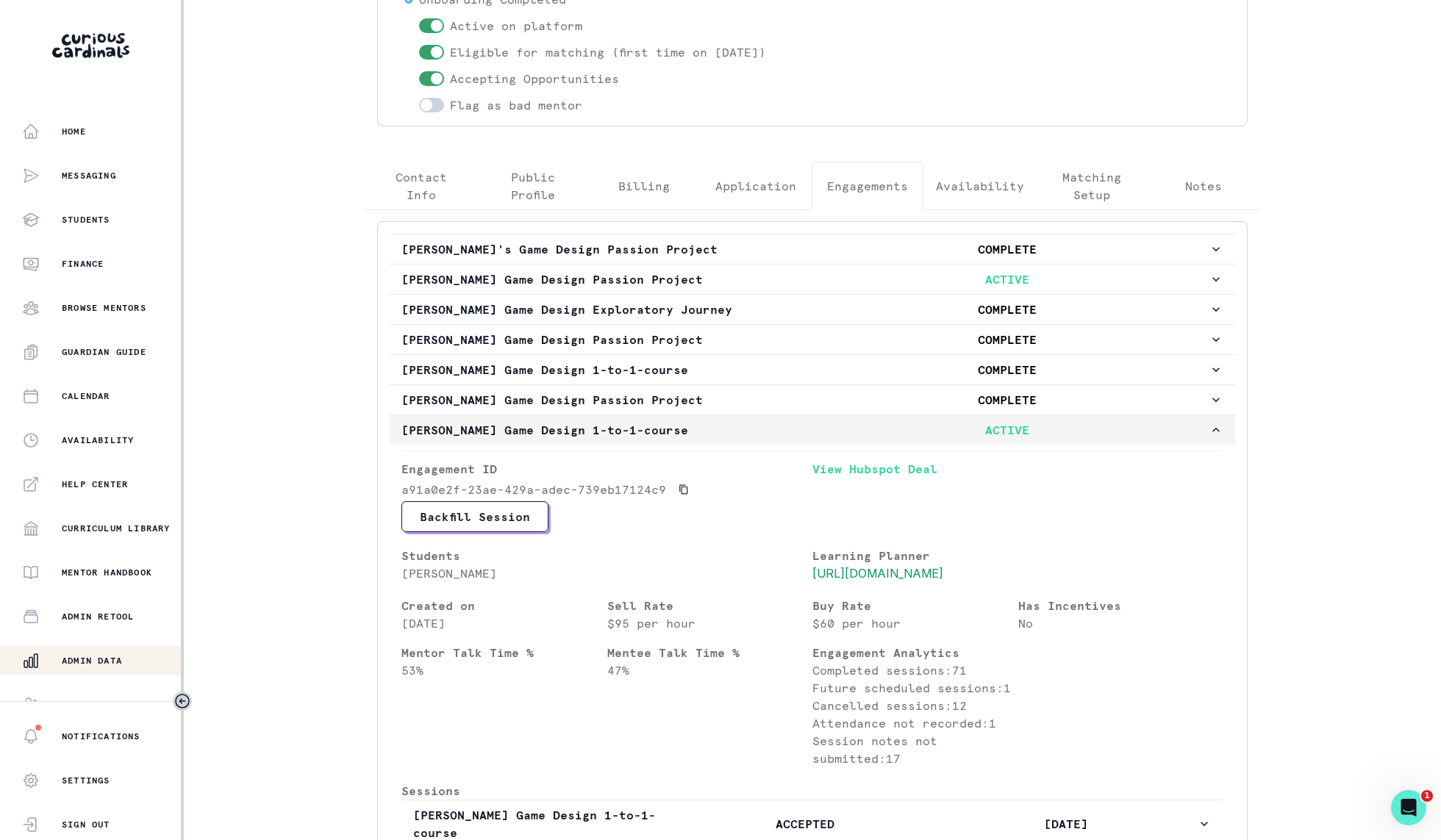
click at [936, 424] on p "ACTIVE" at bounding box center [1007, 430] width 404 height 17
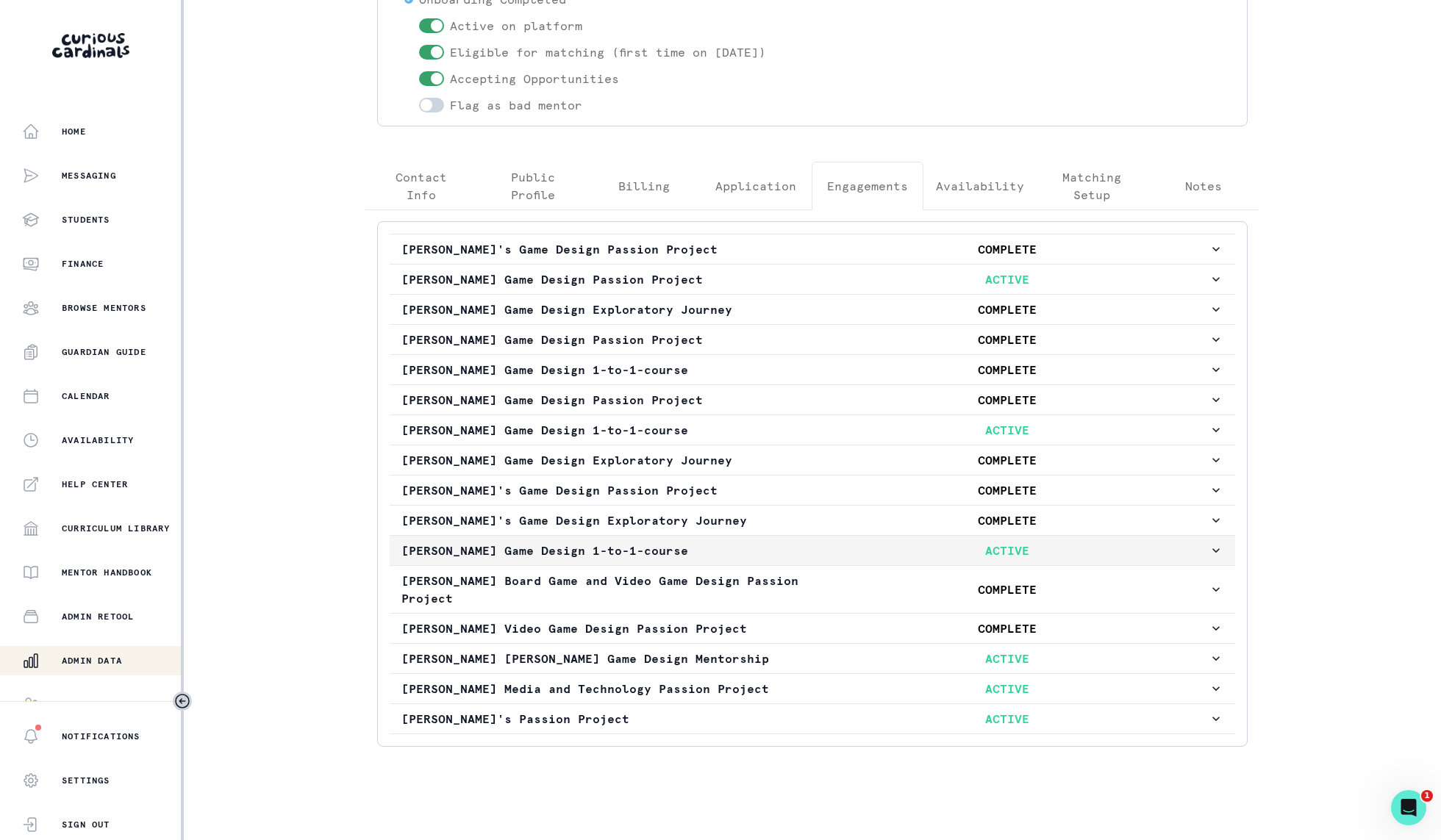
click at [951, 542] on p "ACTIVE" at bounding box center [1007, 551] width 404 height 17
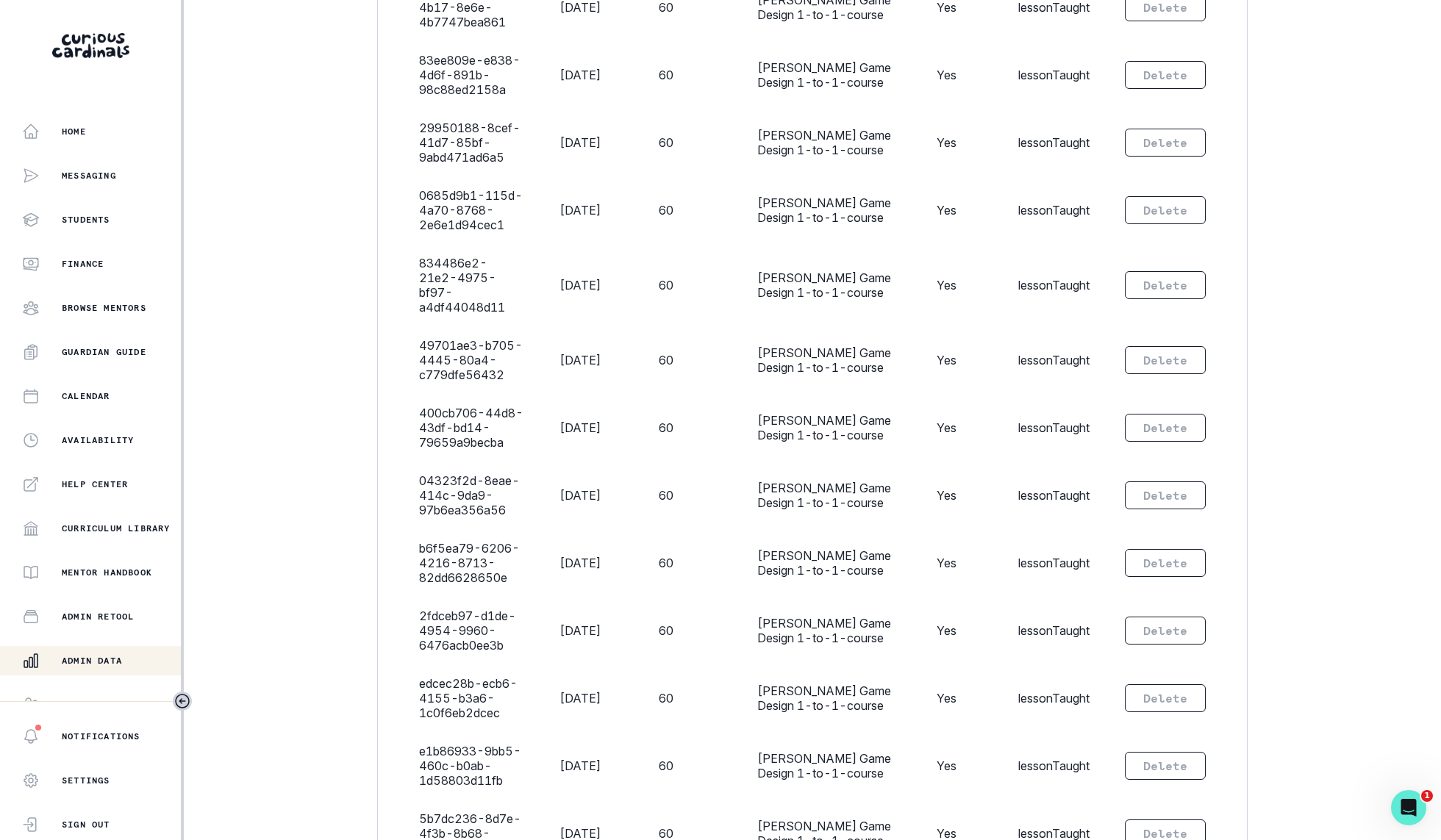
scroll to position [6321, 0]
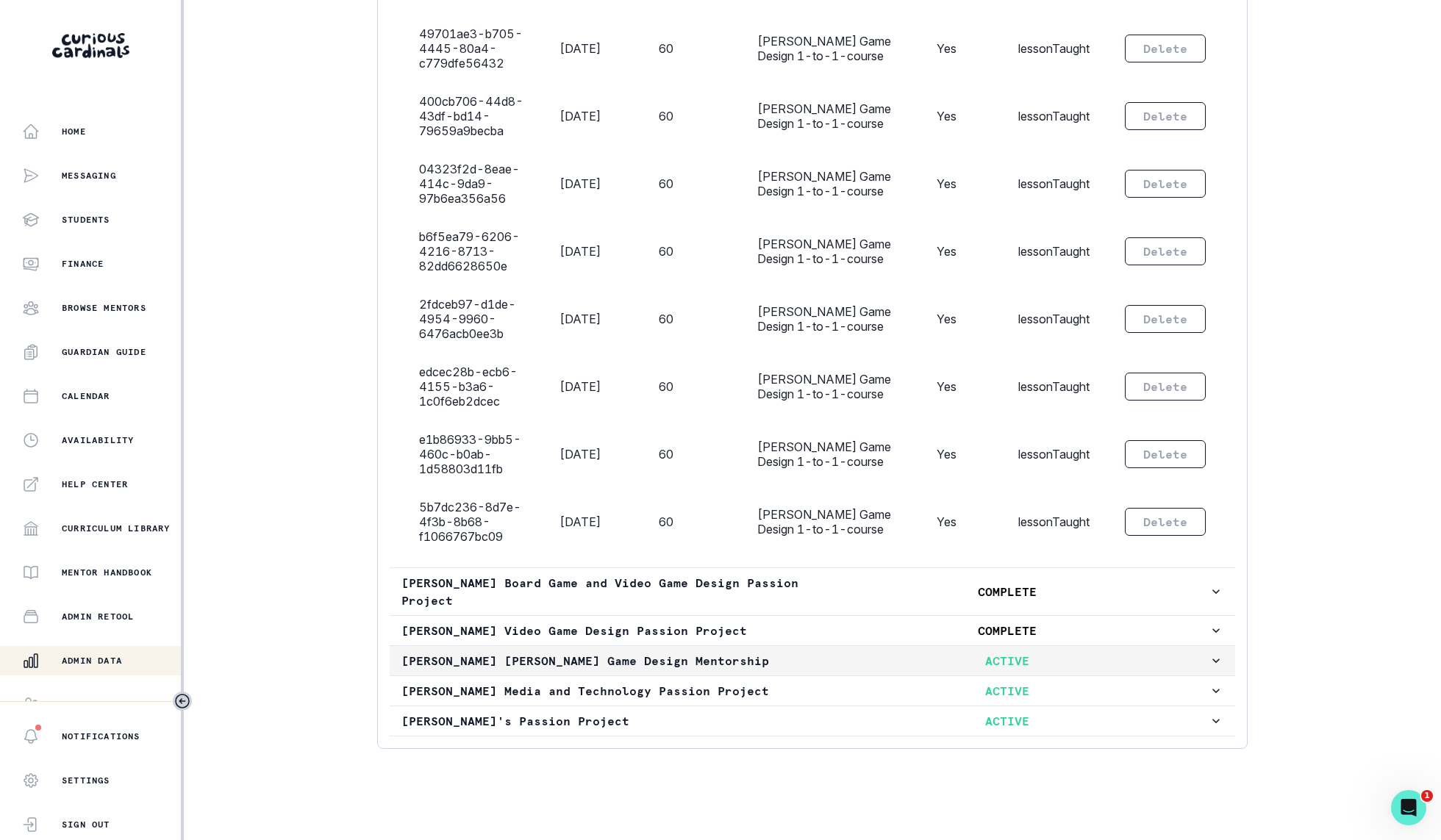
click at [1076, 655] on p "ACTIVE" at bounding box center [1007, 660] width 404 height 17
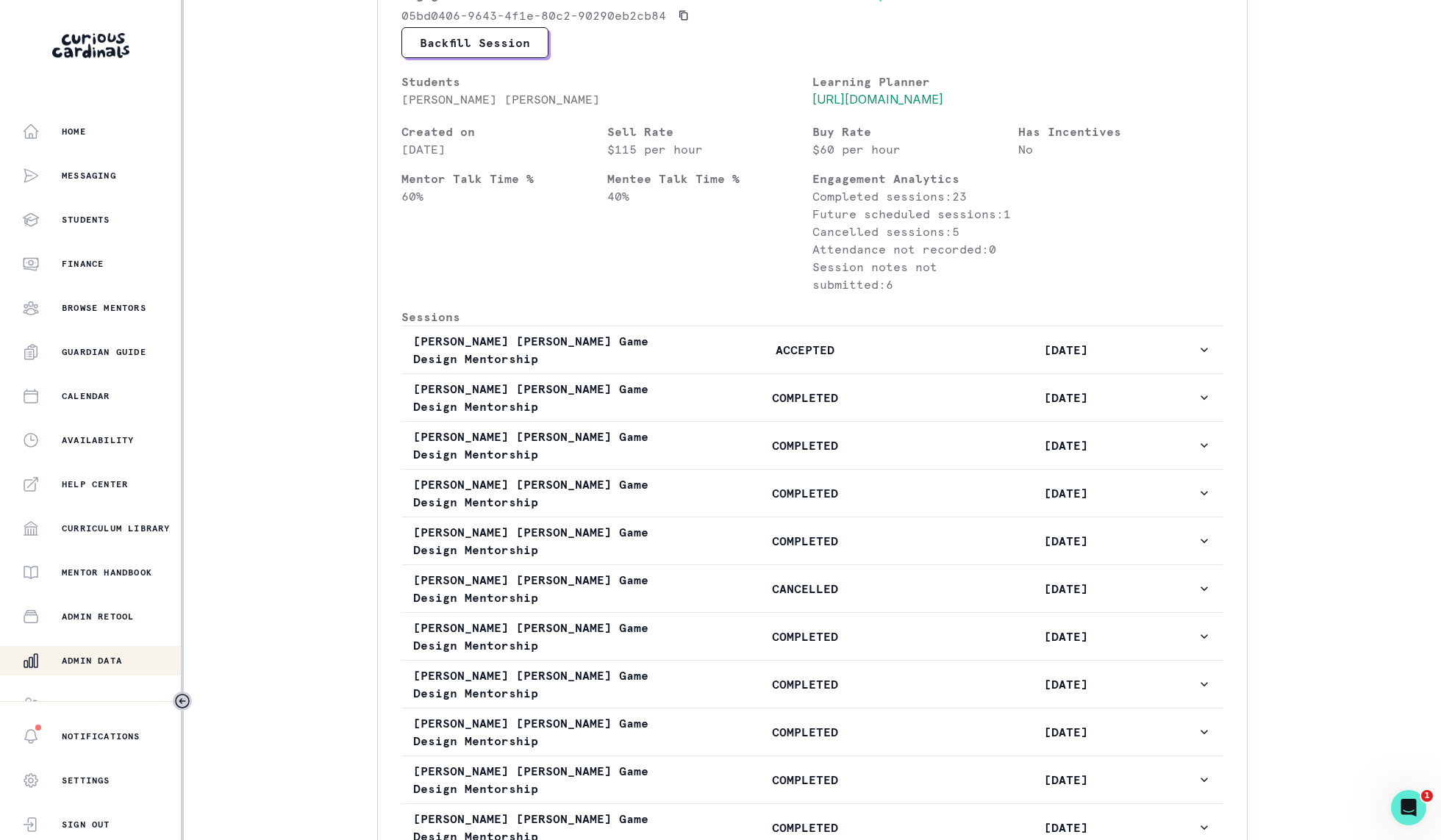
scroll to position [618, 0]
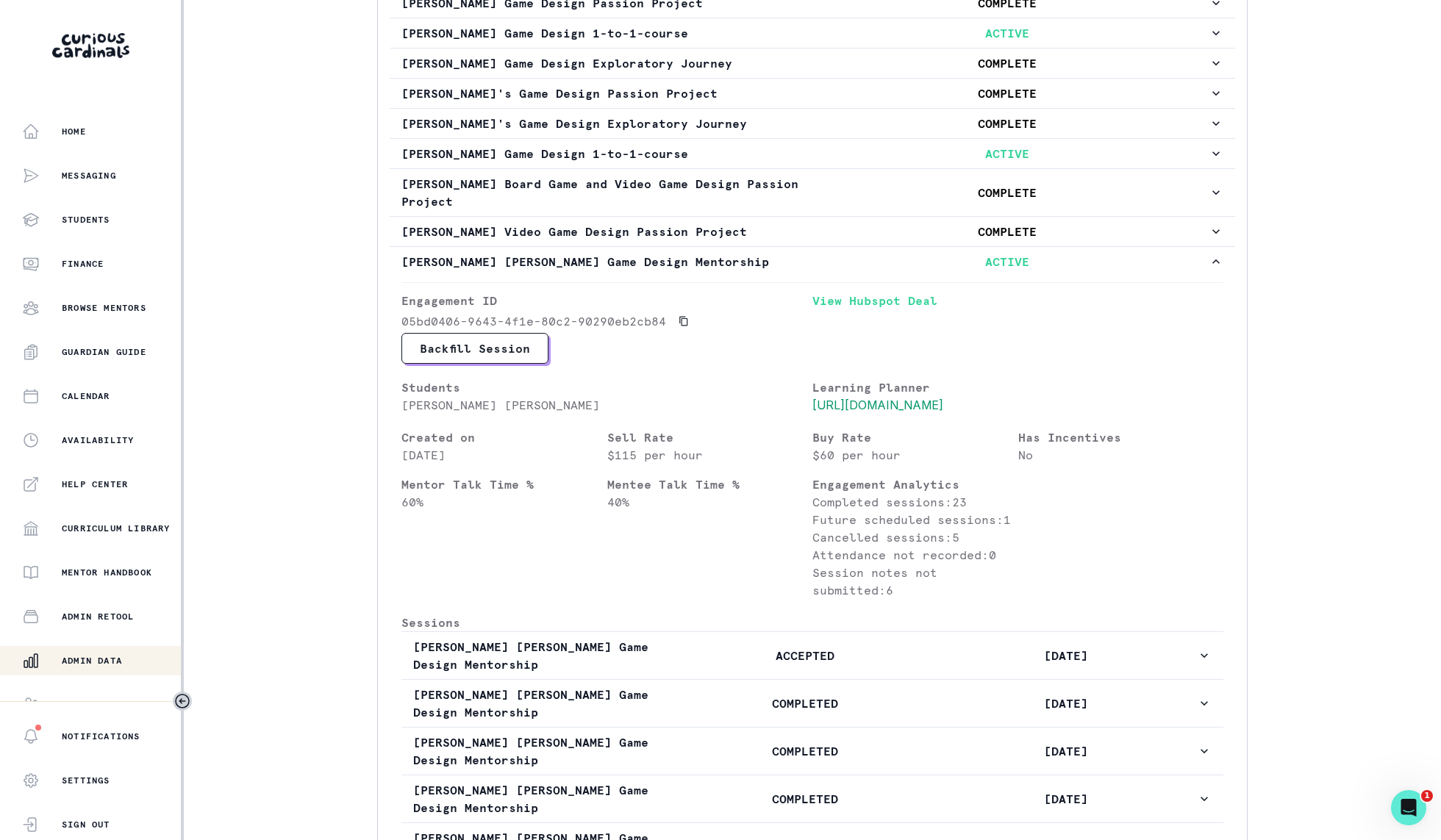
click at [91, 656] on p "Admin Data" at bounding box center [91, 661] width 61 height 12
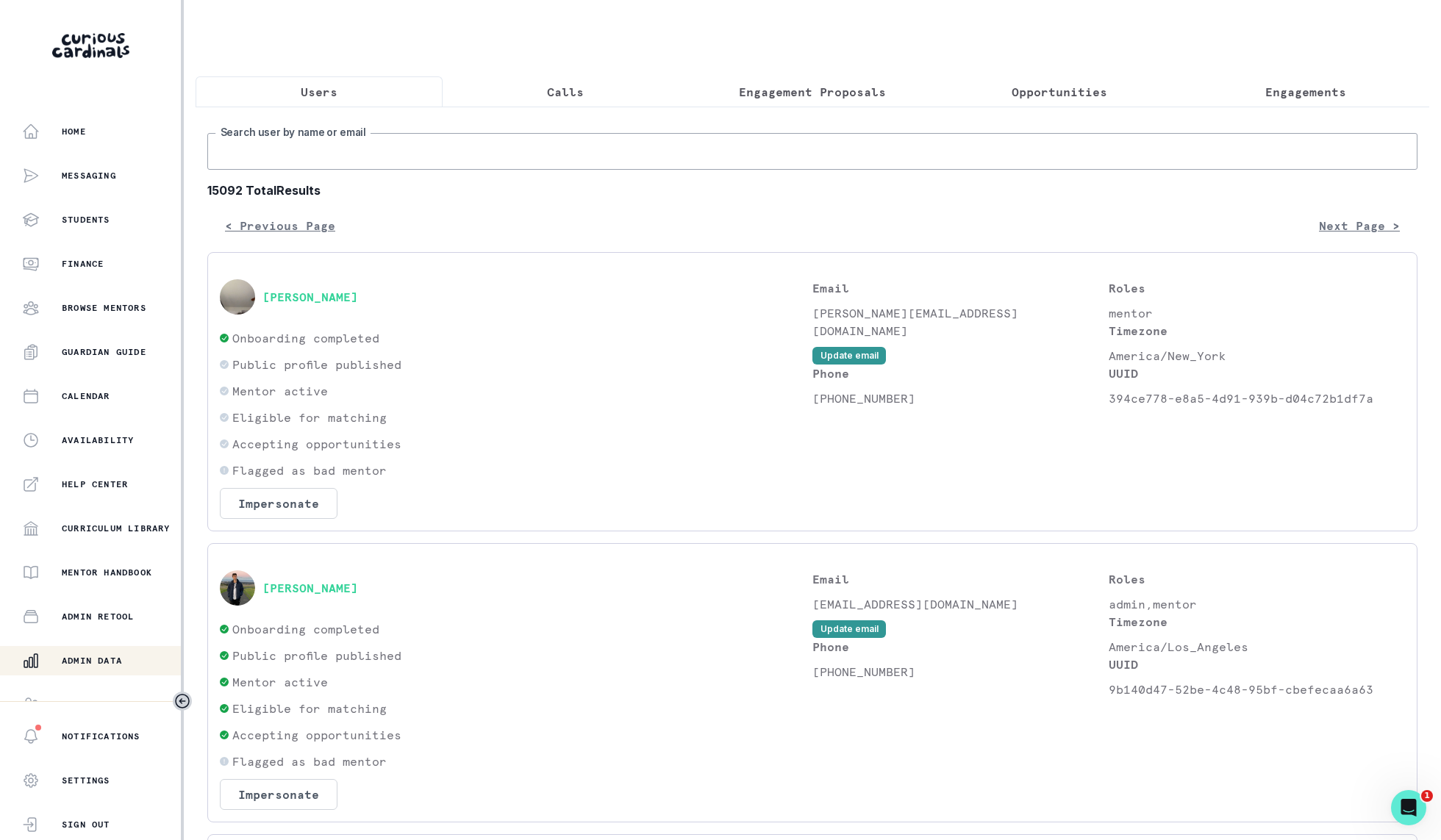
click at [363, 146] on input "Search user by name or email" at bounding box center [812, 151] width 1210 height 37
type input "[PERSON_NAME]"
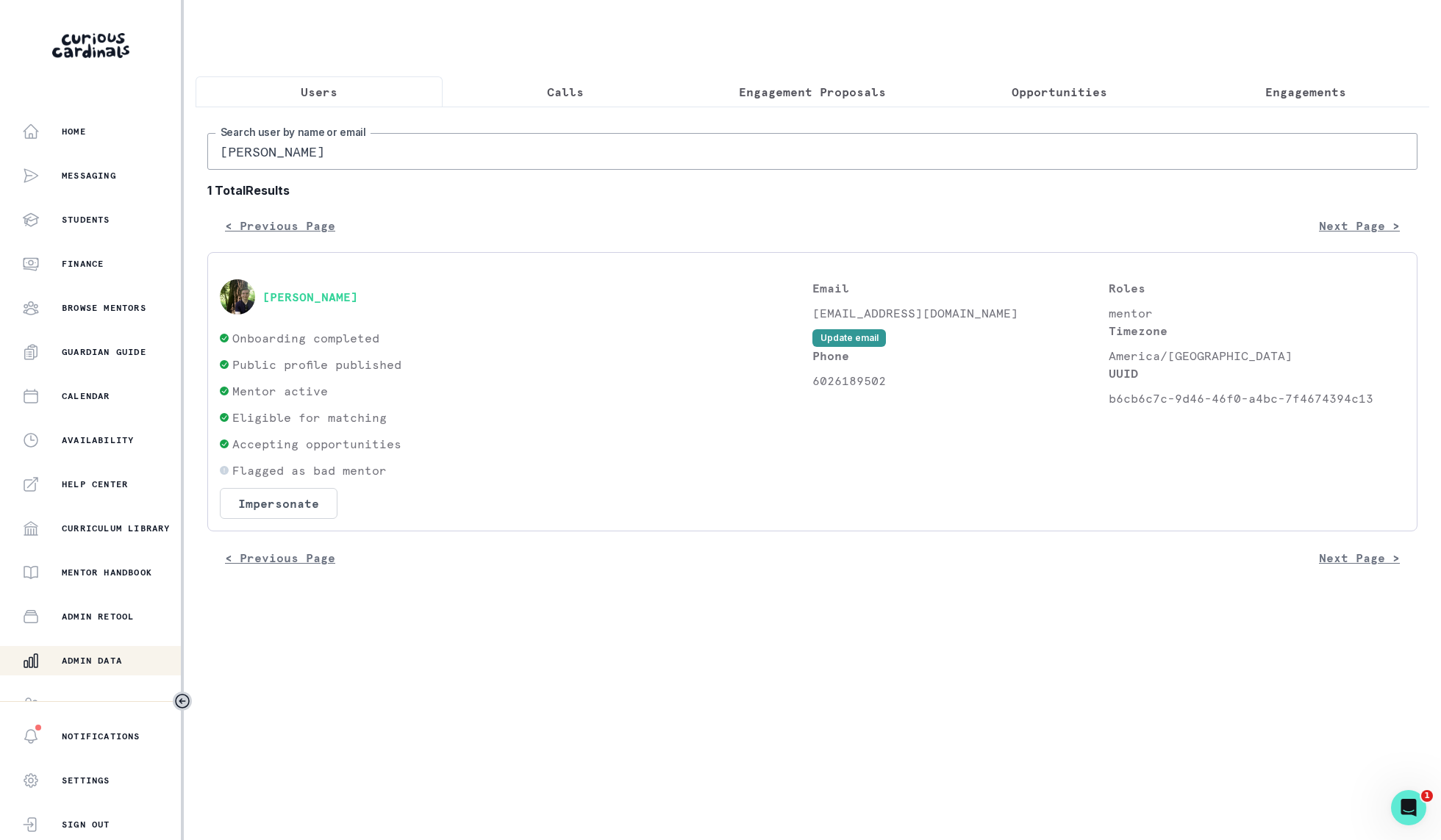
click at [283, 305] on div "[PERSON_NAME]" at bounding box center [516, 297] width 593 height 36
click at [312, 289] on button "[PERSON_NAME]" at bounding box center [310, 296] width 95 height 14
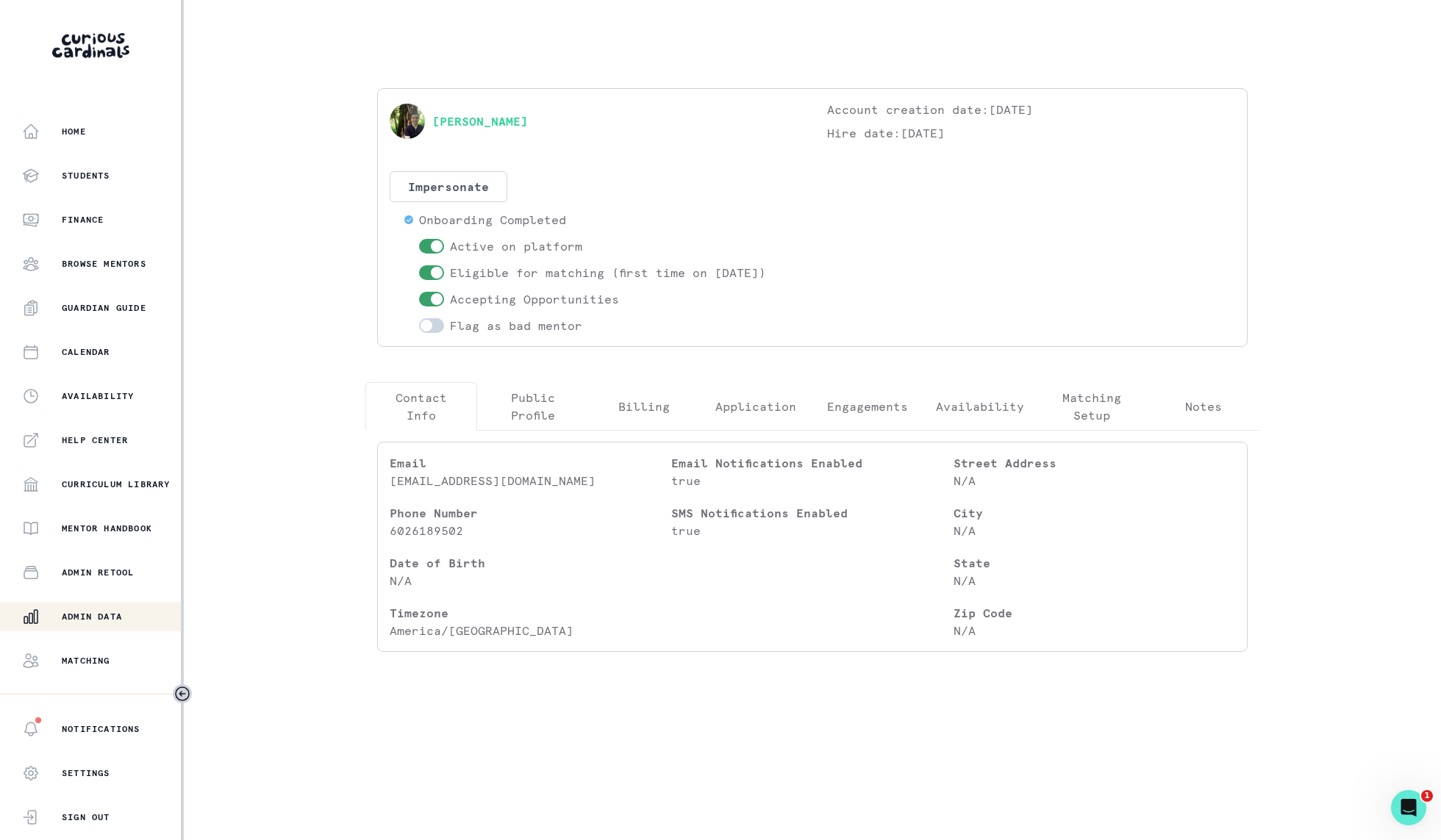
click at [886, 411] on p "Engagements" at bounding box center [868, 407] width 81 height 17
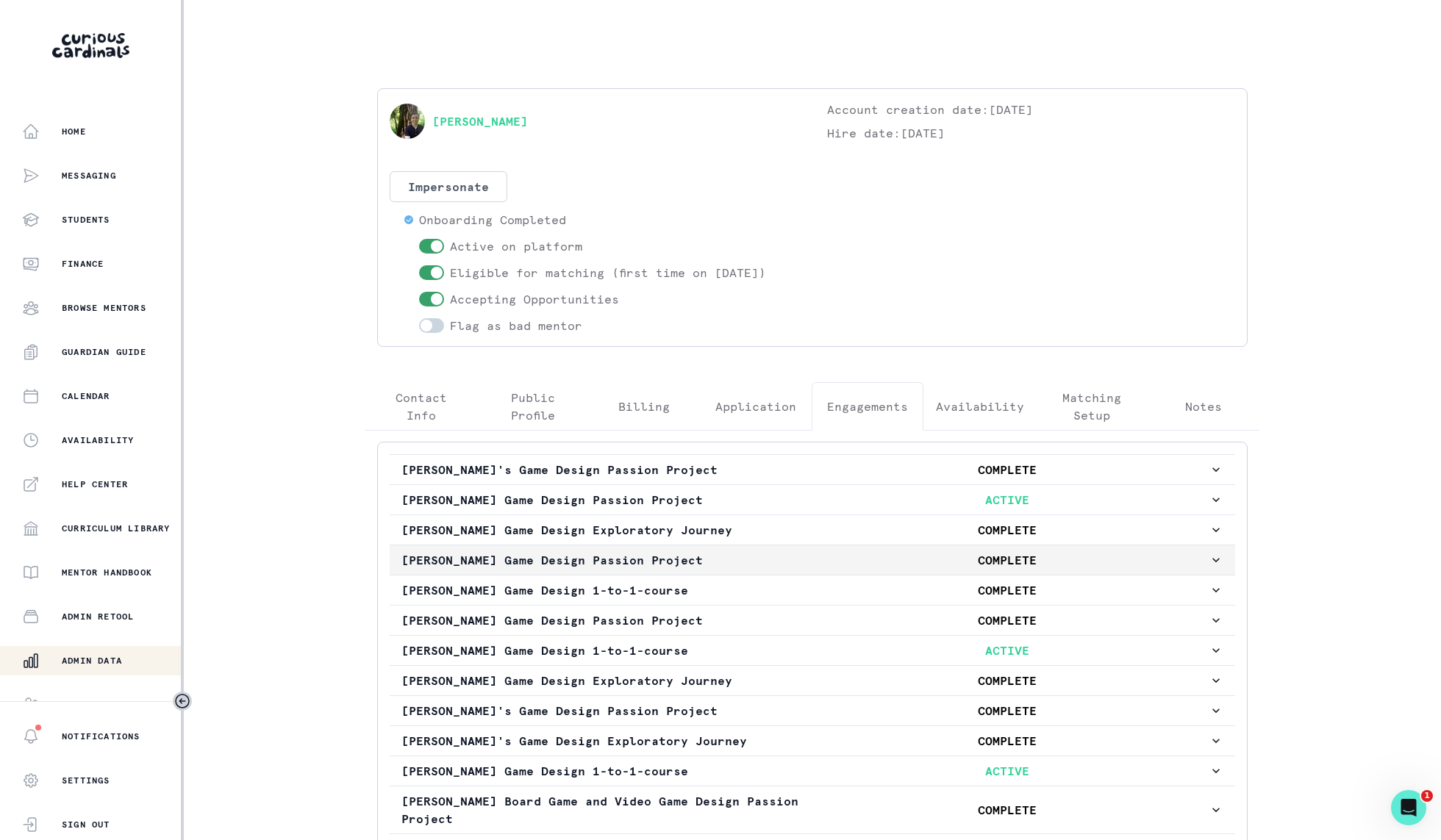
scroll to position [220, 0]
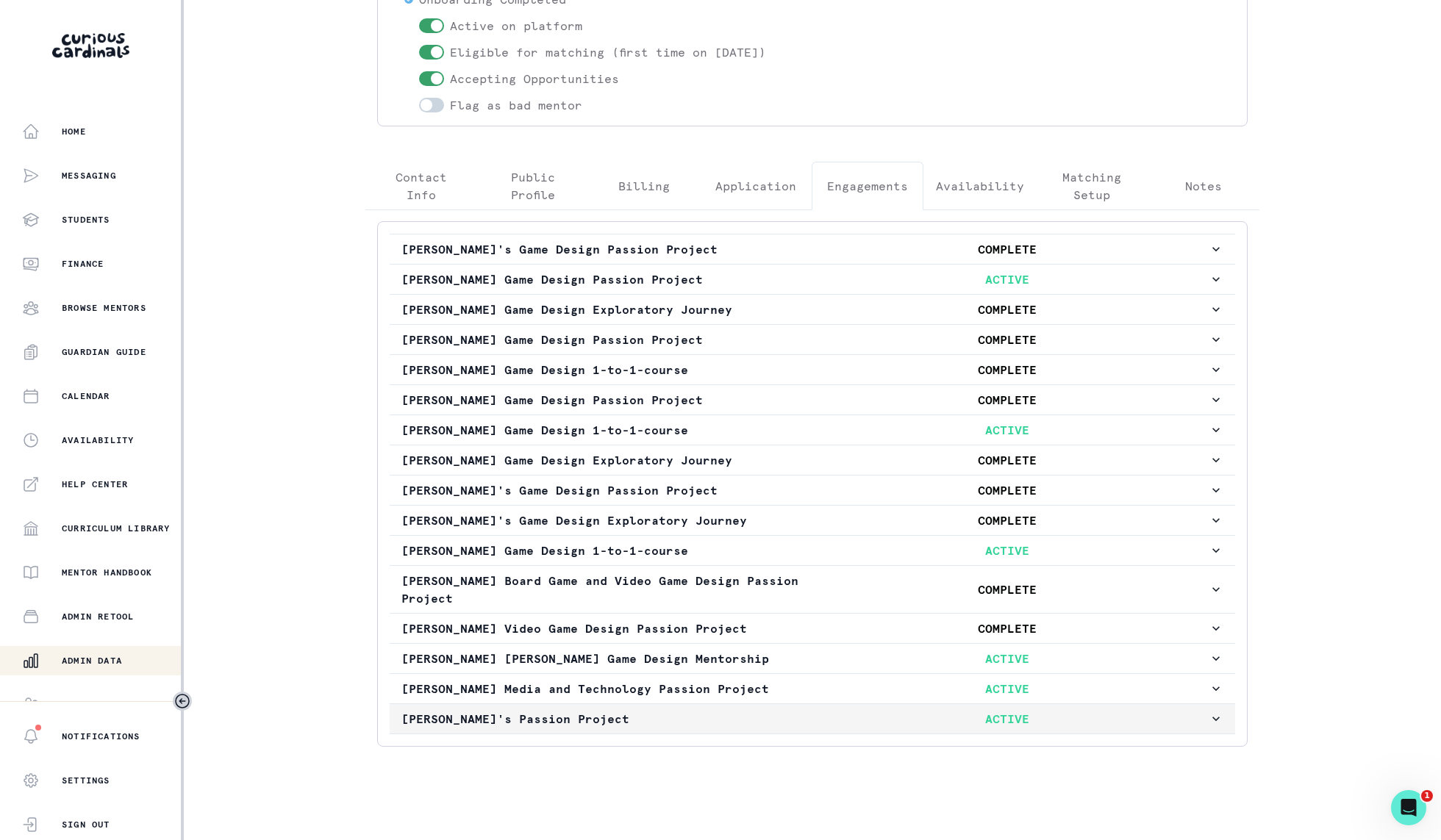
click at [923, 704] on button "[PERSON_NAME]'s Passion Project ACTIVE" at bounding box center [812, 719] width 846 height 30
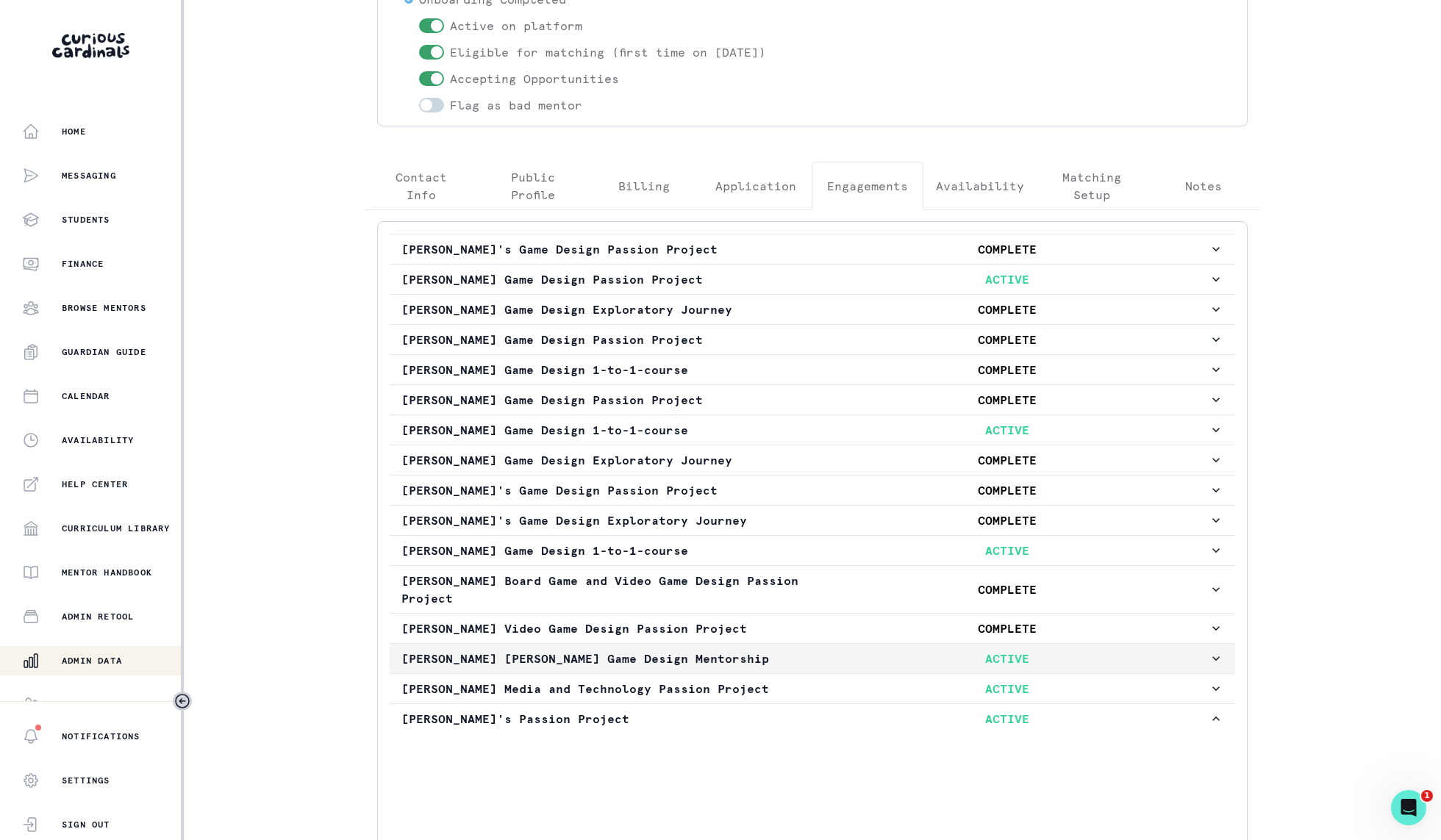
scroll to position [432, 0]
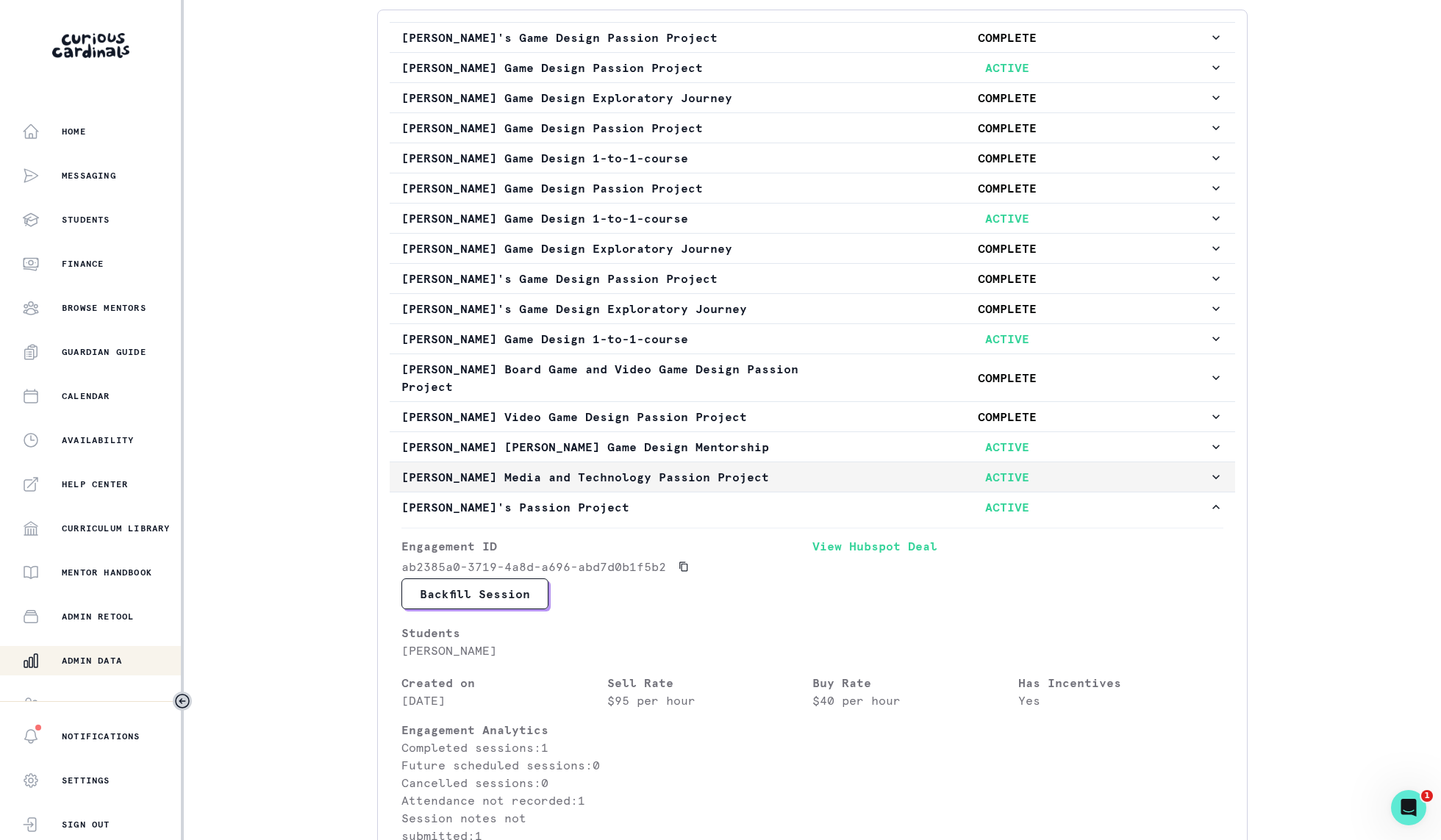
click at [936, 468] on p "ACTIVE" at bounding box center [1007, 477] width 404 height 17
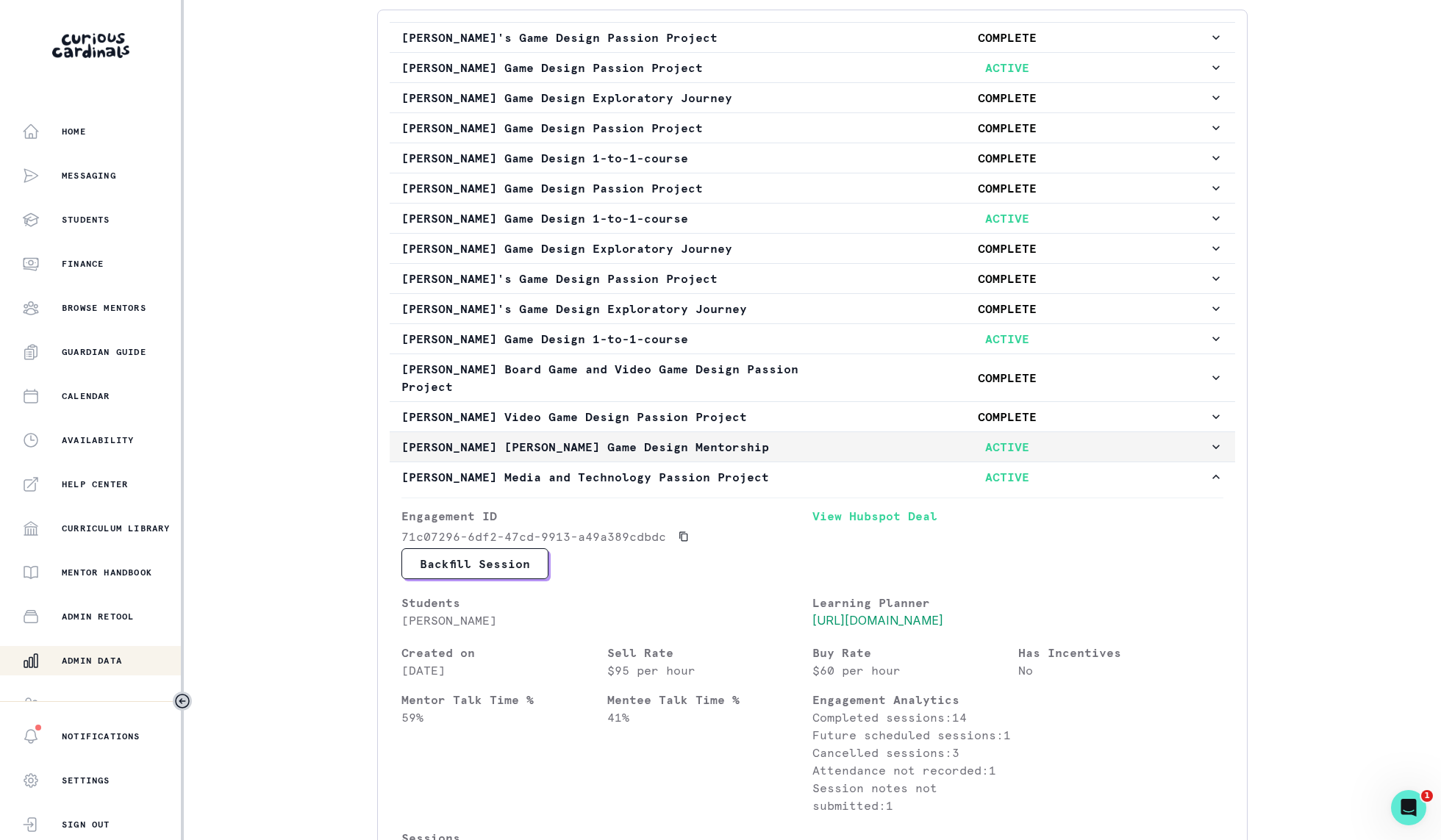
click at [935, 441] on p "ACTIVE" at bounding box center [1007, 447] width 404 height 17
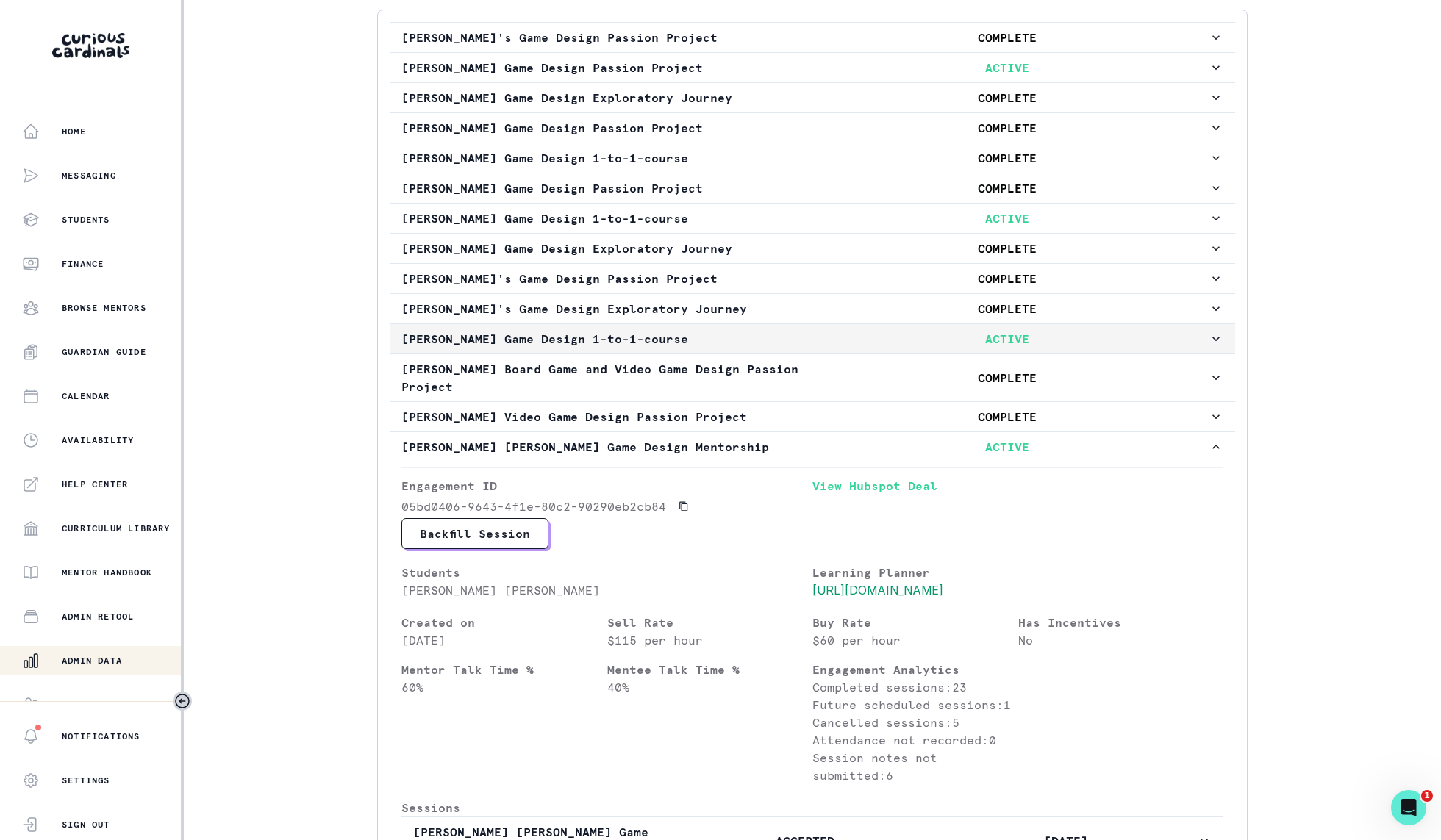
click at [921, 324] on button "[PERSON_NAME] Game Design 1-to-1-course ACTIVE" at bounding box center [812, 338] width 846 height 30
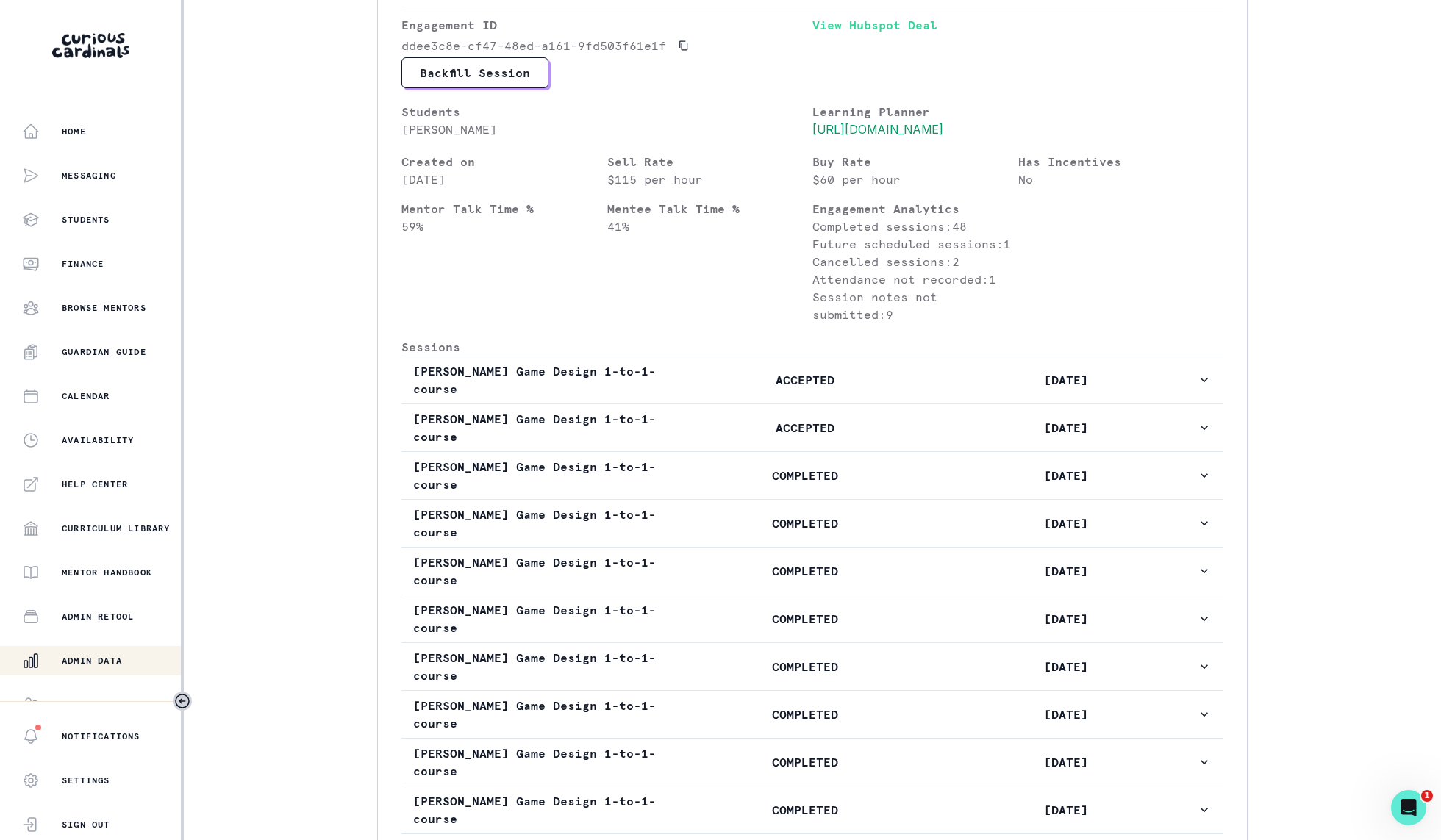
scroll to position [0, 0]
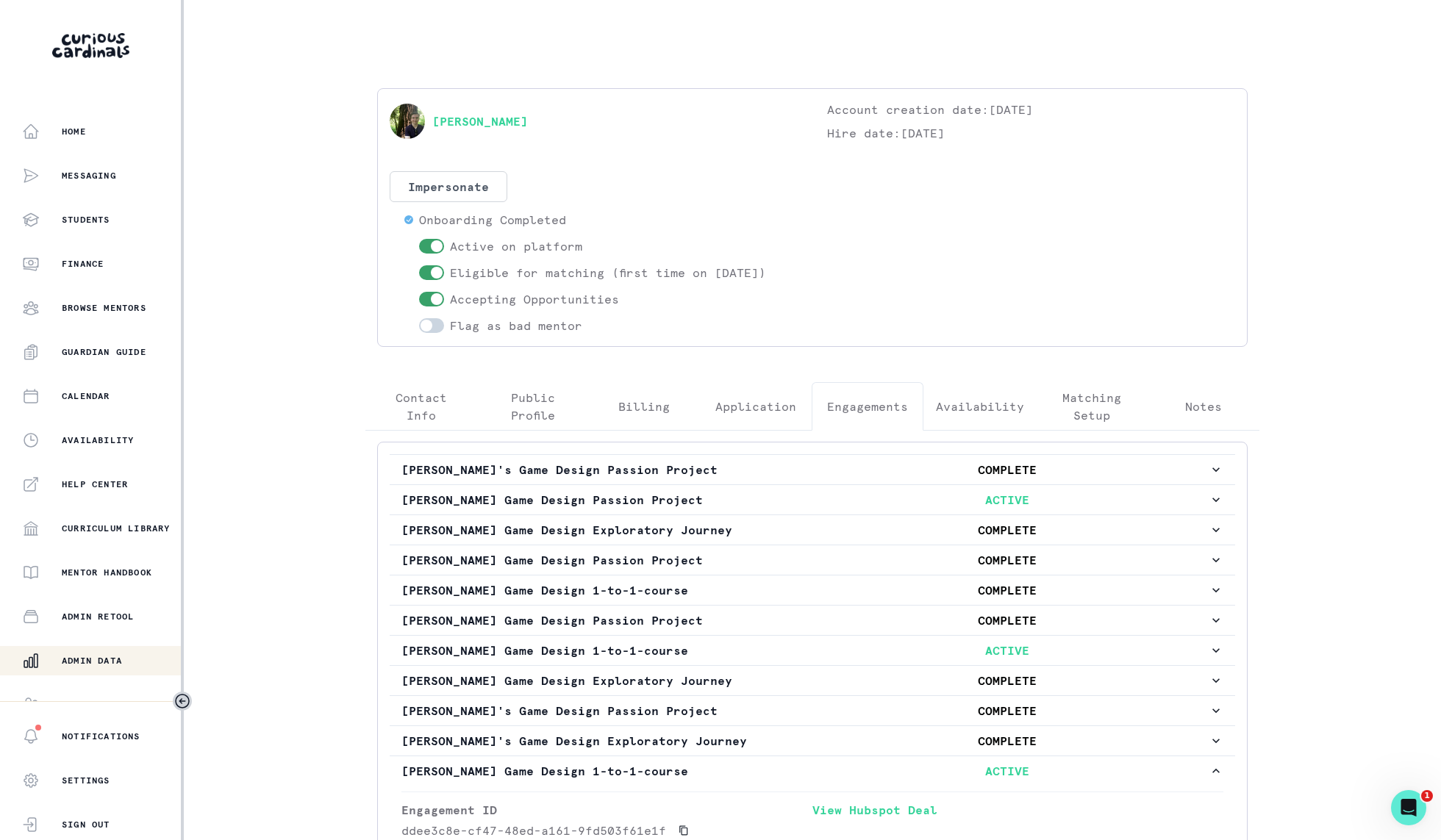
click at [89, 651] on button "Admin Data" at bounding box center [91, 660] width 184 height 30
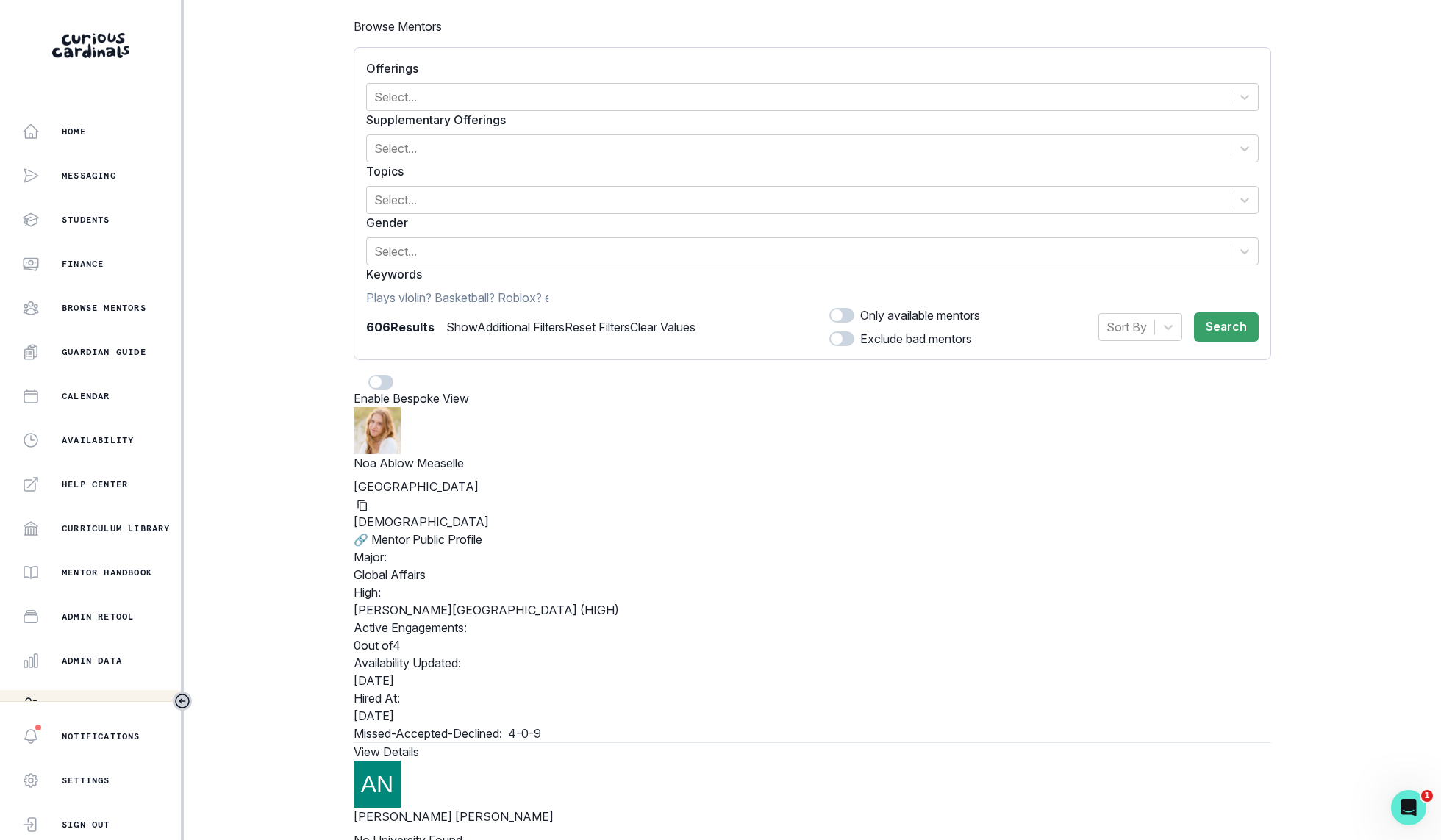
scroll to position [107, 0]
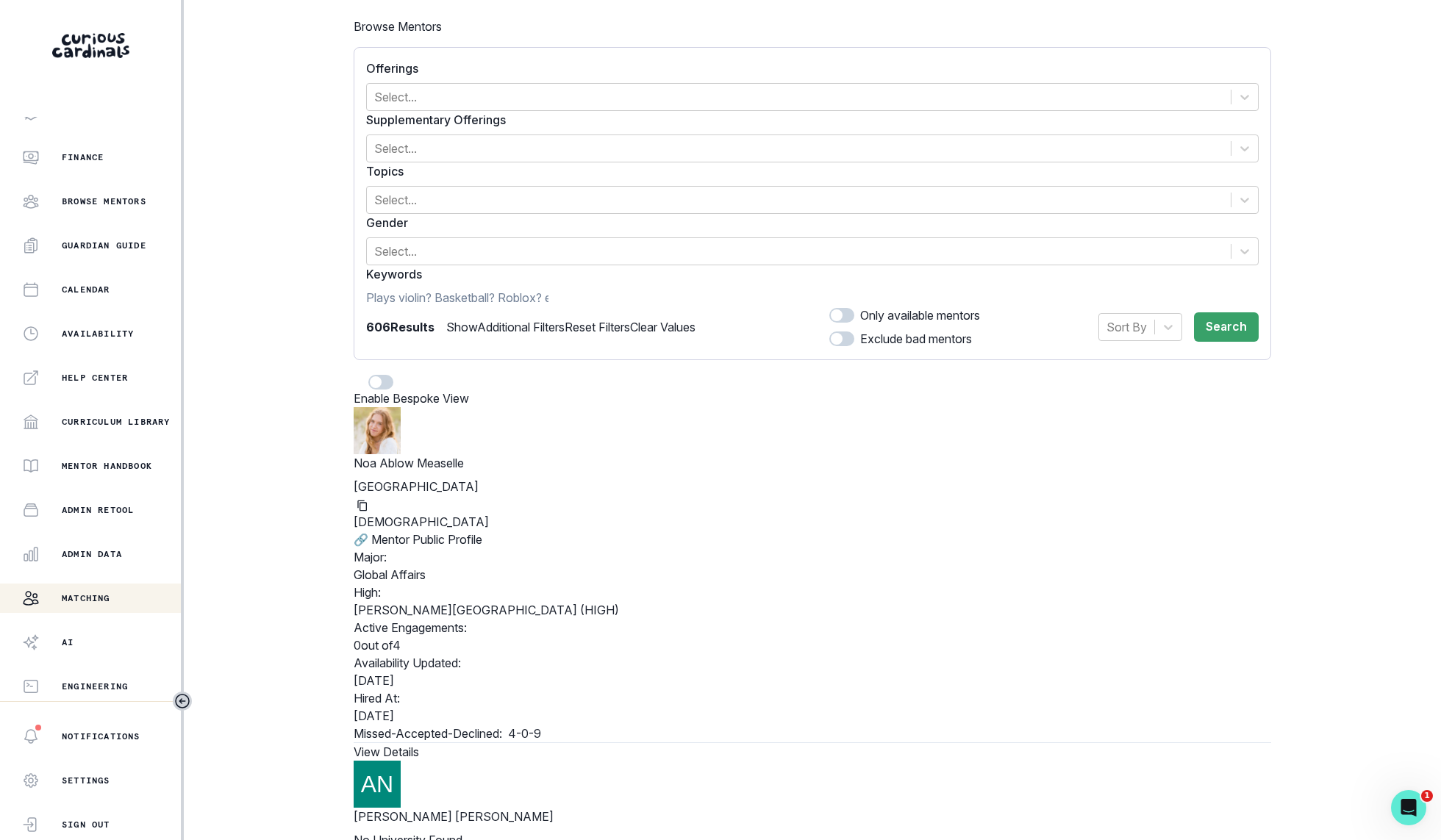
click at [110, 598] on p "Matching" at bounding box center [86, 599] width 48 height 12
click at [83, 591] on div "Matching" at bounding box center [101, 598] width 159 height 17
click at [74, 587] on button "Matching" at bounding box center [91, 598] width 184 height 30
click at [99, 553] on p "Admin Data" at bounding box center [91, 555] width 61 height 12
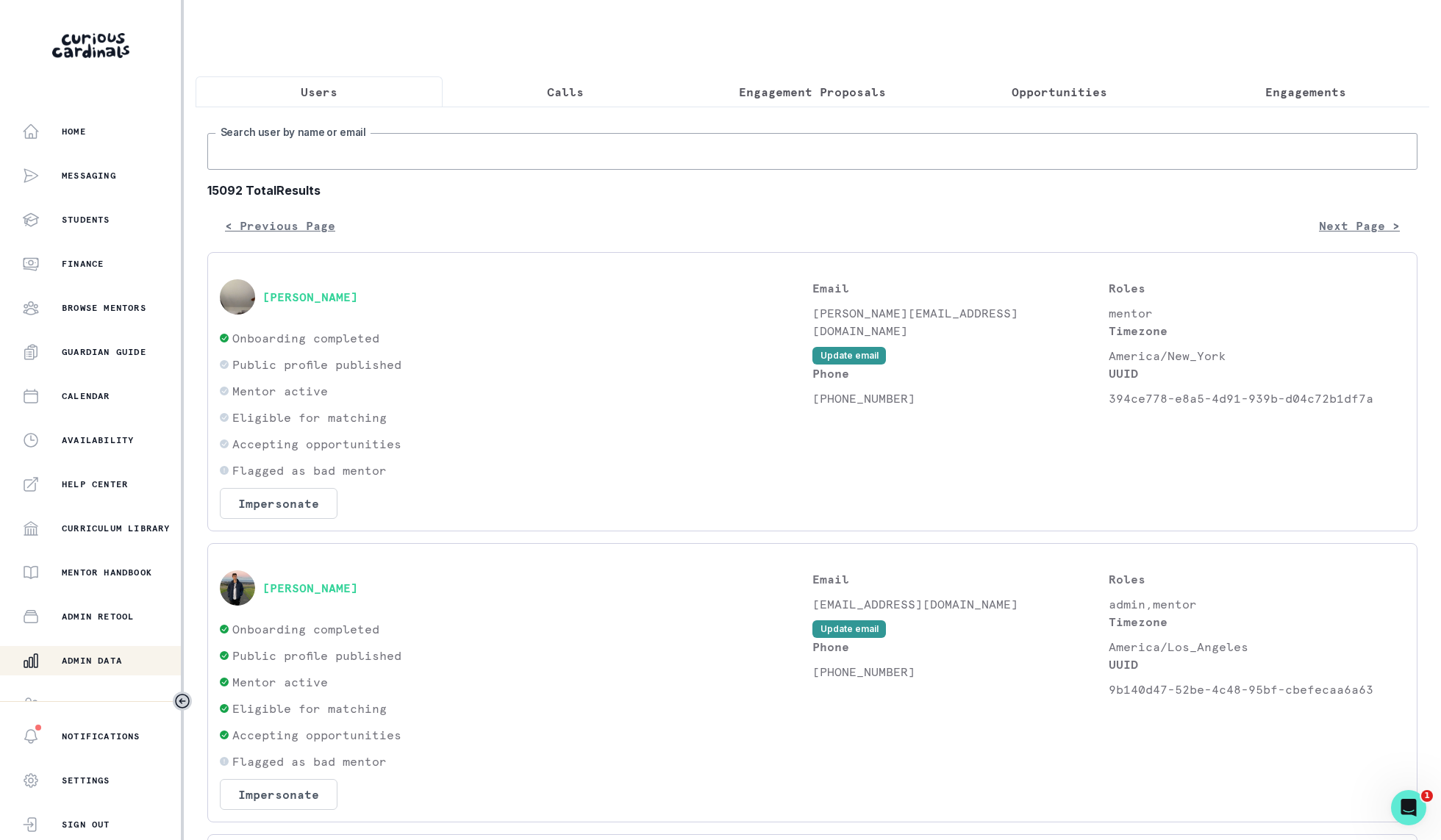
click at [349, 154] on input "Search user by name or email" at bounding box center [812, 151] width 1210 height 37
type input "[PERSON_NAME]"
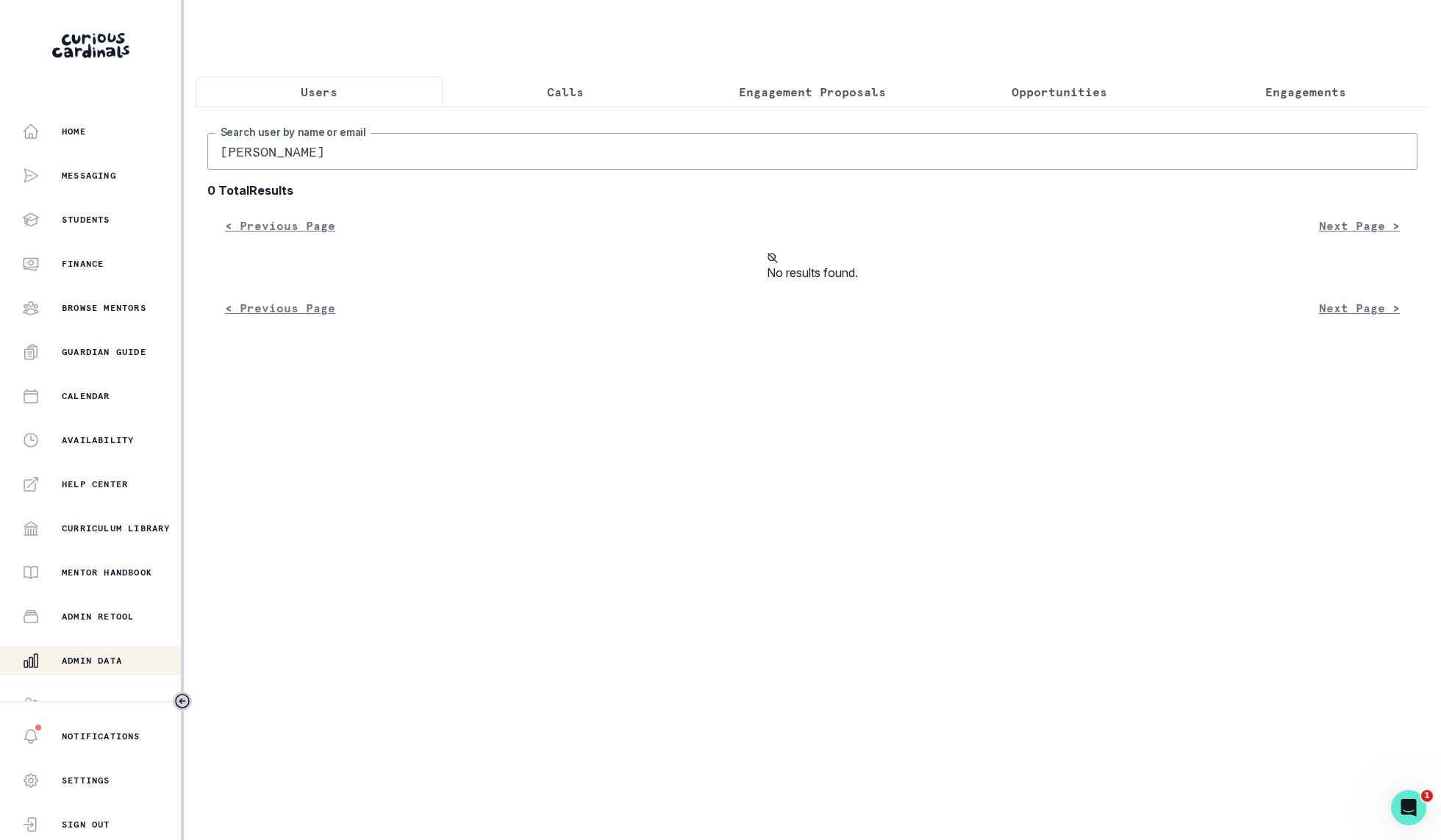
click at [429, 138] on input "[PERSON_NAME]" at bounding box center [812, 151] width 1210 height 37
click at [417, 151] on input "[PERSON_NAME]" at bounding box center [812, 151] width 1210 height 37
type input "[PERSON_NAME]"
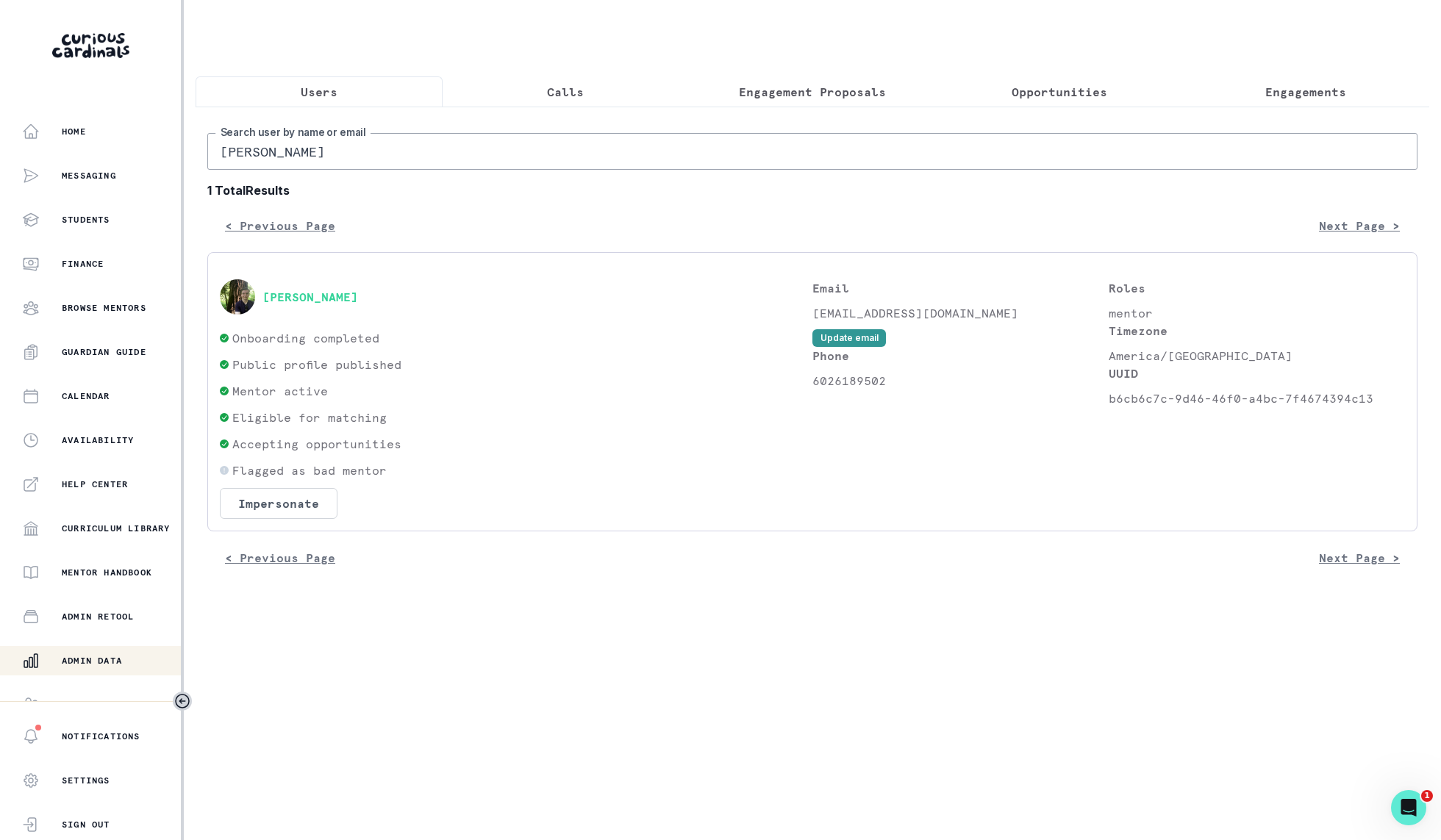
click at [275, 304] on div "[PERSON_NAME]" at bounding box center [516, 297] width 593 height 36
click at [318, 296] on button "[PERSON_NAME]" at bounding box center [310, 296] width 95 height 14
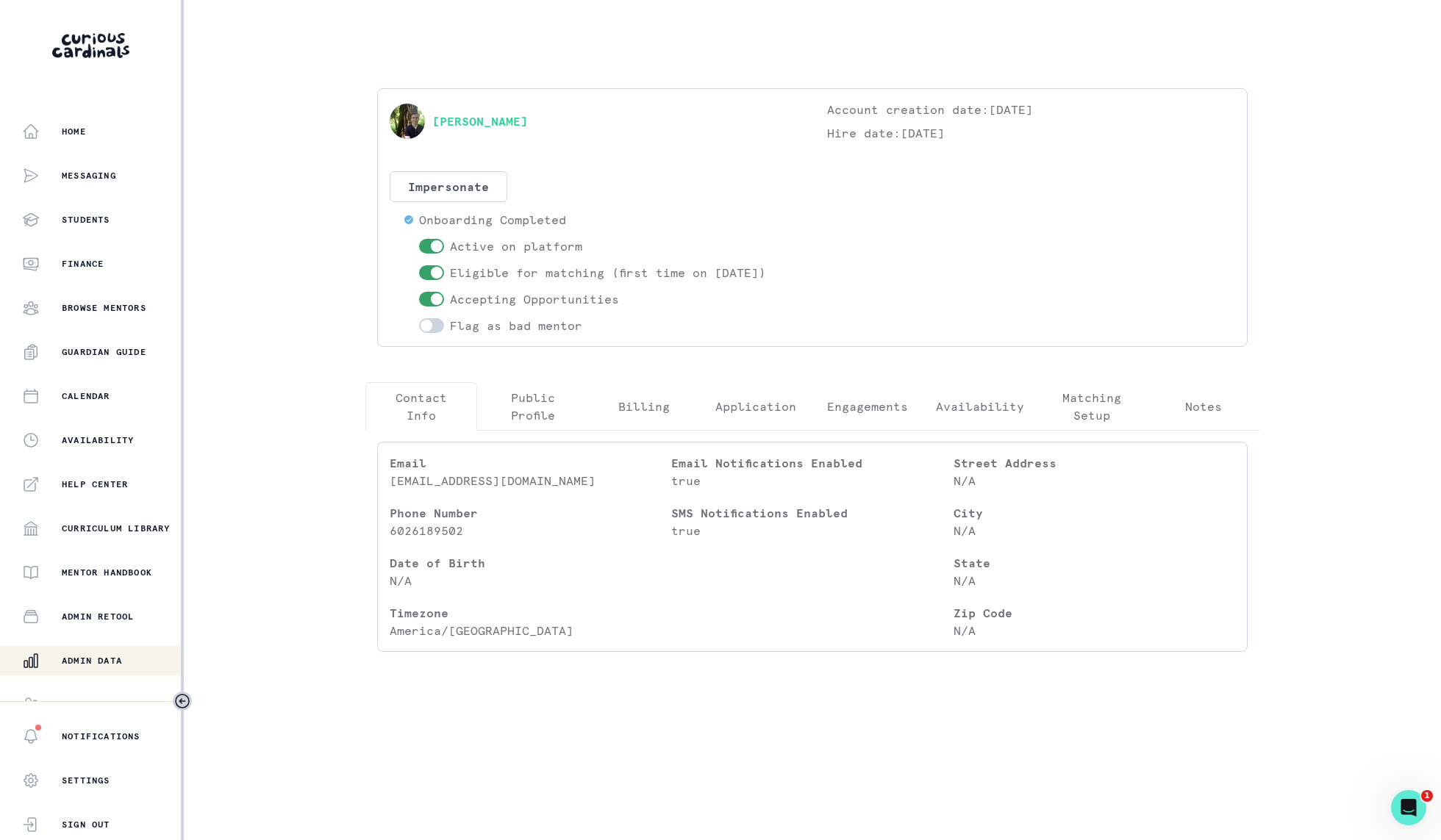
click at [881, 405] on p "Engagements" at bounding box center [868, 407] width 81 height 17
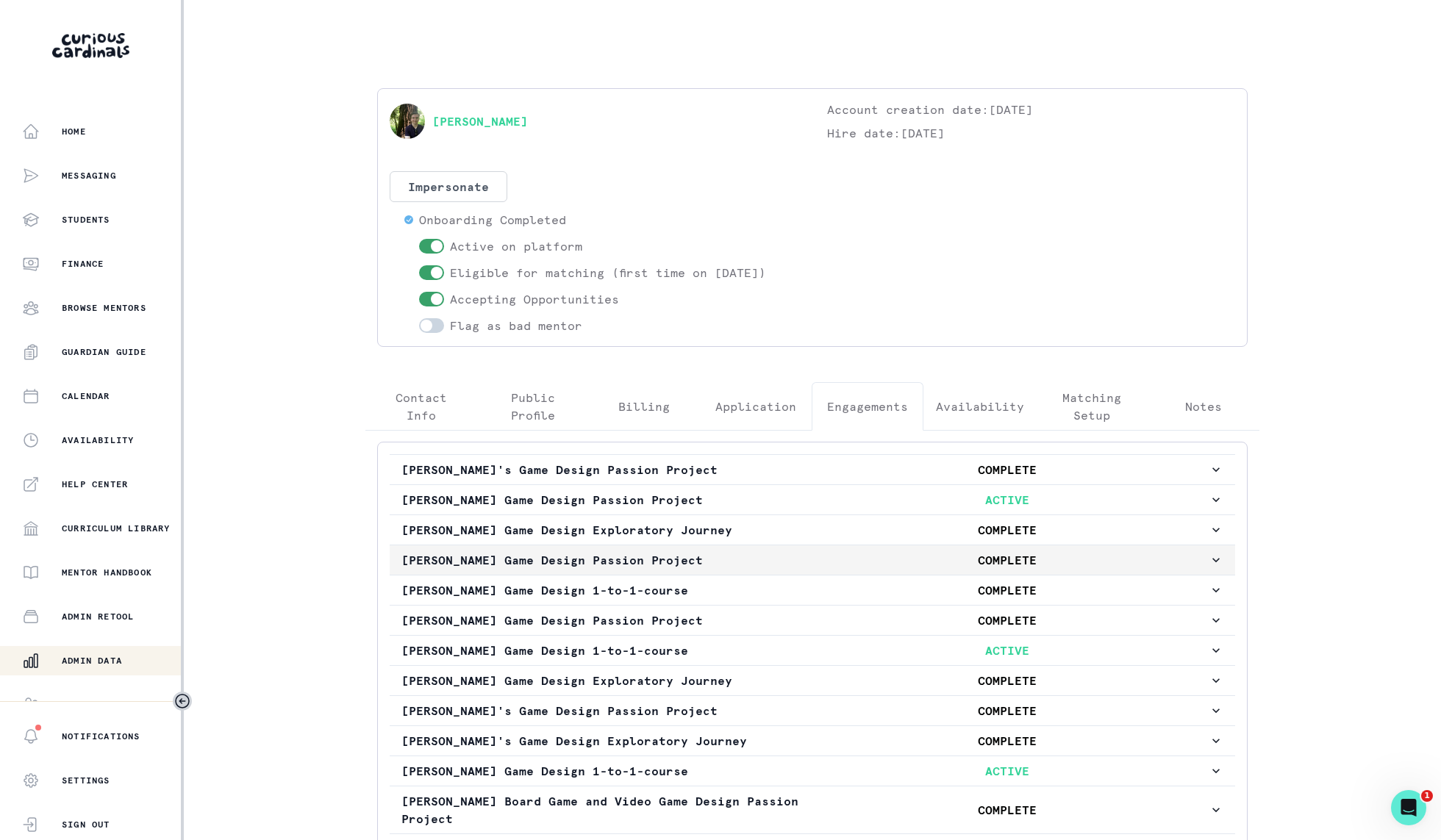
scroll to position [220, 0]
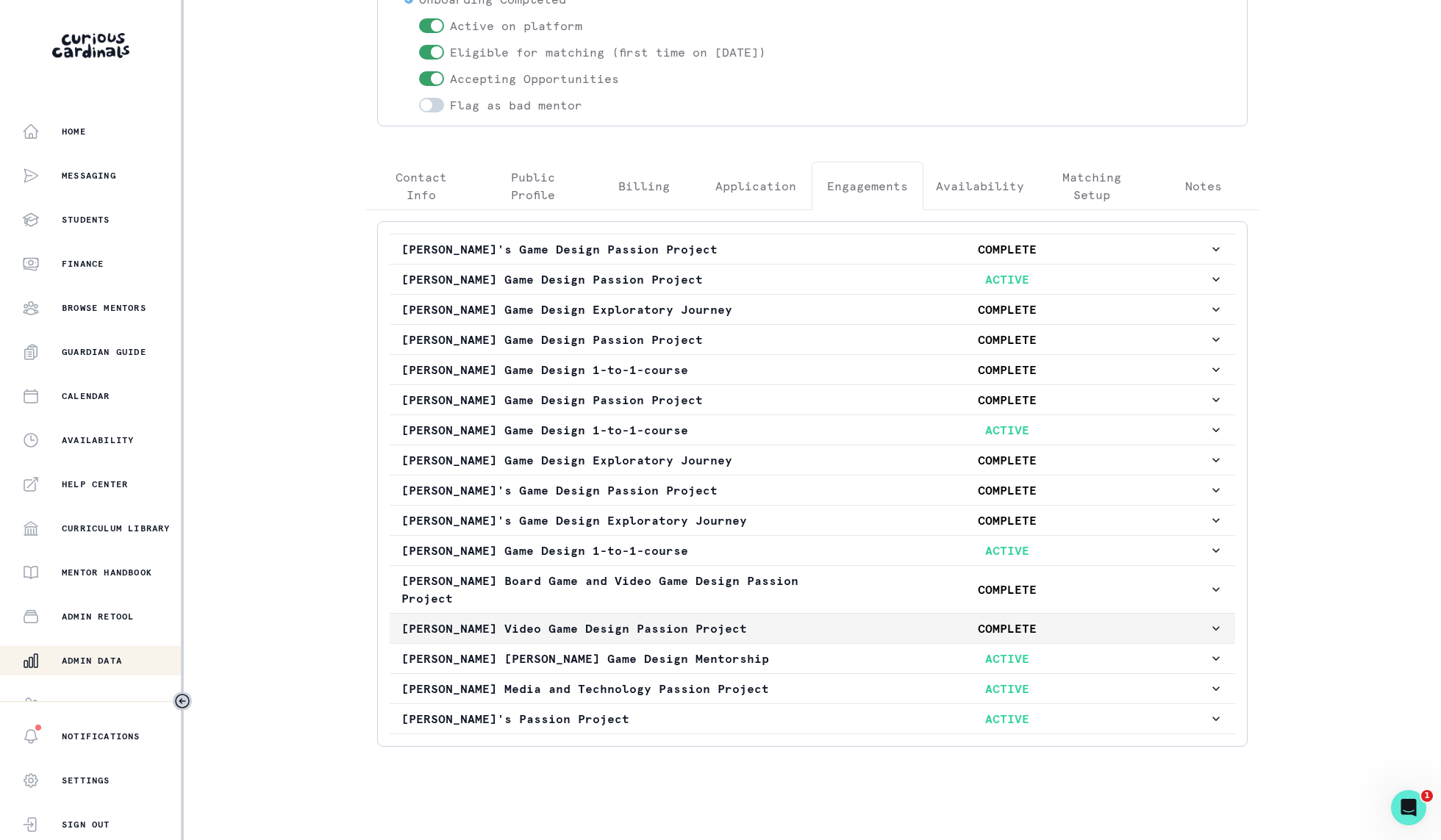
click at [928, 614] on button "[PERSON_NAME] Video Game Design Passion Project COMPLETE" at bounding box center [812, 629] width 846 height 30
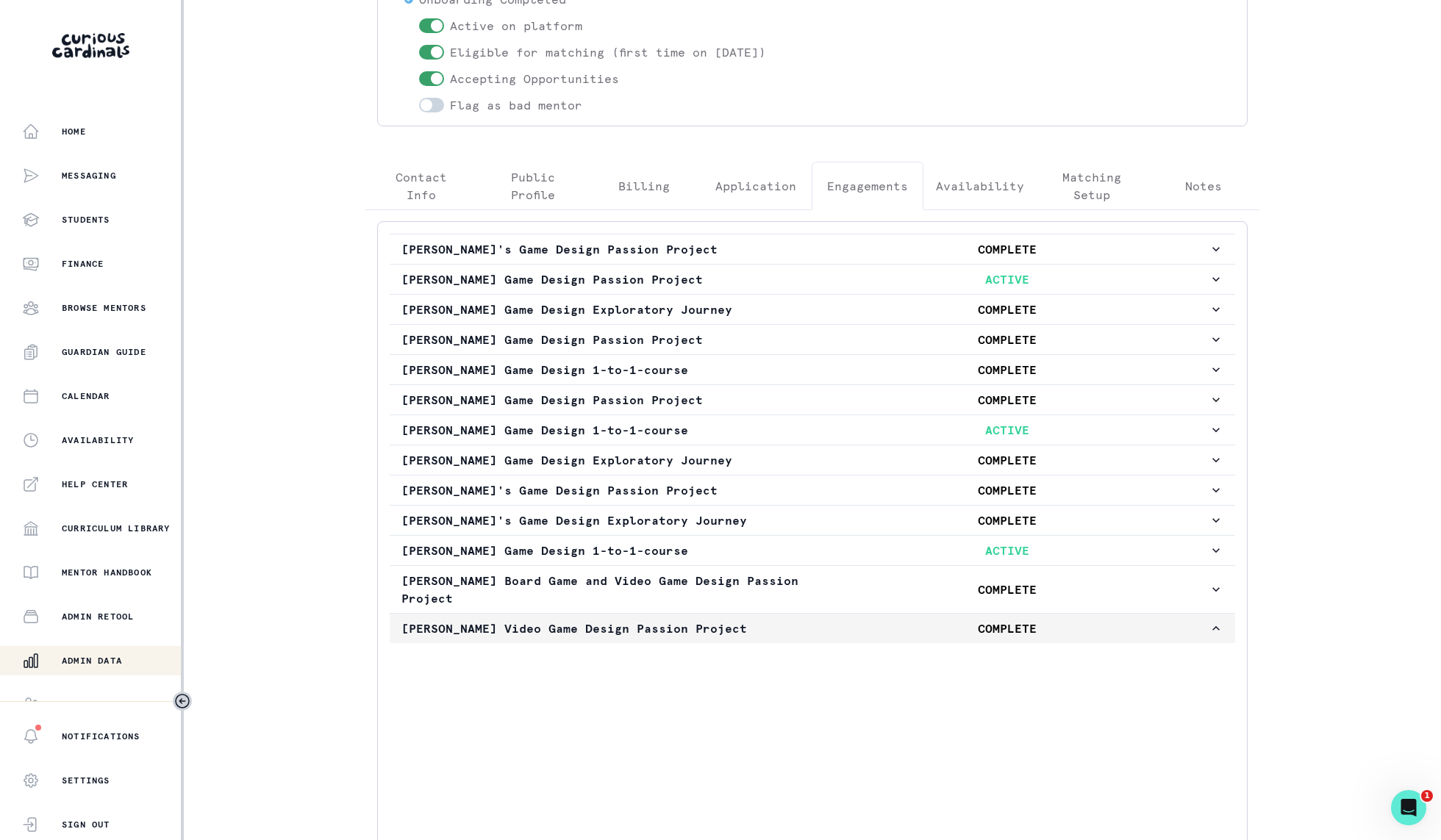
scroll to position [432, 0]
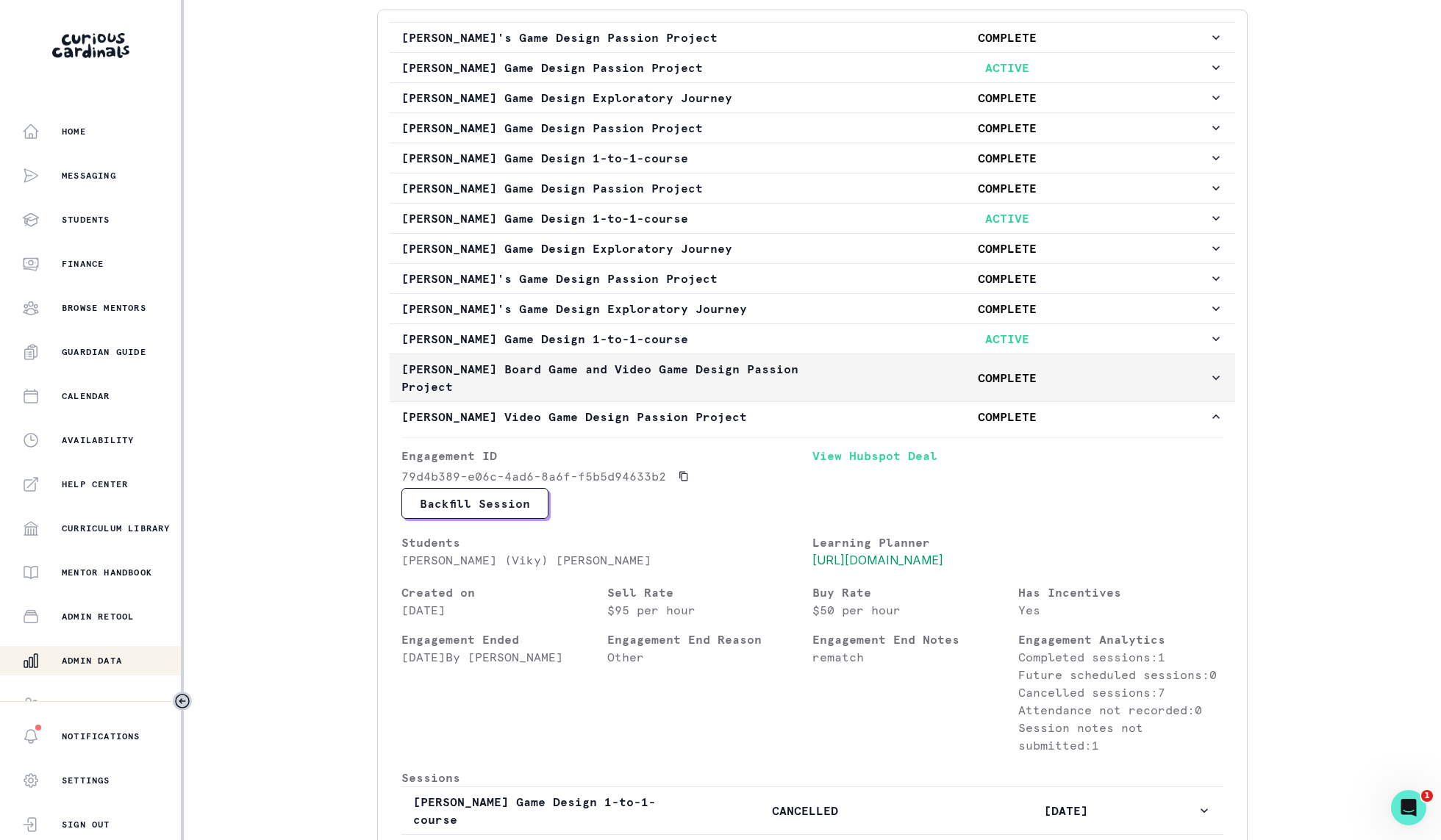
click at [946, 369] on p "COMPLETE" at bounding box center [1007, 378] width 404 height 17
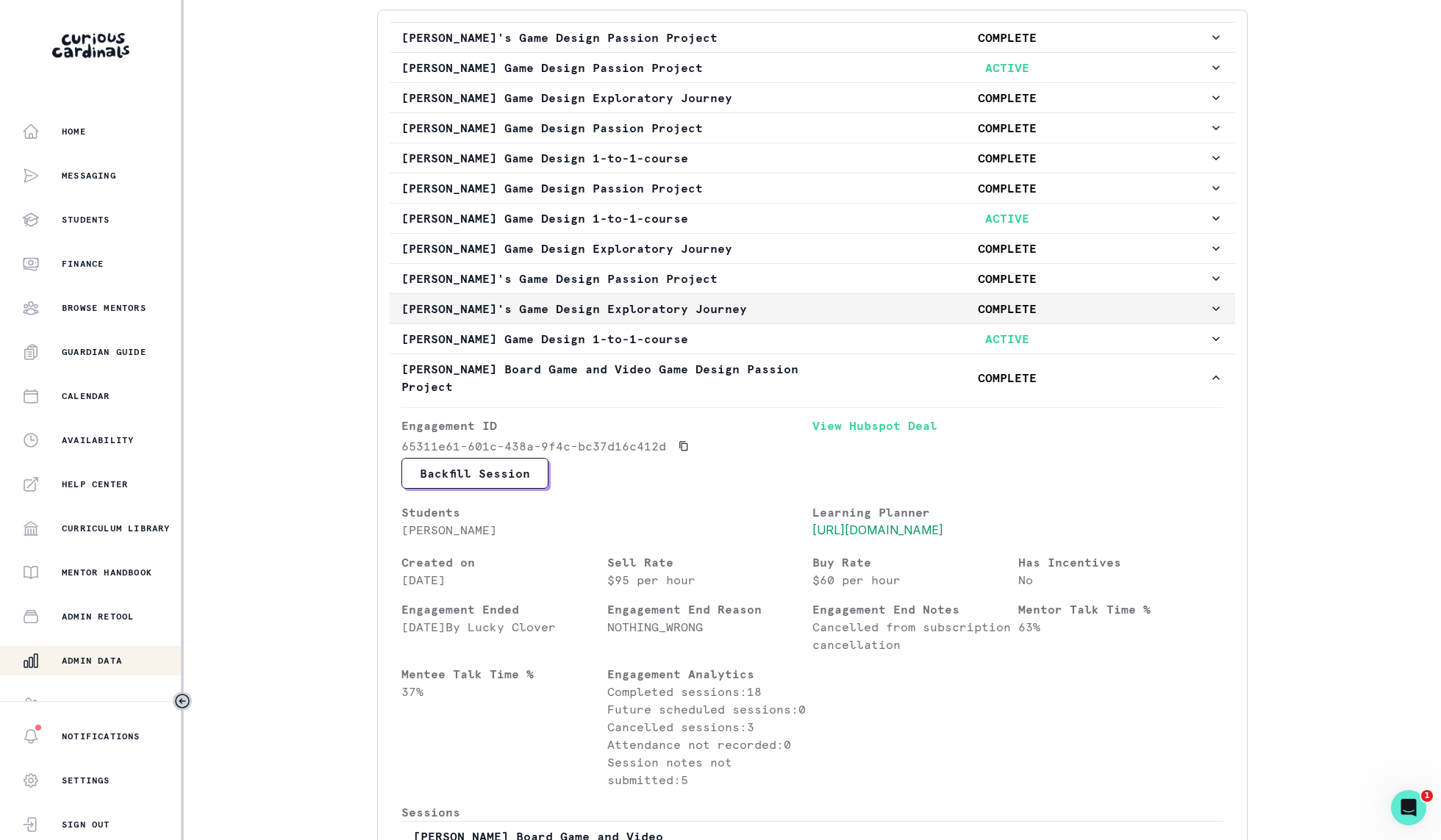
click at [886, 294] on button "[PERSON_NAME]'s Game Design Exploratory Journey COMPLETE" at bounding box center [812, 309] width 846 height 30
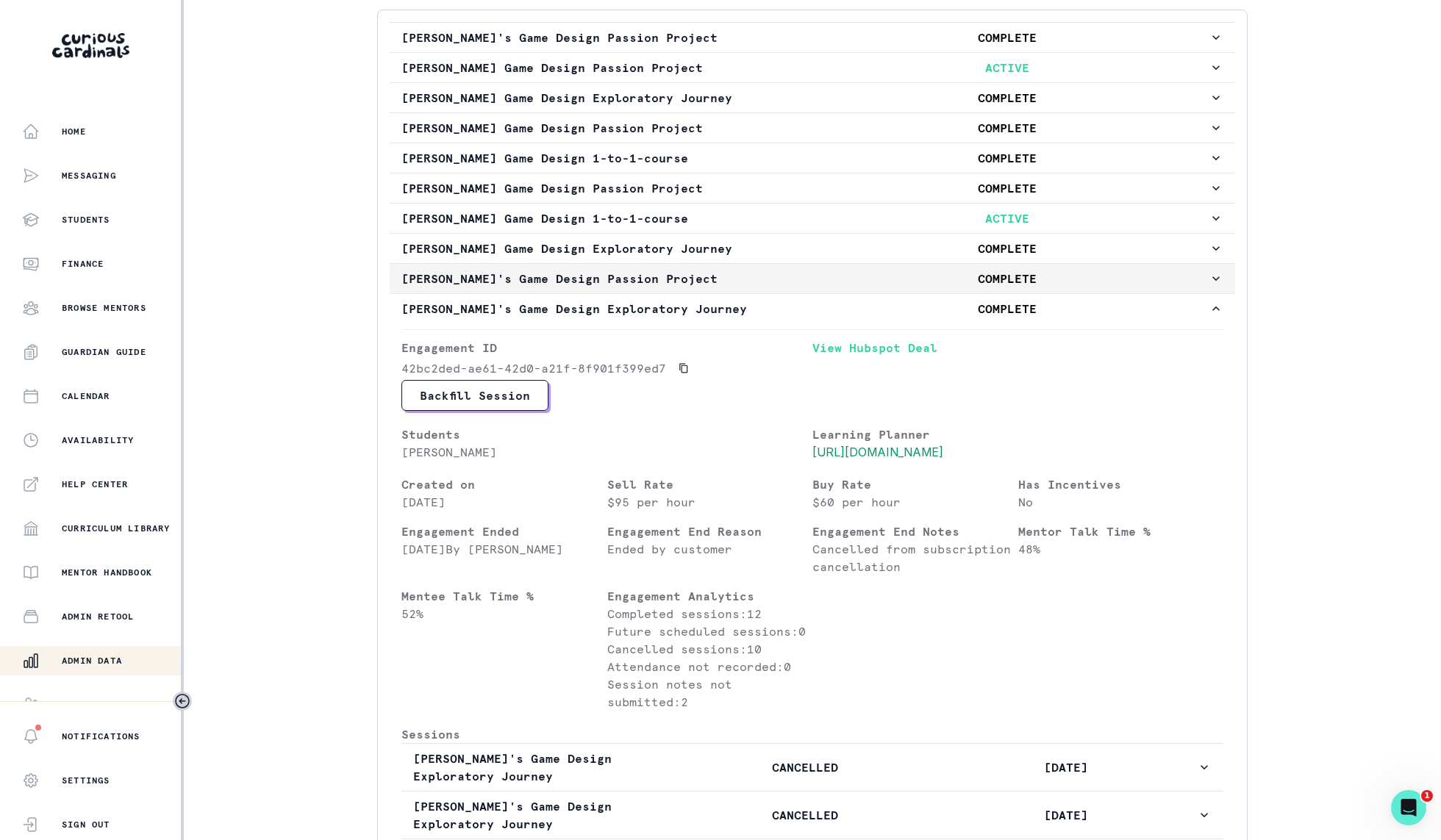
click at [924, 273] on p "COMPLETE" at bounding box center [1007, 279] width 404 height 17
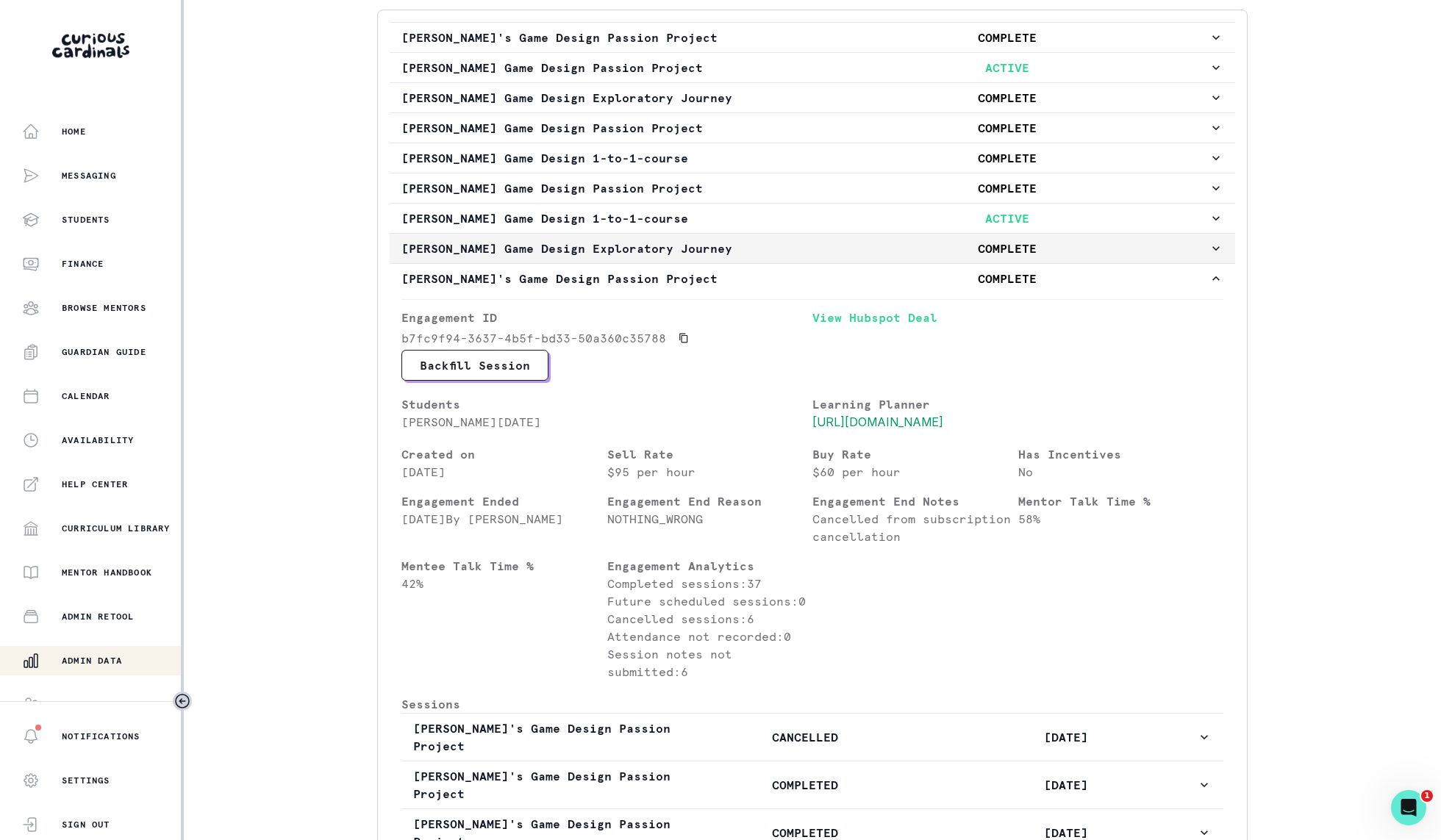
click at [937, 252] on p "COMPLETE" at bounding box center [1007, 248] width 404 height 17
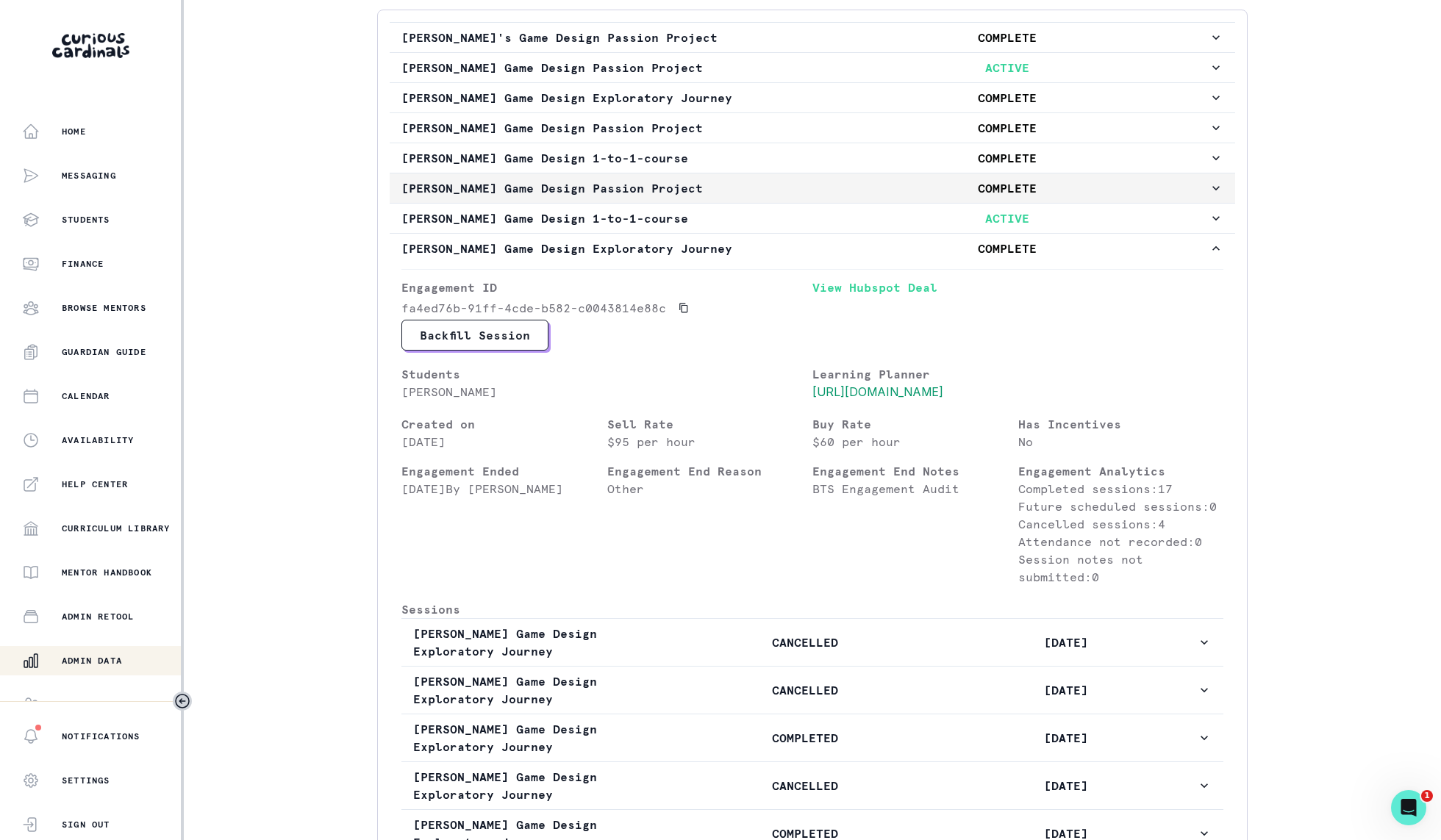
click at [949, 185] on p "COMPLETE" at bounding box center [1007, 188] width 404 height 17
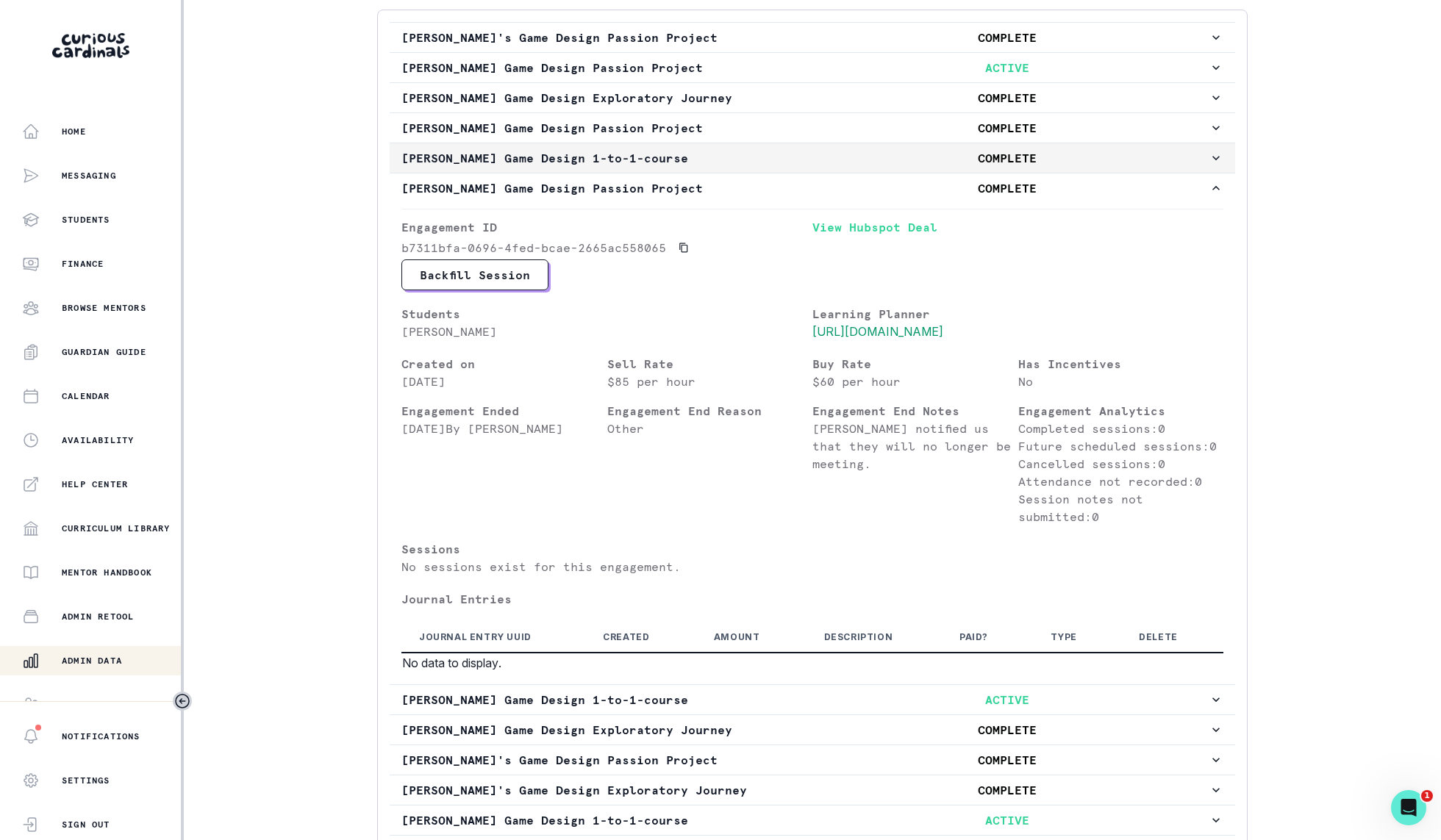
click at [943, 161] on p "COMPLETE" at bounding box center [1007, 158] width 404 height 17
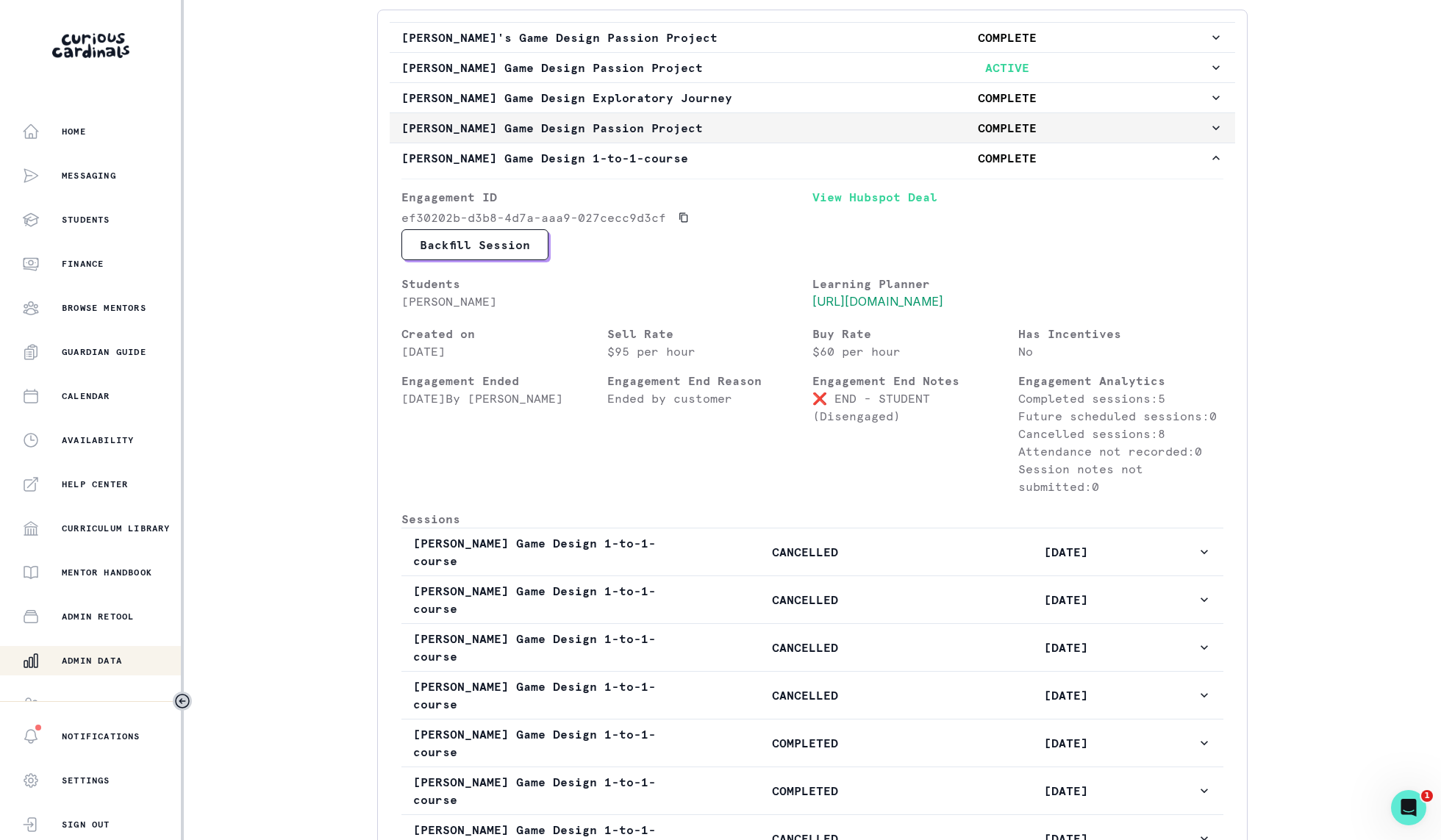
click at [944, 133] on button "[PERSON_NAME] Game Design Passion Project COMPLETE" at bounding box center [812, 128] width 846 height 30
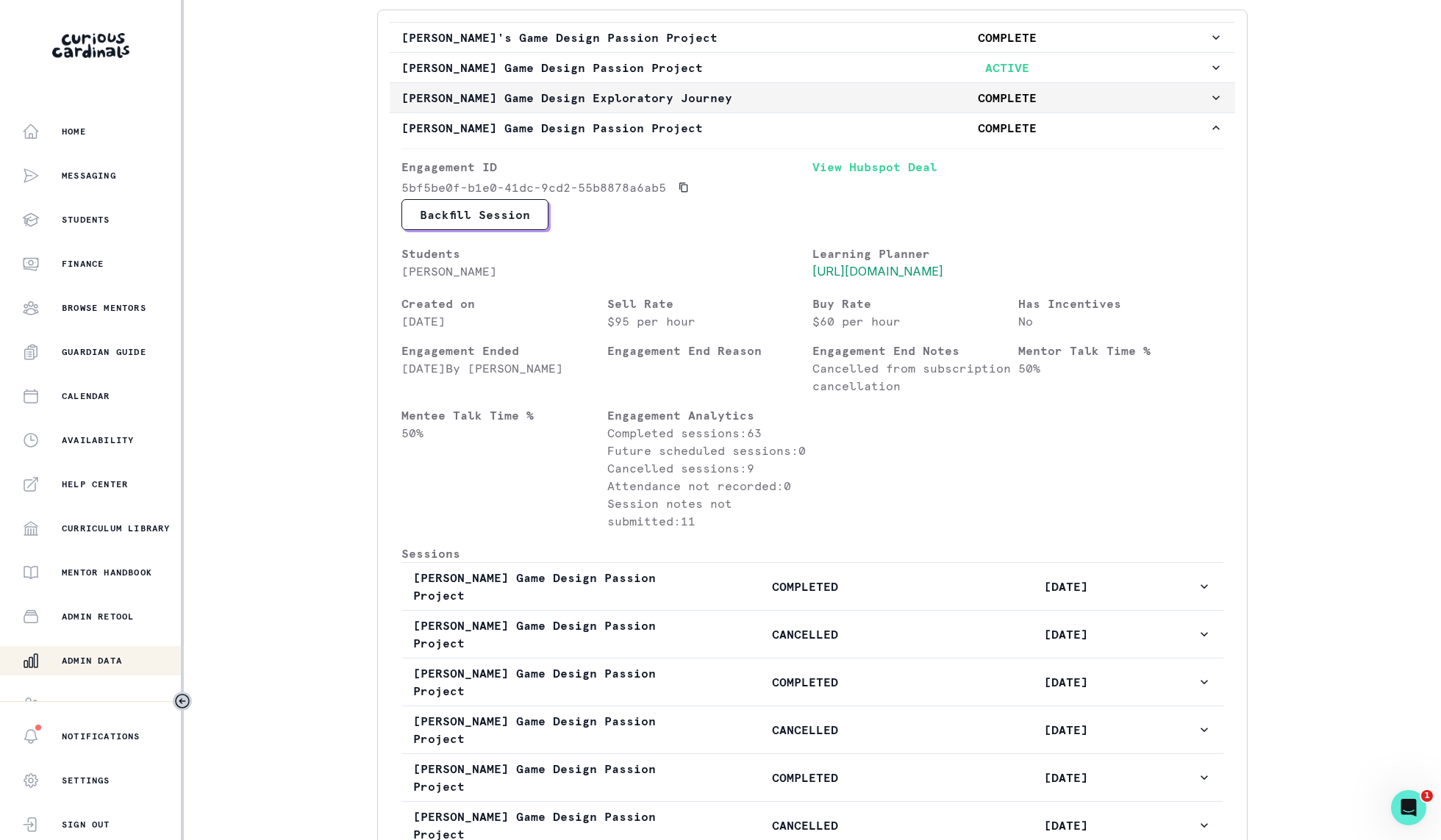
click at [932, 100] on p "COMPLETE" at bounding box center [1007, 98] width 404 height 17
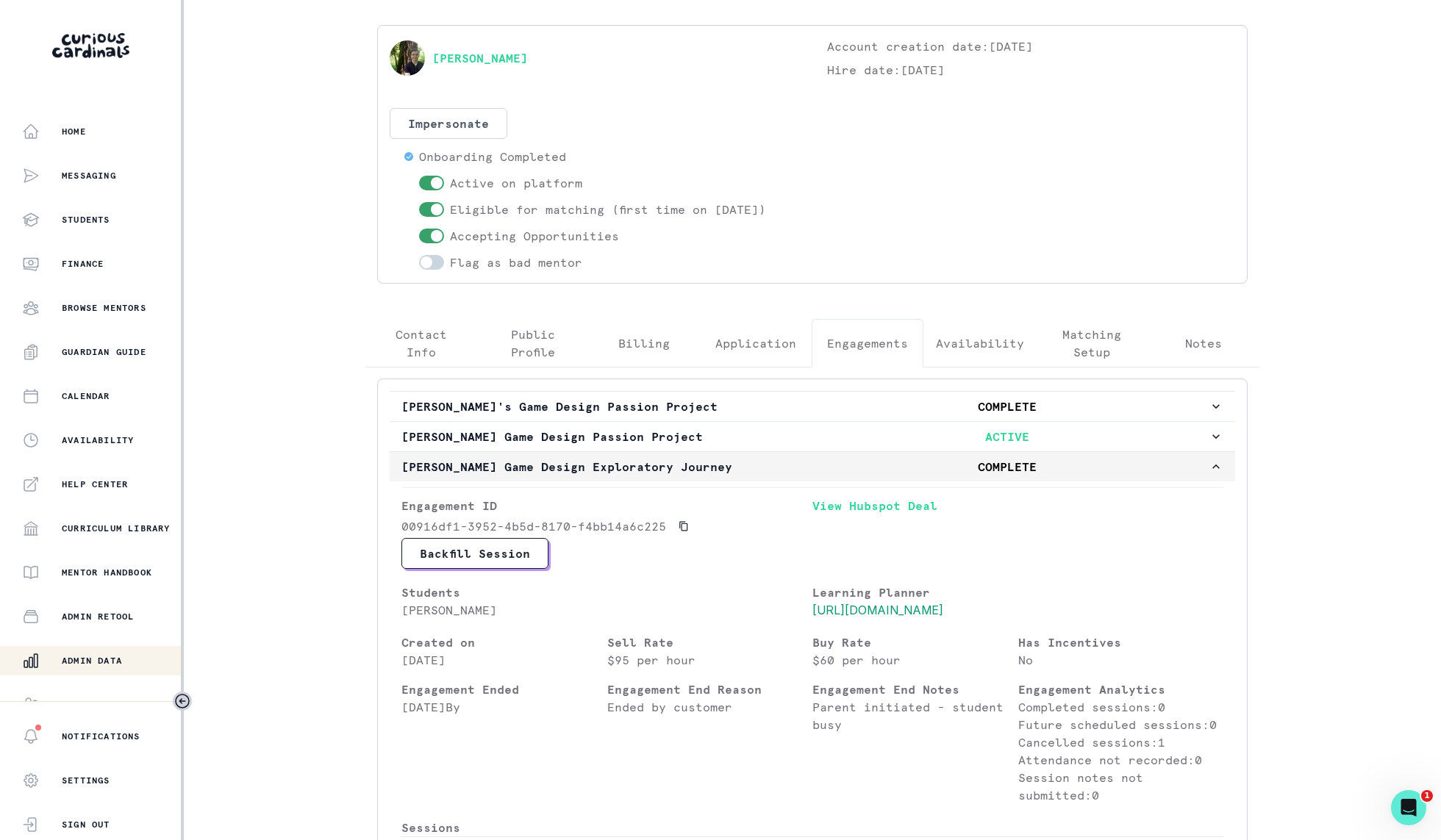
scroll to position [0, 0]
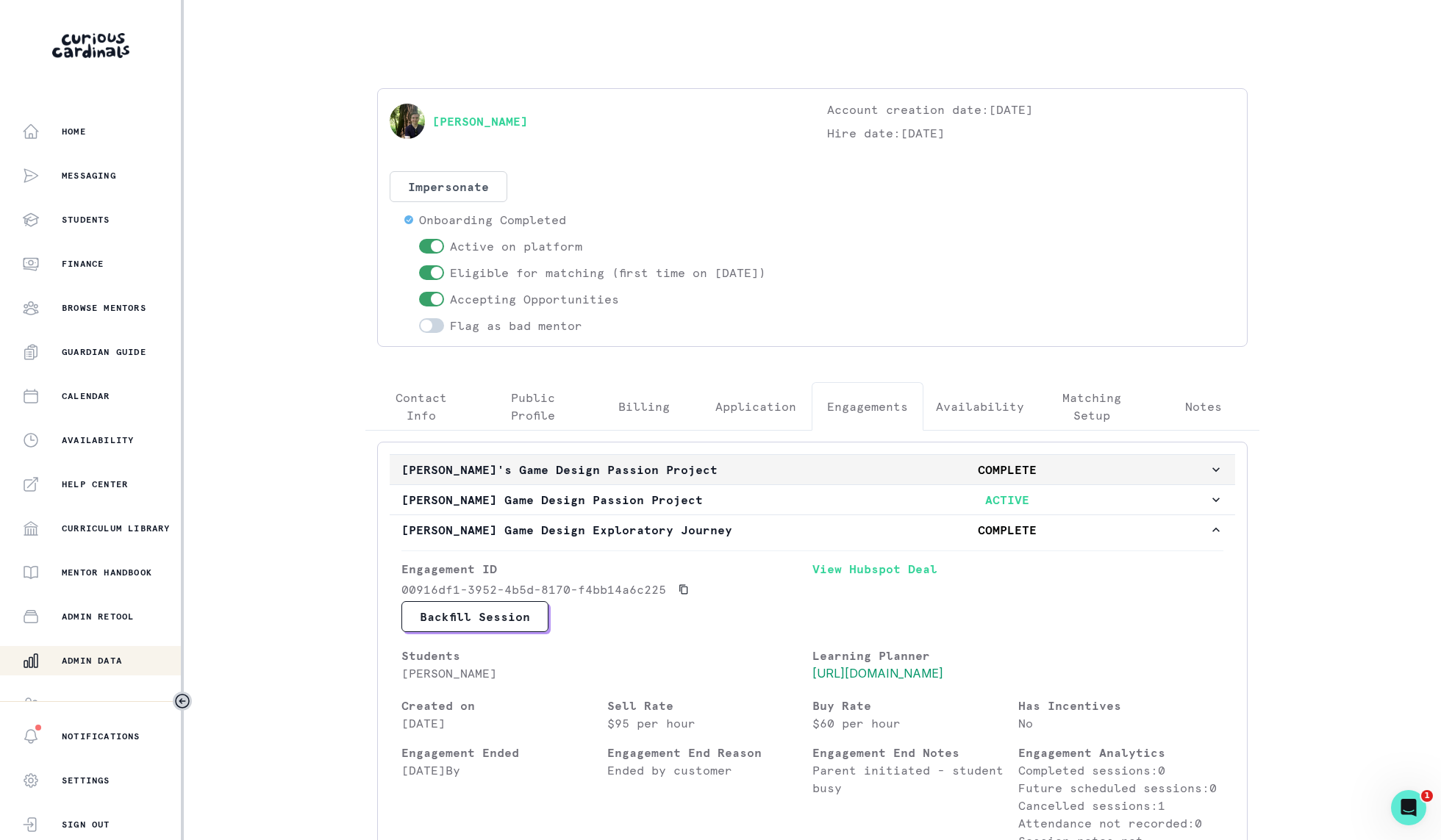
click at [929, 468] on p "COMPLETE" at bounding box center [1007, 470] width 404 height 17
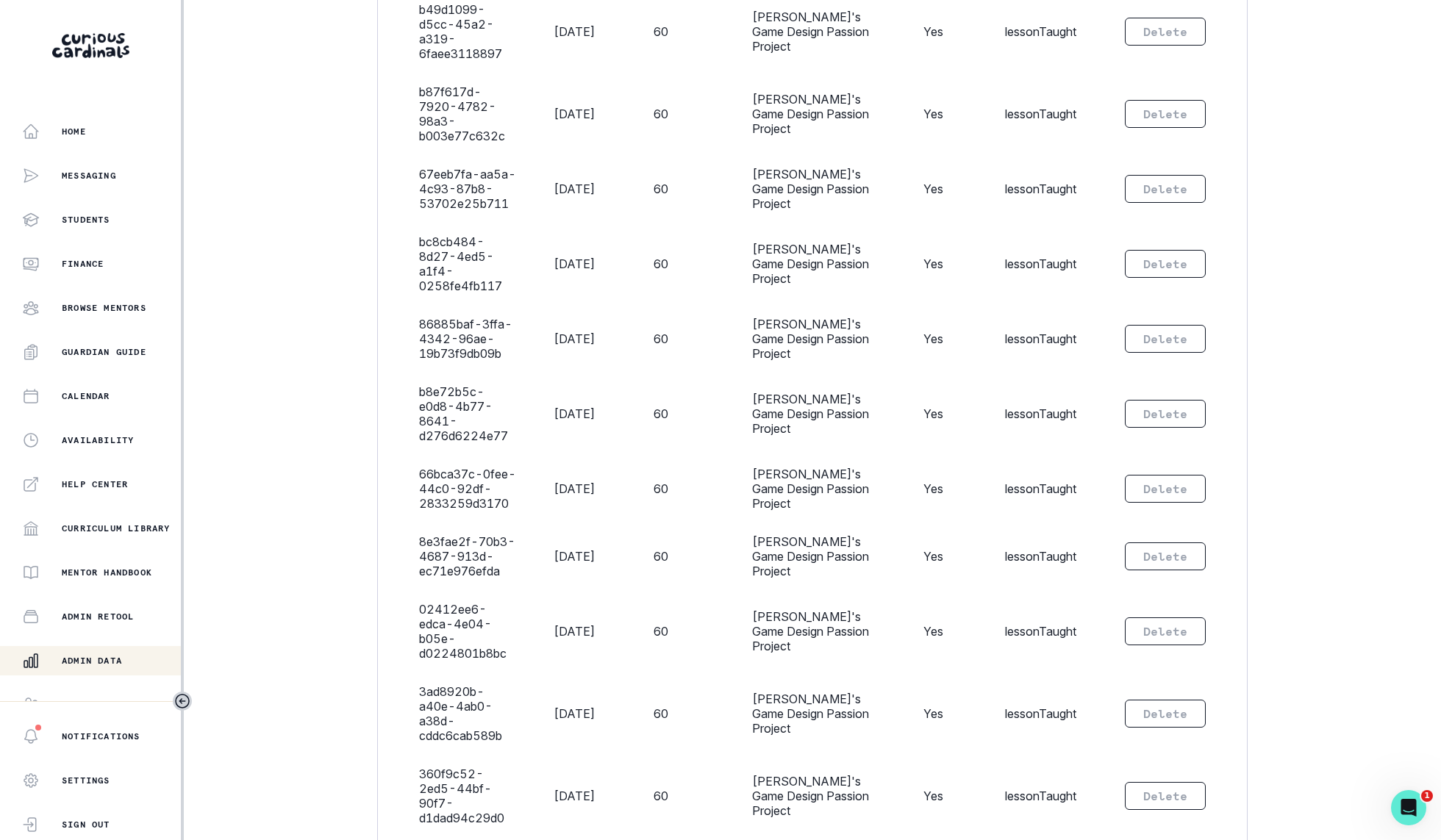
scroll to position [6597, 0]
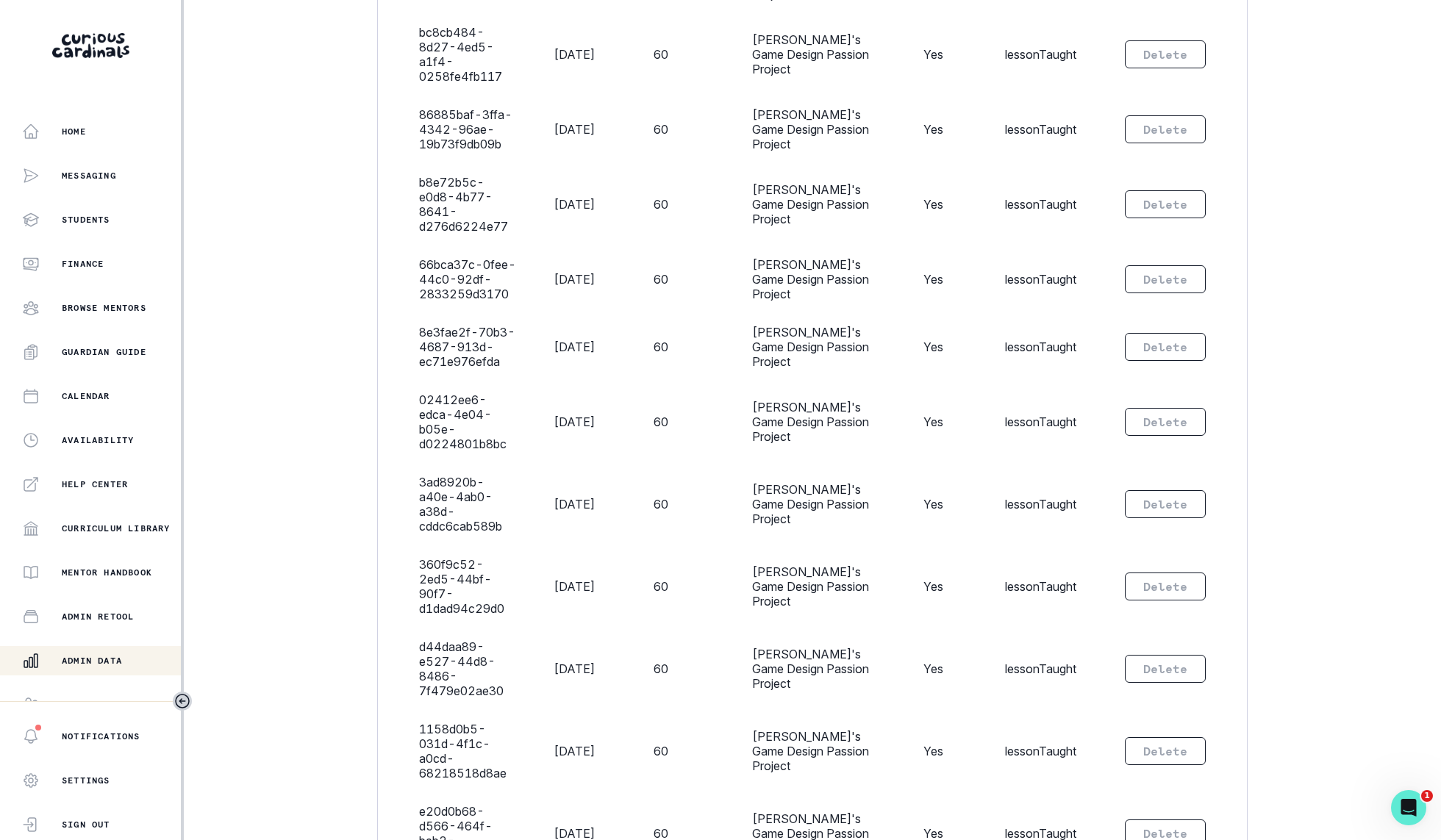
click at [58, 660] on div "Admin Data" at bounding box center [101, 660] width 159 height 17
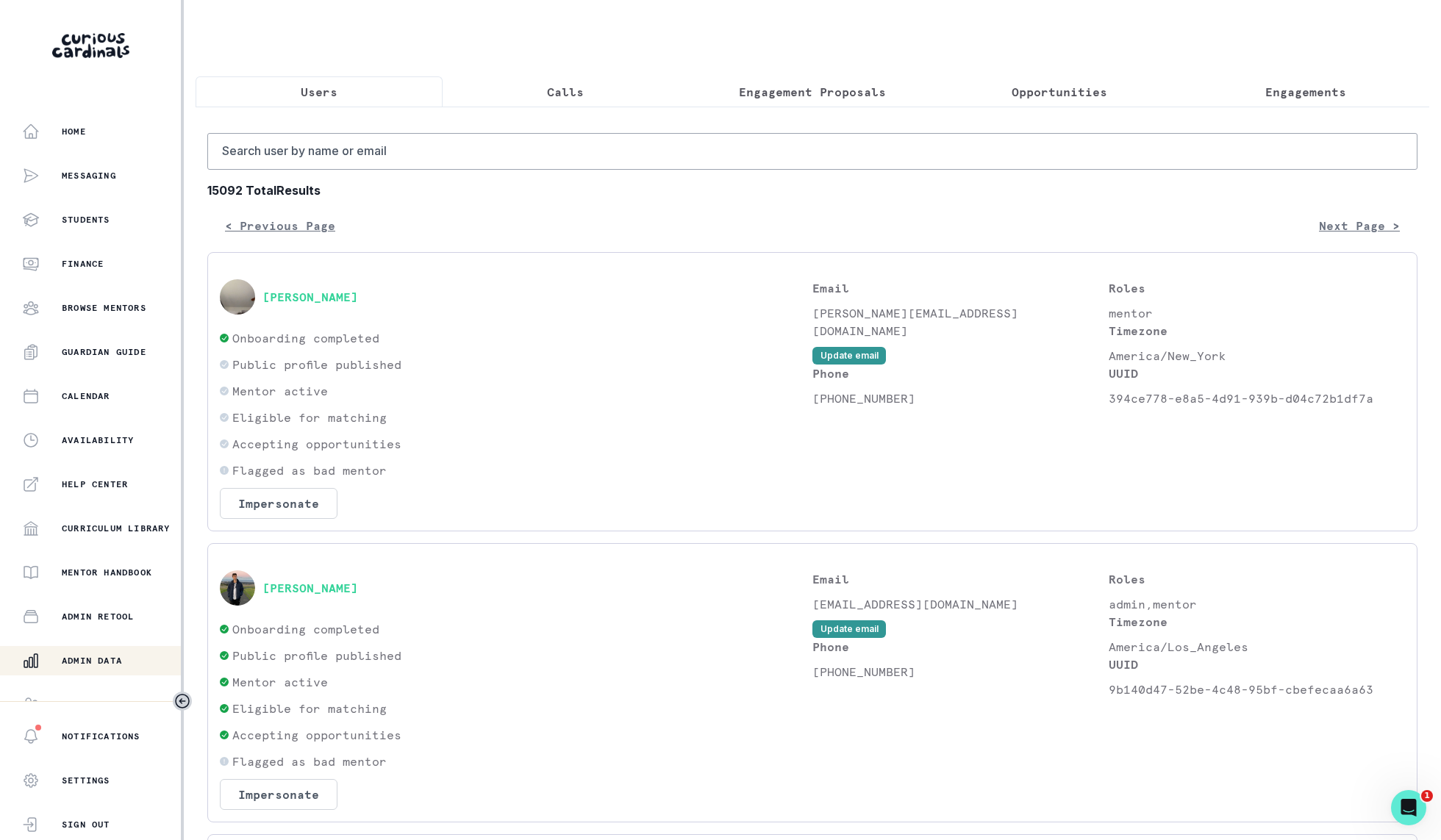
click at [1300, 91] on p "Engagements" at bounding box center [1305, 91] width 81 height 17
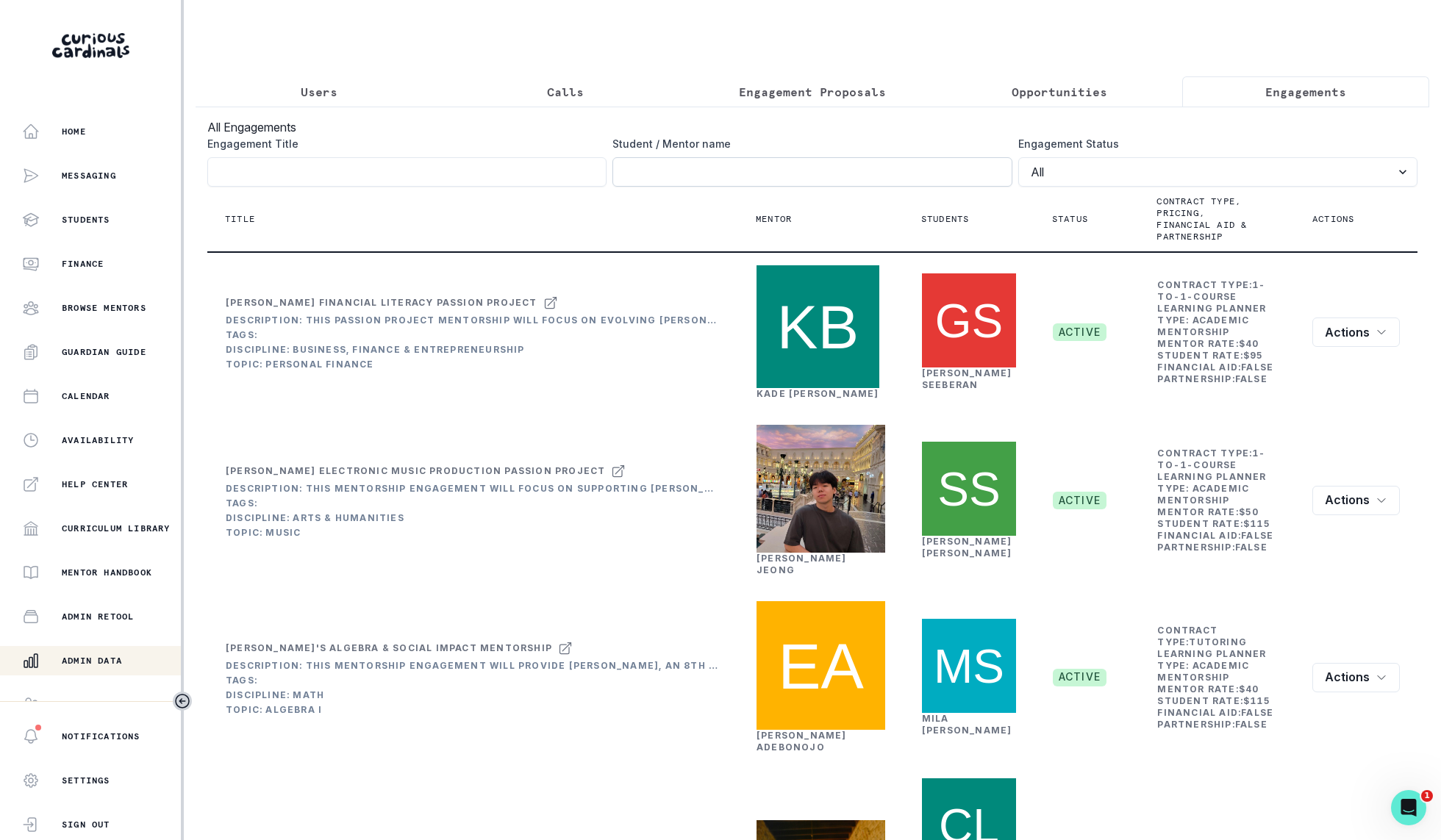
click at [900, 169] on input "Engagement Title" at bounding box center [811, 172] width 399 height 30
type input "[PERSON_NAME]"
click button "submit" at bounding box center [0, 0] width 0 height 0
click at [885, 164] on input "[PERSON_NAME]" at bounding box center [811, 172] width 399 height 30
click button "submit" at bounding box center [0, 0] width 0 height 0
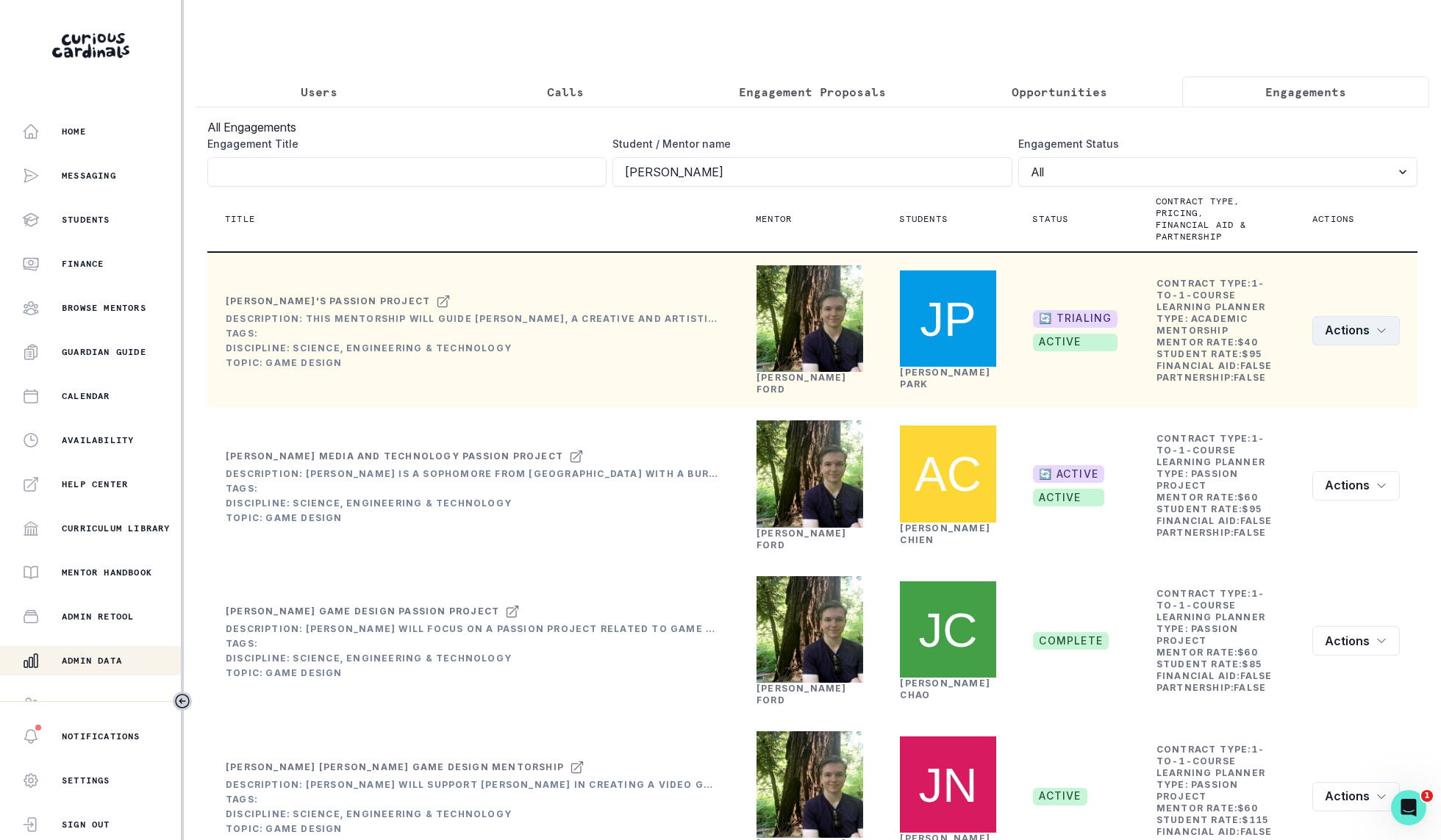
click at [1380, 325] on icon "row menu" at bounding box center [1381, 331] width 12 height 12
click at [1344, 358] on button "Edit" at bounding box center [1318, 364] width 163 height 23
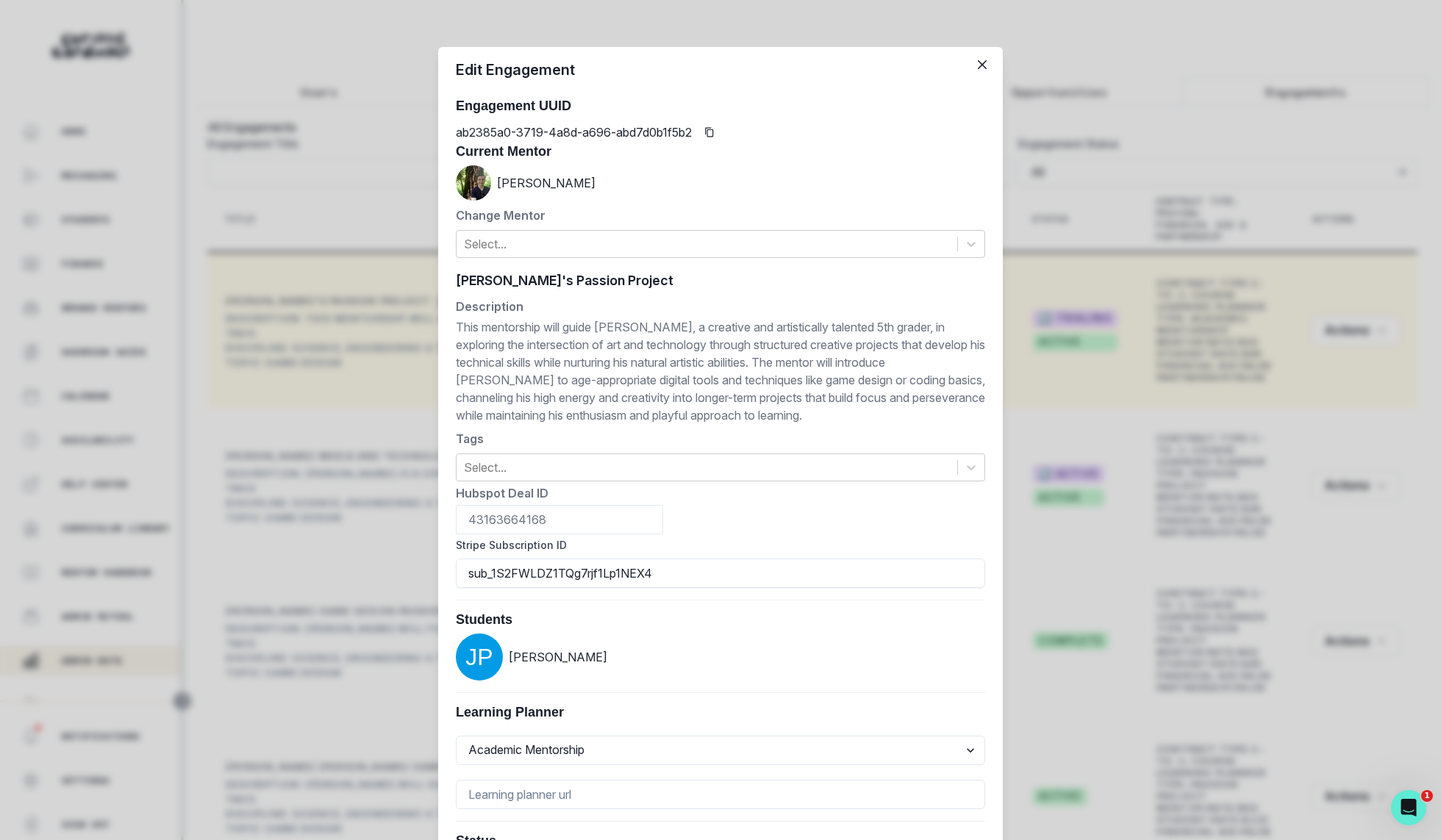
click at [382, 308] on div "Edit Engagement Engagement UUID ab2385a0-3719-4a8d-a696-abd7d0b1f5b2 Current Me…" at bounding box center [720, 420] width 1441 height 840
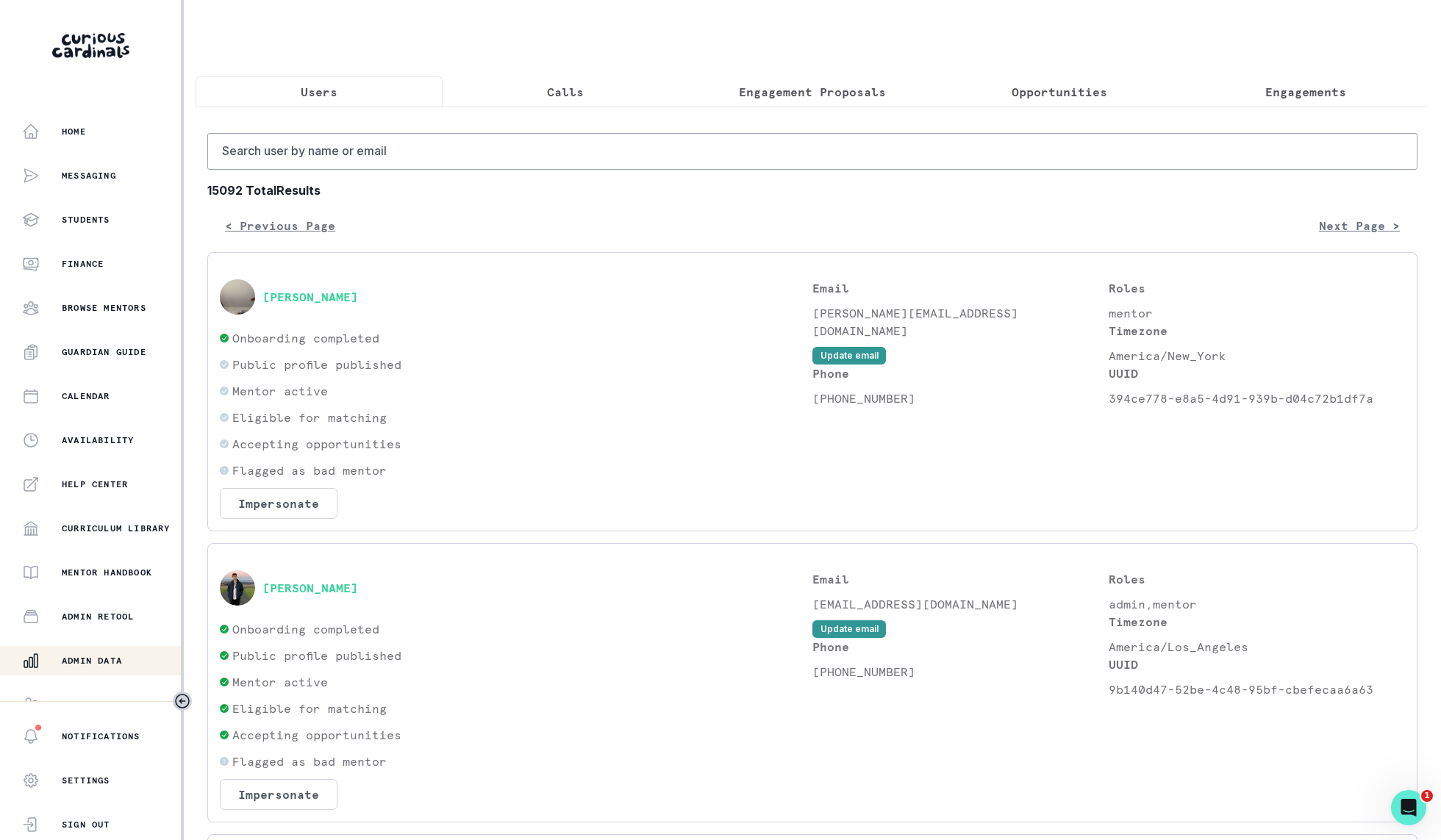
click at [344, 86] on button "Users" at bounding box center [318, 92] width 247 height 31
click at [441, 143] on input "Search user by name or email" at bounding box center [812, 151] width 1210 height 37
type input "n"
type input "[PERSON_NAME]"
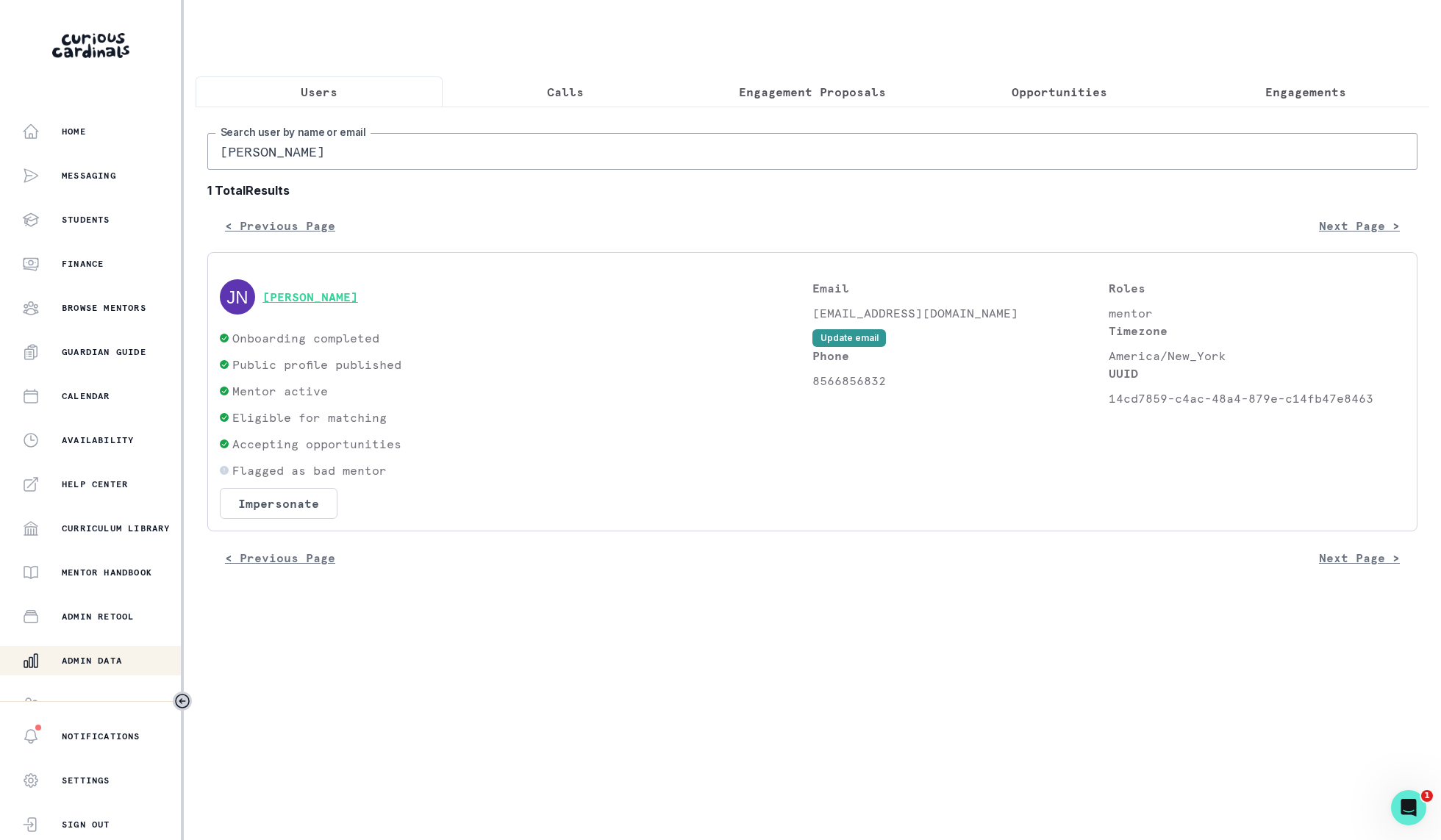
click at [308, 302] on button "[PERSON_NAME]" at bounding box center [310, 296] width 95 height 14
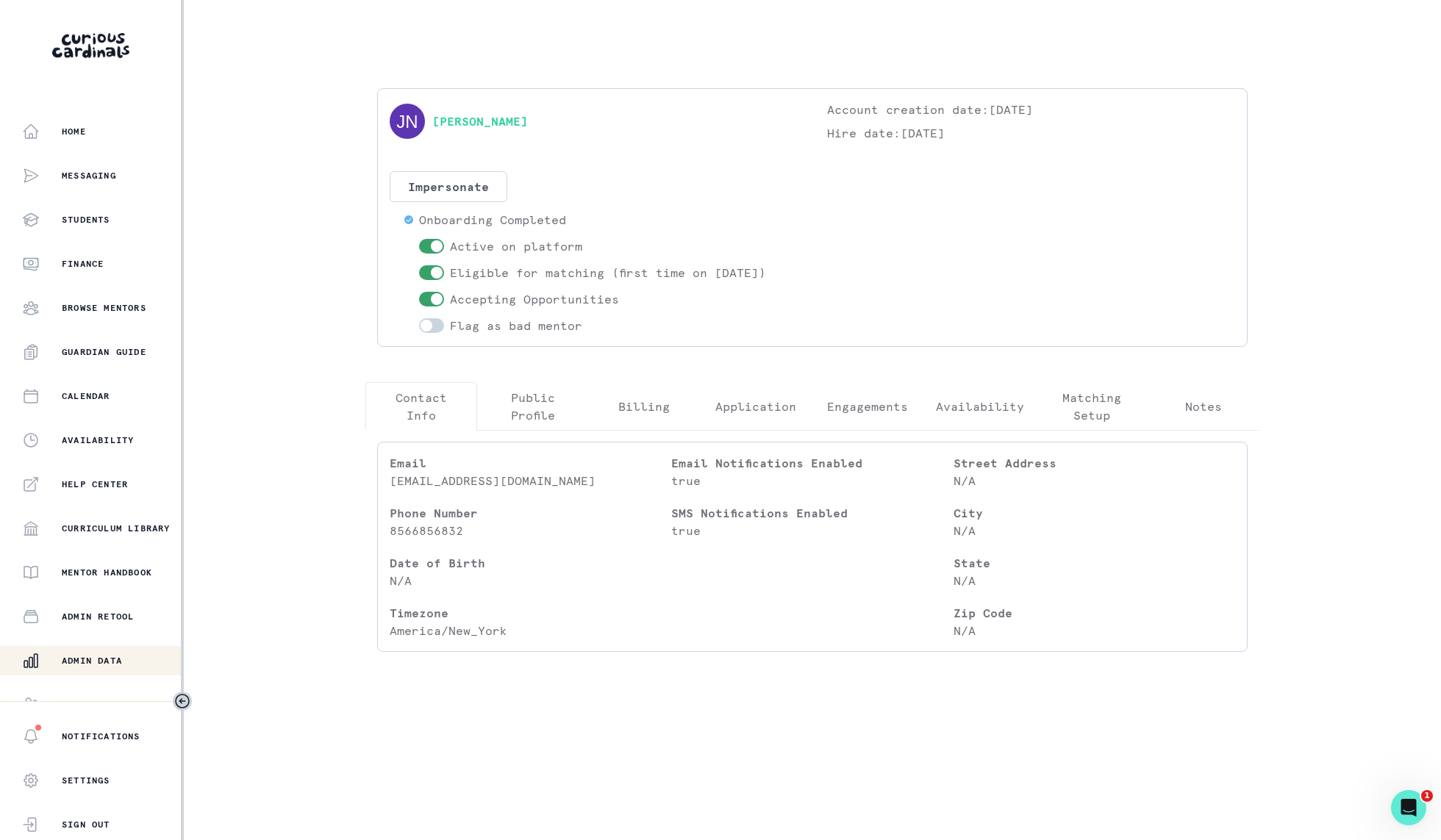
click at [875, 420] on button "Engagements" at bounding box center [867, 407] width 112 height 48
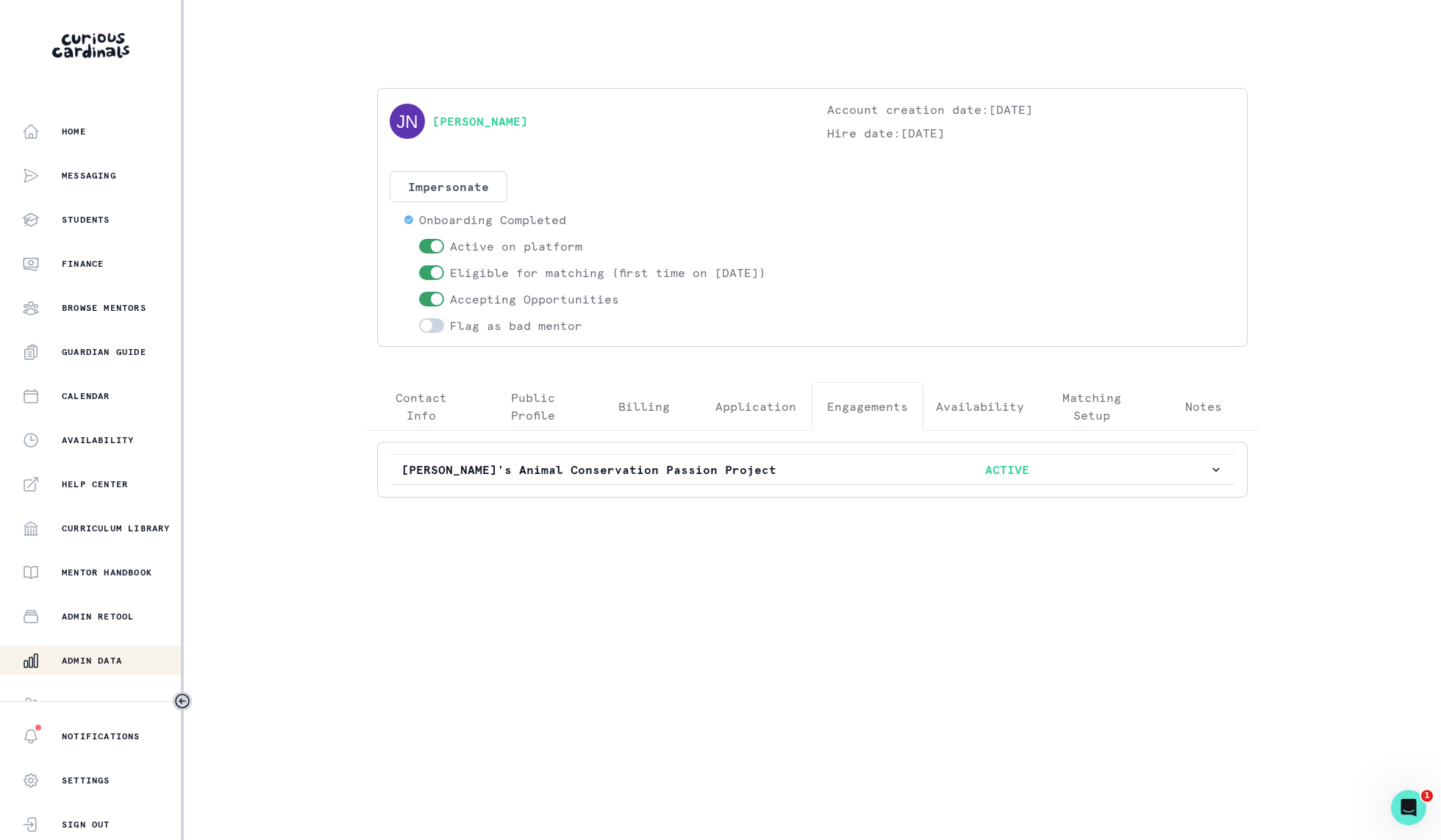
click at [677, 426] on button "Billing" at bounding box center [644, 407] width 112 height 48
click at [937, 409] on p "Availability" at bounding box center [981, 407] width 88 height 17
click at [882, 417] on button "Engagements" at bounding box center [867, 407] width 112 height 48
click at [822, 485] on div "[PERSON_NAME]'s Animal Conservation Passion Project ACTIVE" at bounding box center [812, 470] width 871 height 56
click at [797, 465] on p "[PERSON_NAME]'s Animal Conservation Passion Project" at bounding box center [604, 470] width 404 height 17
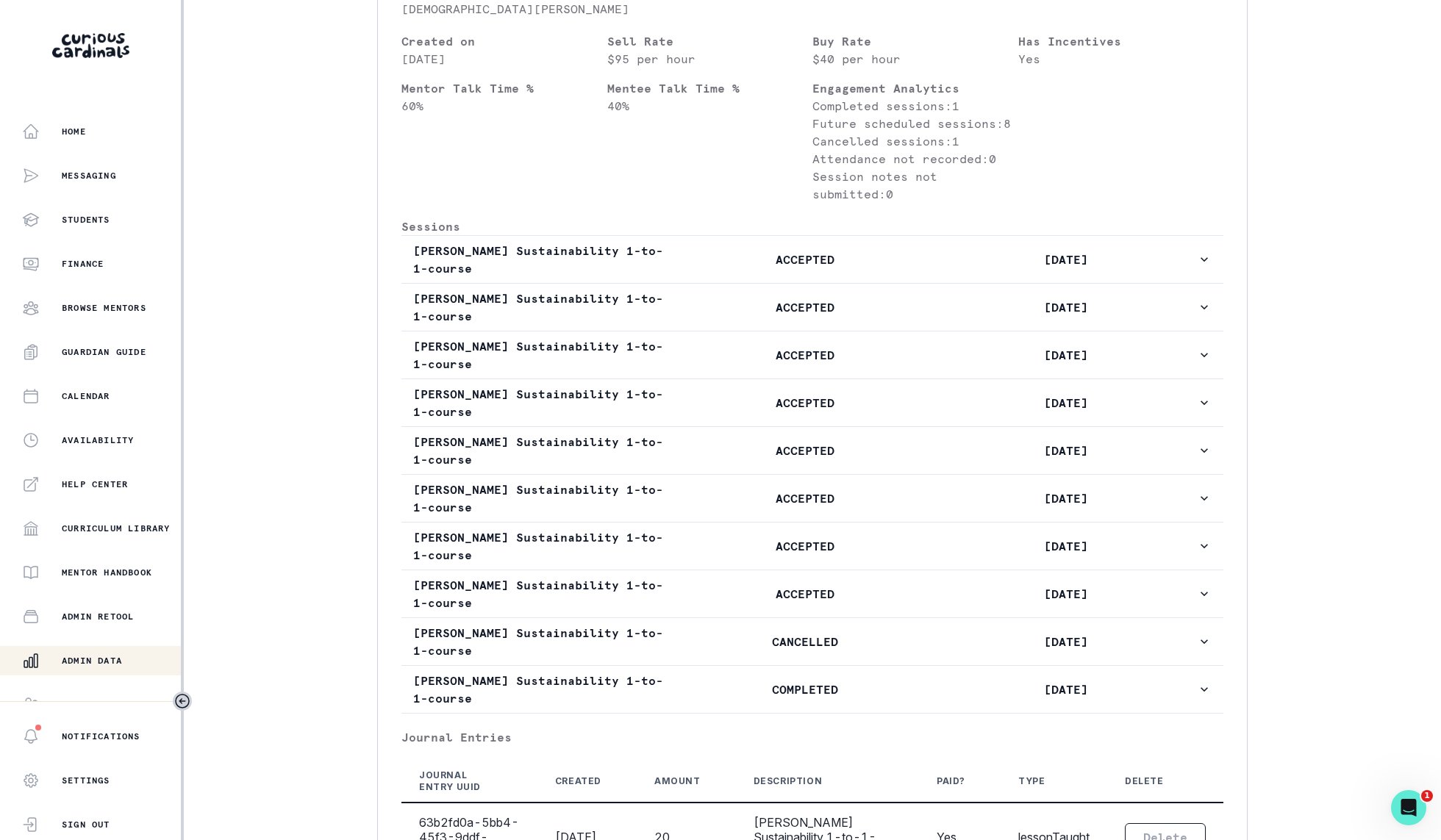
scroll to position [639, 0]
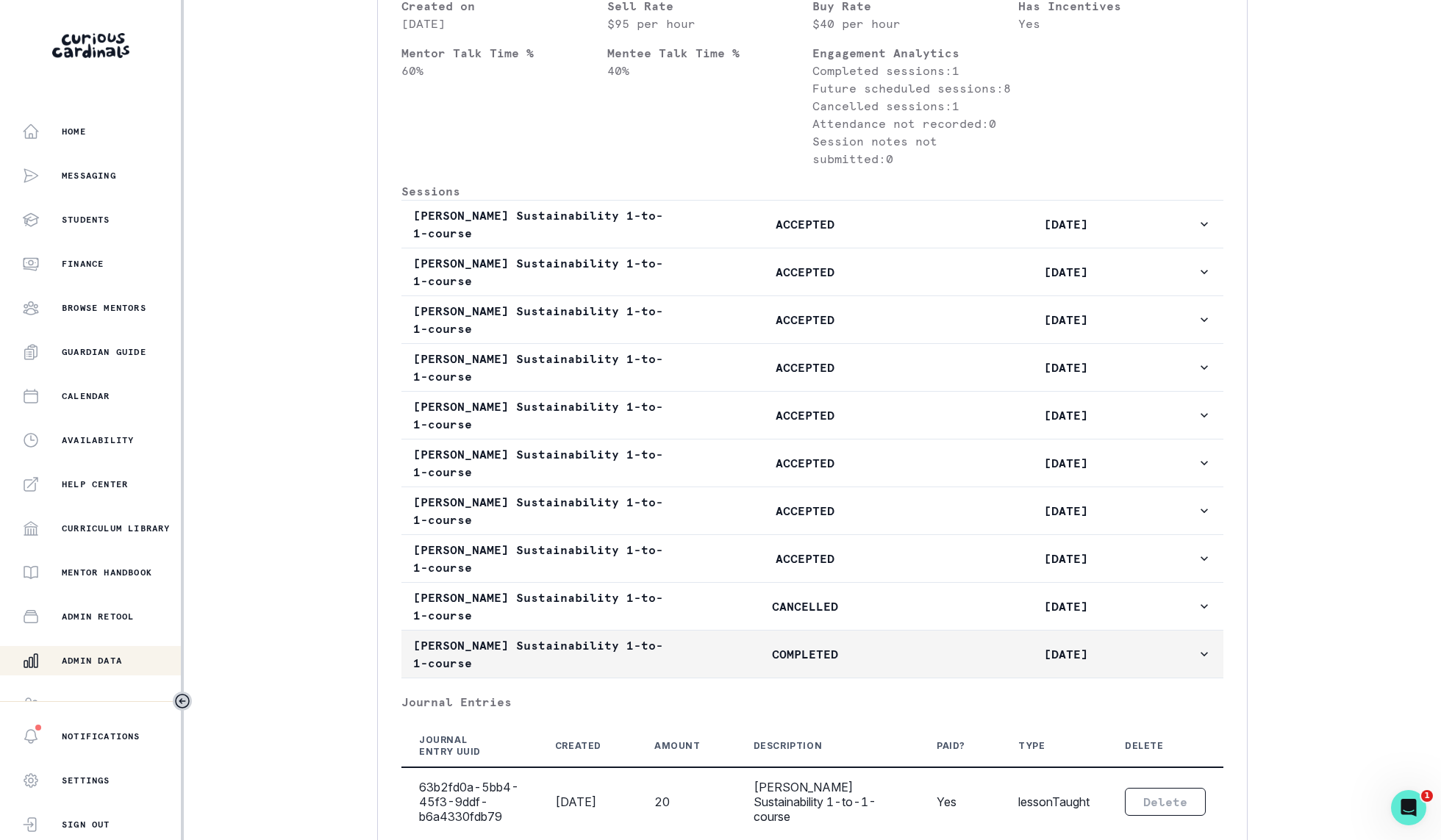
click at [818, 646] on p "COMPLETED" at bounding box center [805, 655] width 261 height 17
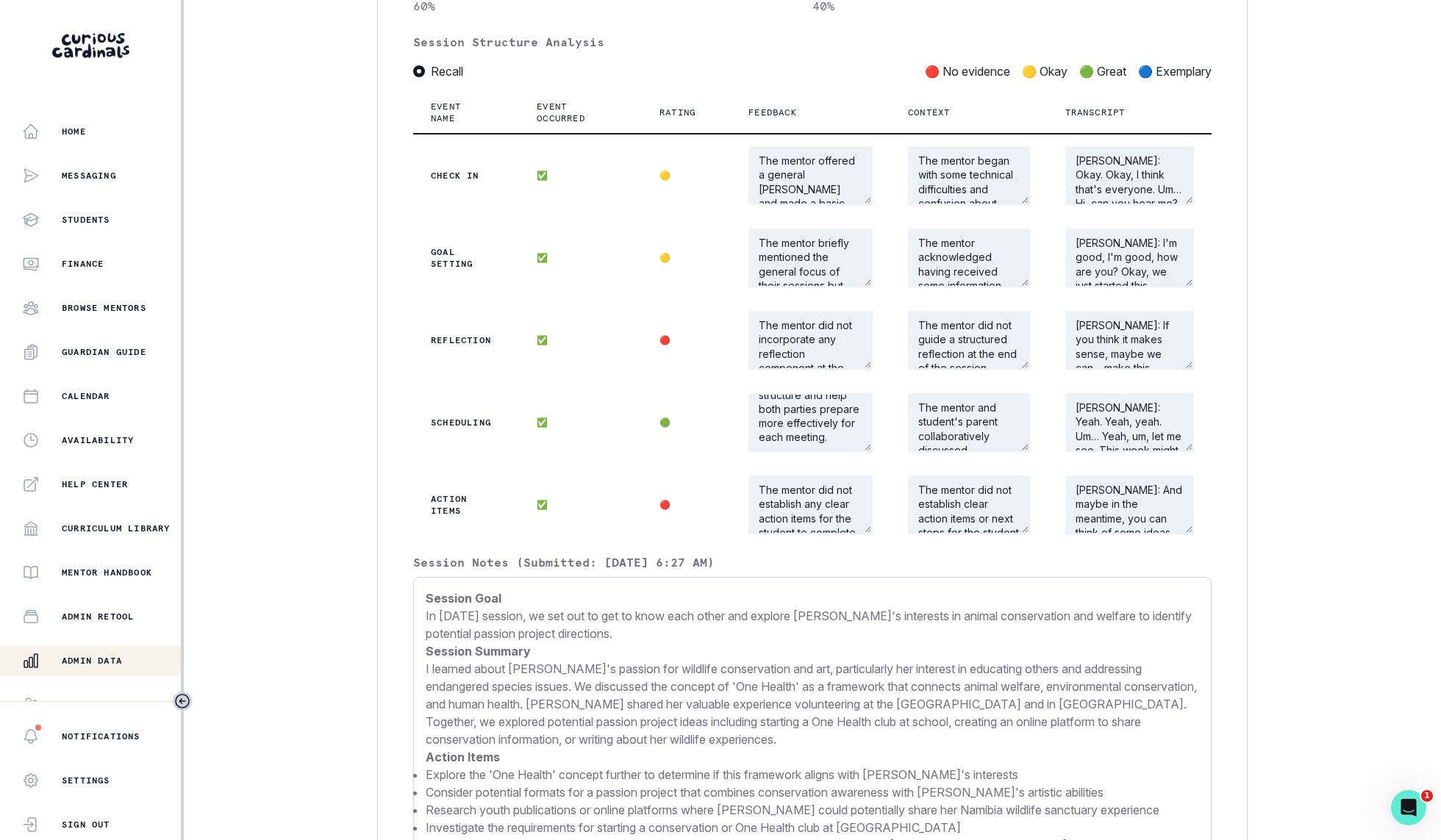
scroll to position [1741, 0]
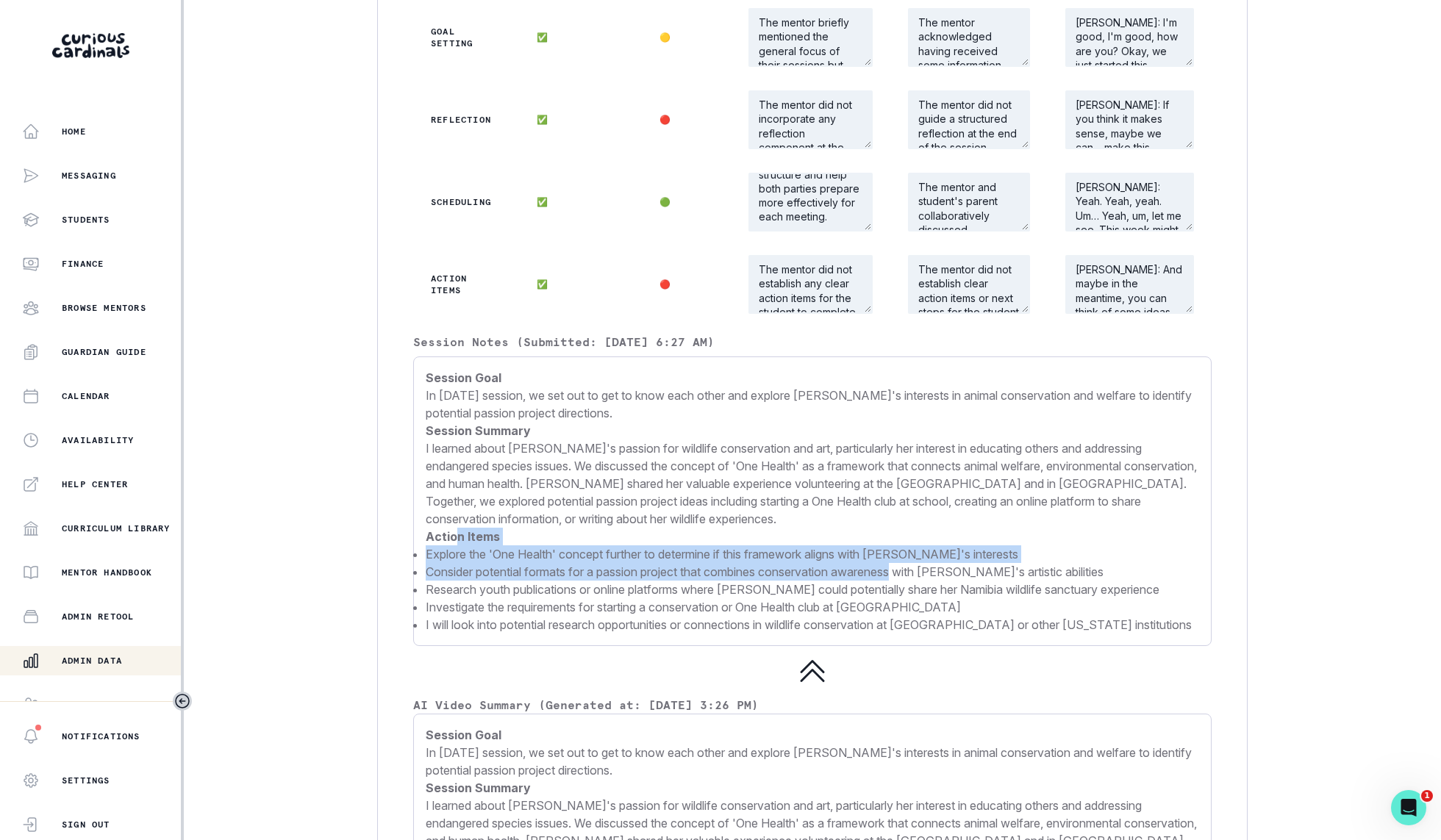
drag, startPoint x: 454, startPoint y: 537, endPoint x: 906, endPoint y: 577, distance: 453.8
click at [906, 577] on p "Session Goal In [DATE] session, we set out to get to know each other and explor…" at bounding box center [812, 501] width 774 height 264
click at [906, 577] on li "Consider potential formats for a passion project that combines conservation awa…" at bounding box center [812, 572] width 774 height 17
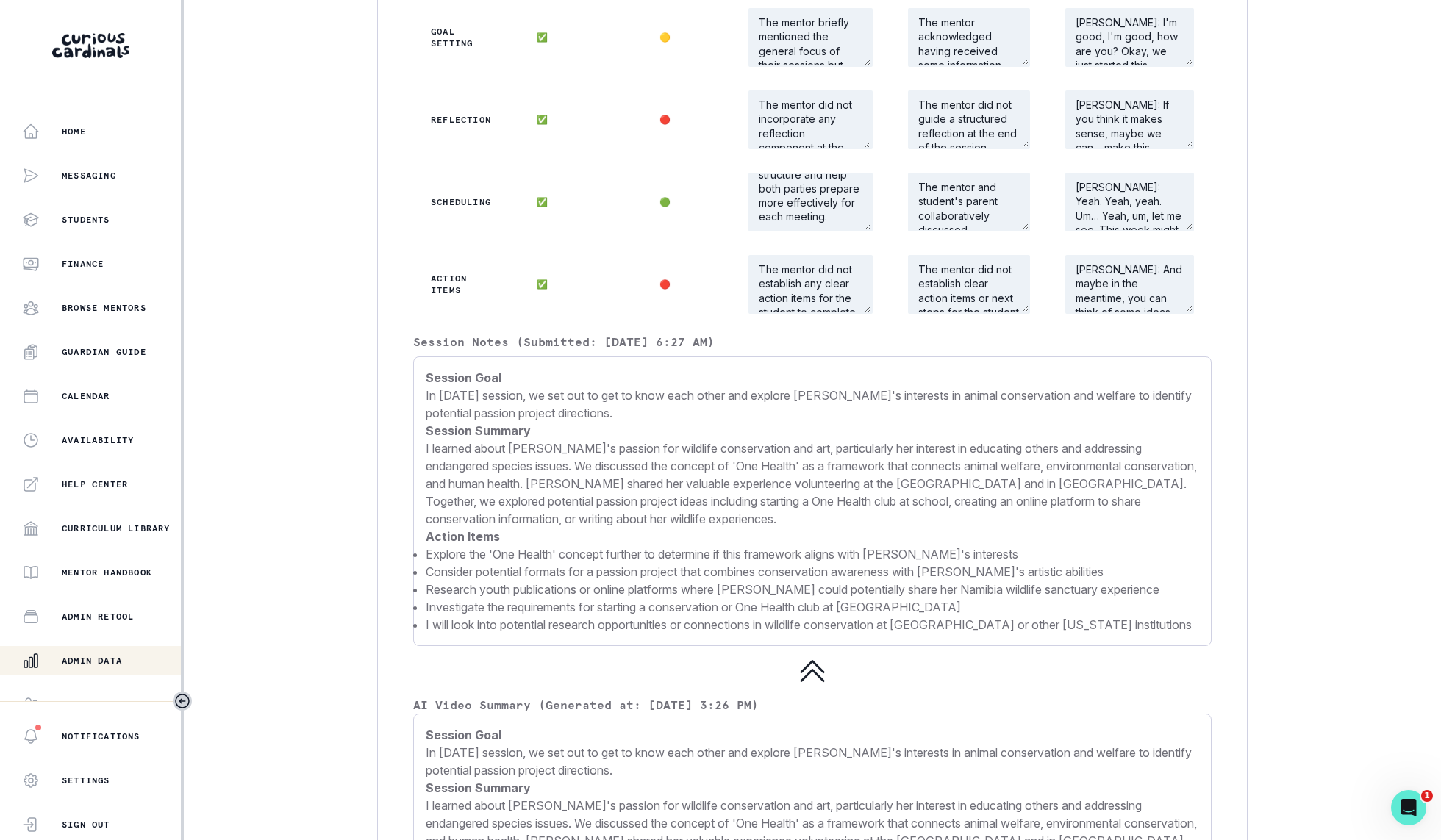
click at [576, 484] on p "I learned about [PERSON_NAME]'s passion for wildlife conservation and art, part…" at bounding box center [812, 483] width 774 height 88
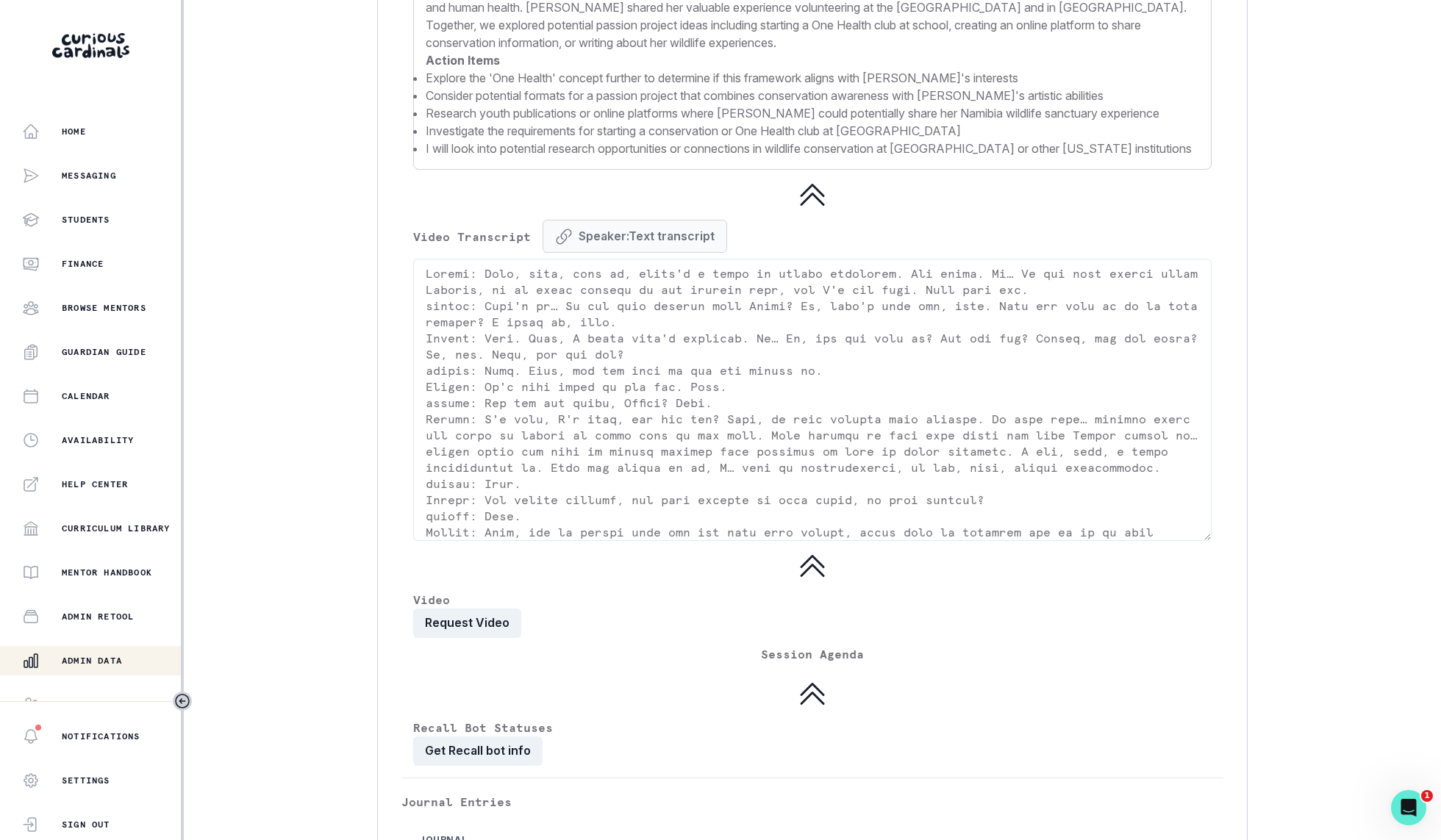
click at [640, 233] on button "Speaker:Text transcript" at bounding box center [635, 236] width 185 height 33
